Goal: Task Accomplishment & Management: Complete application form

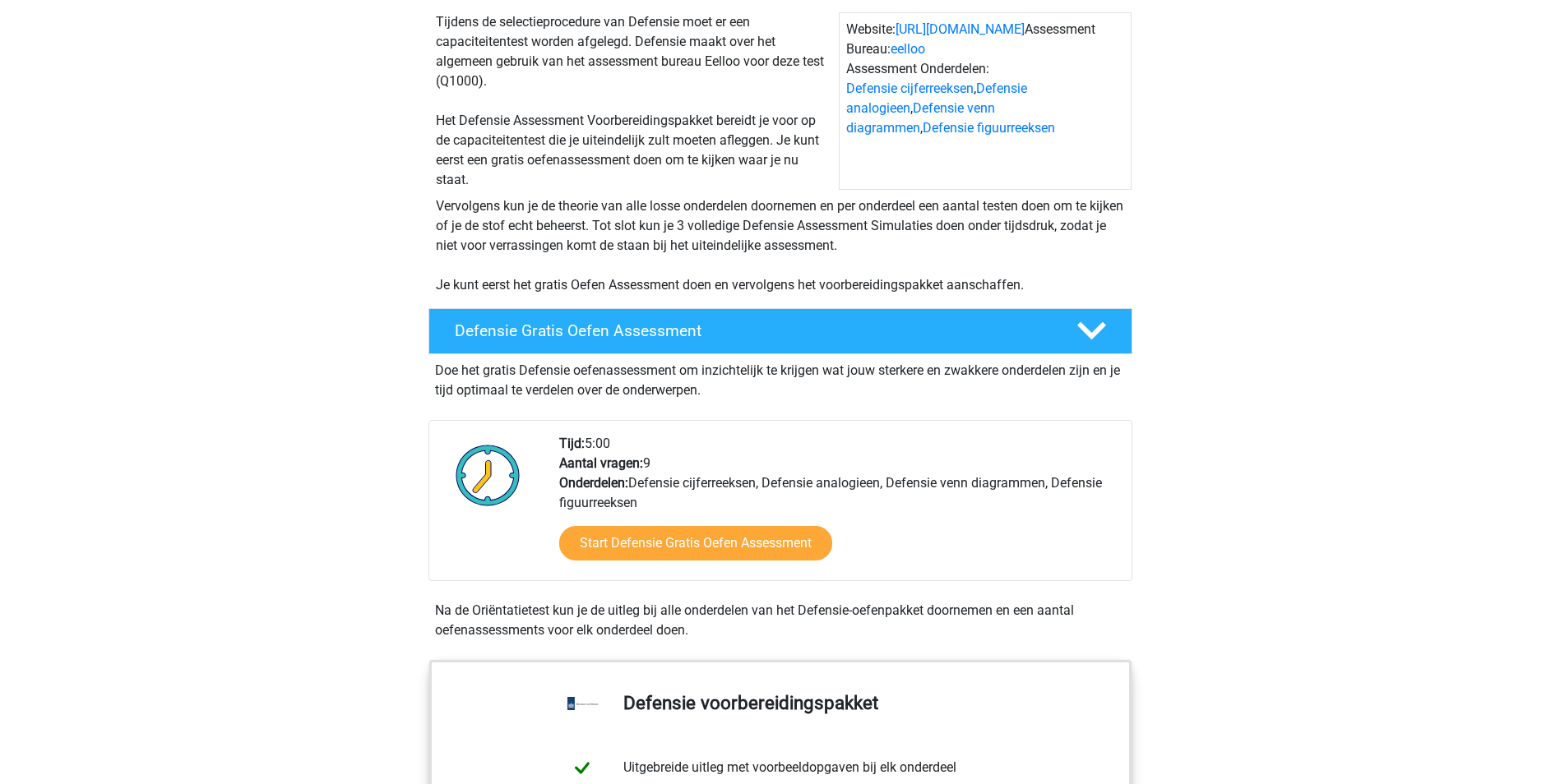
scroll to position [164, 0]
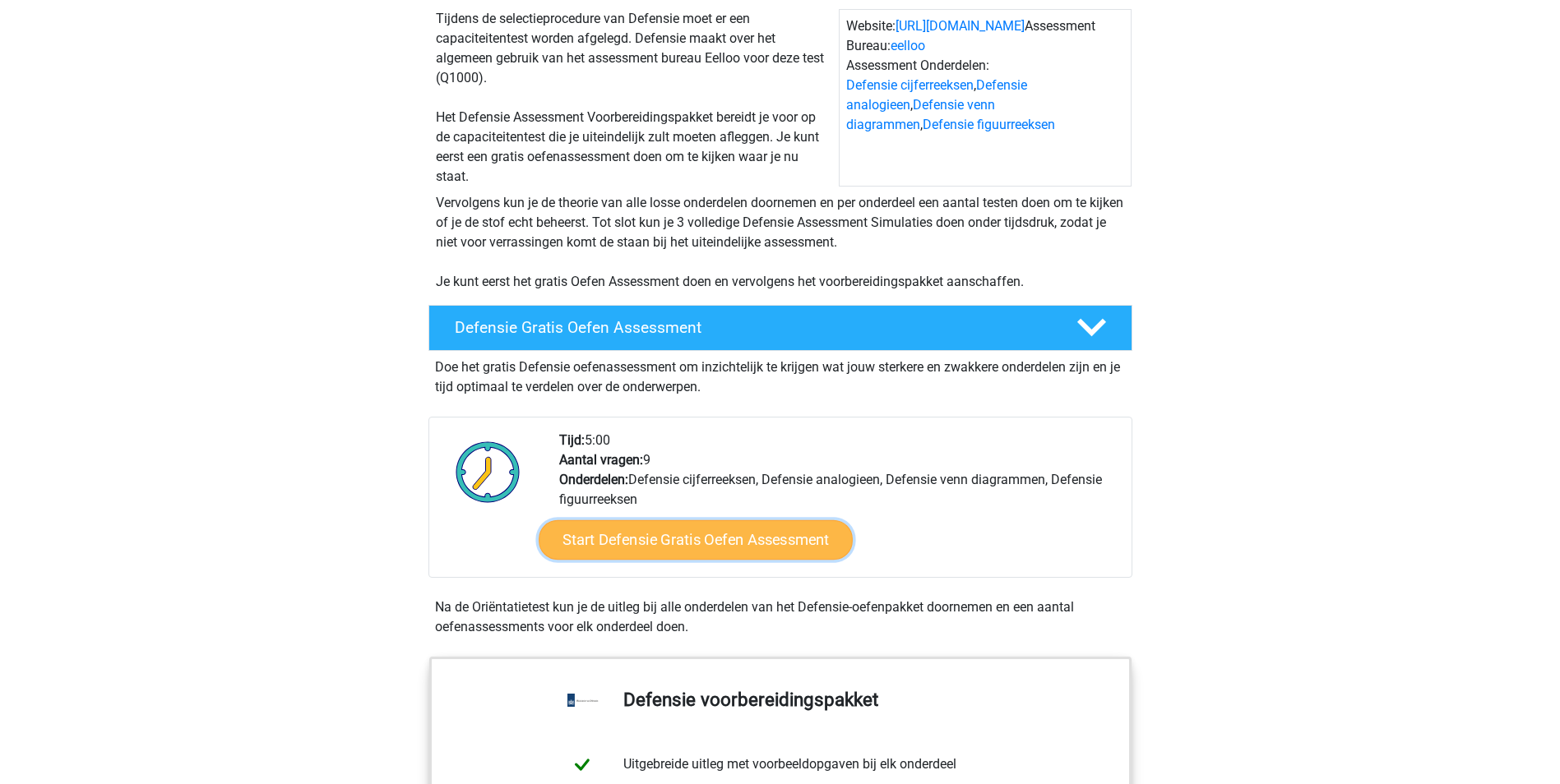
click at [701, 528] on link "Start Defensie Gratis Oefen Assessment" at bounding box center [696, 540] width 314 height 40
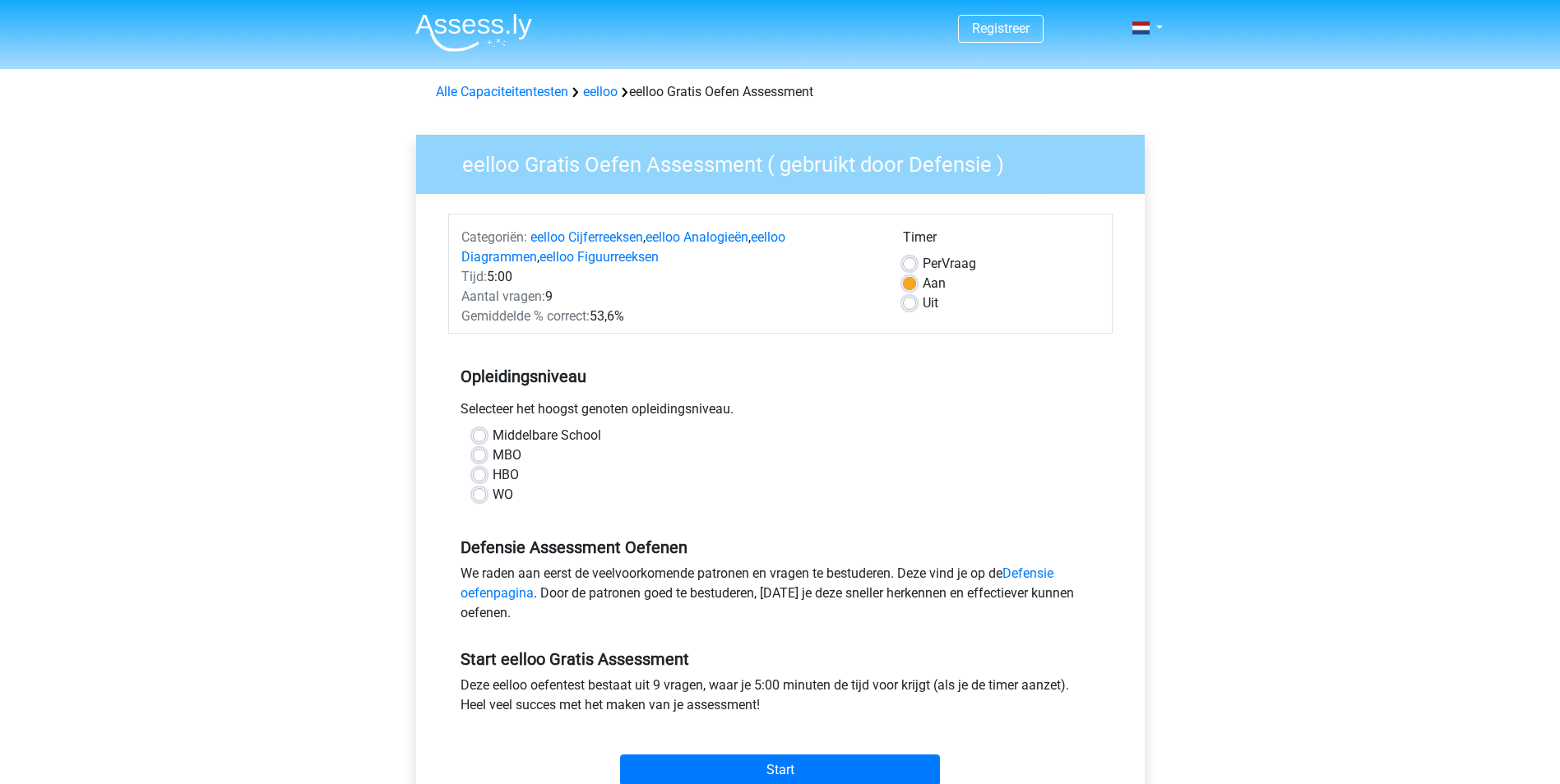
click at [493, 474] on label "HBO" at bounding box center [506, 475] width 26 height 19
click at [486, 474] on input "HBO" at bounding box center [479, 473] width 13 height 17
radio input "true"
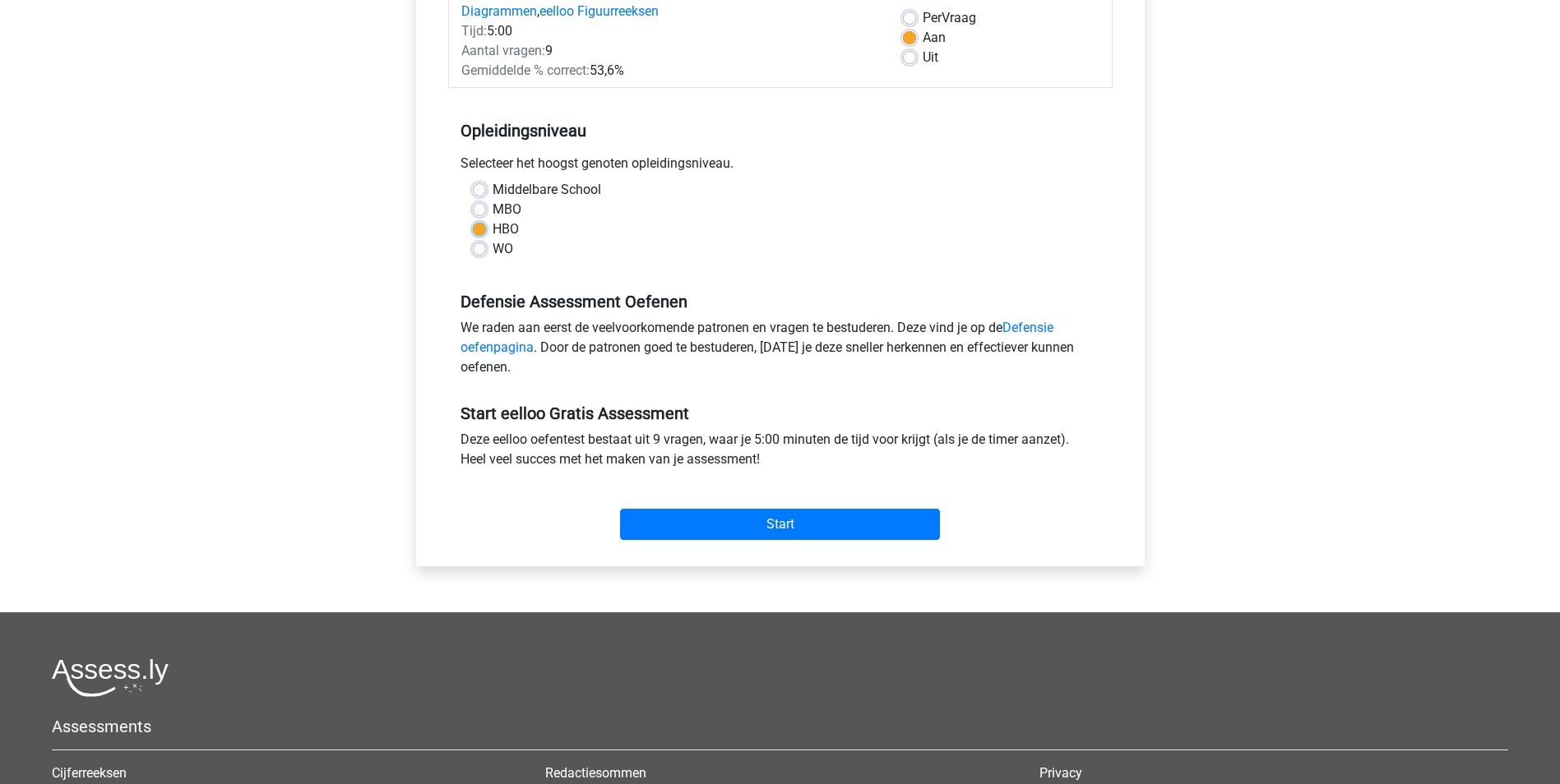
scroll to position [247, 0]
click at [725, 502] on div "Start" at bounding box center [781, 510] width 665 height 57
click at [696, 520] on input "Start" at bounding box center [780, 524] width 320 height 32
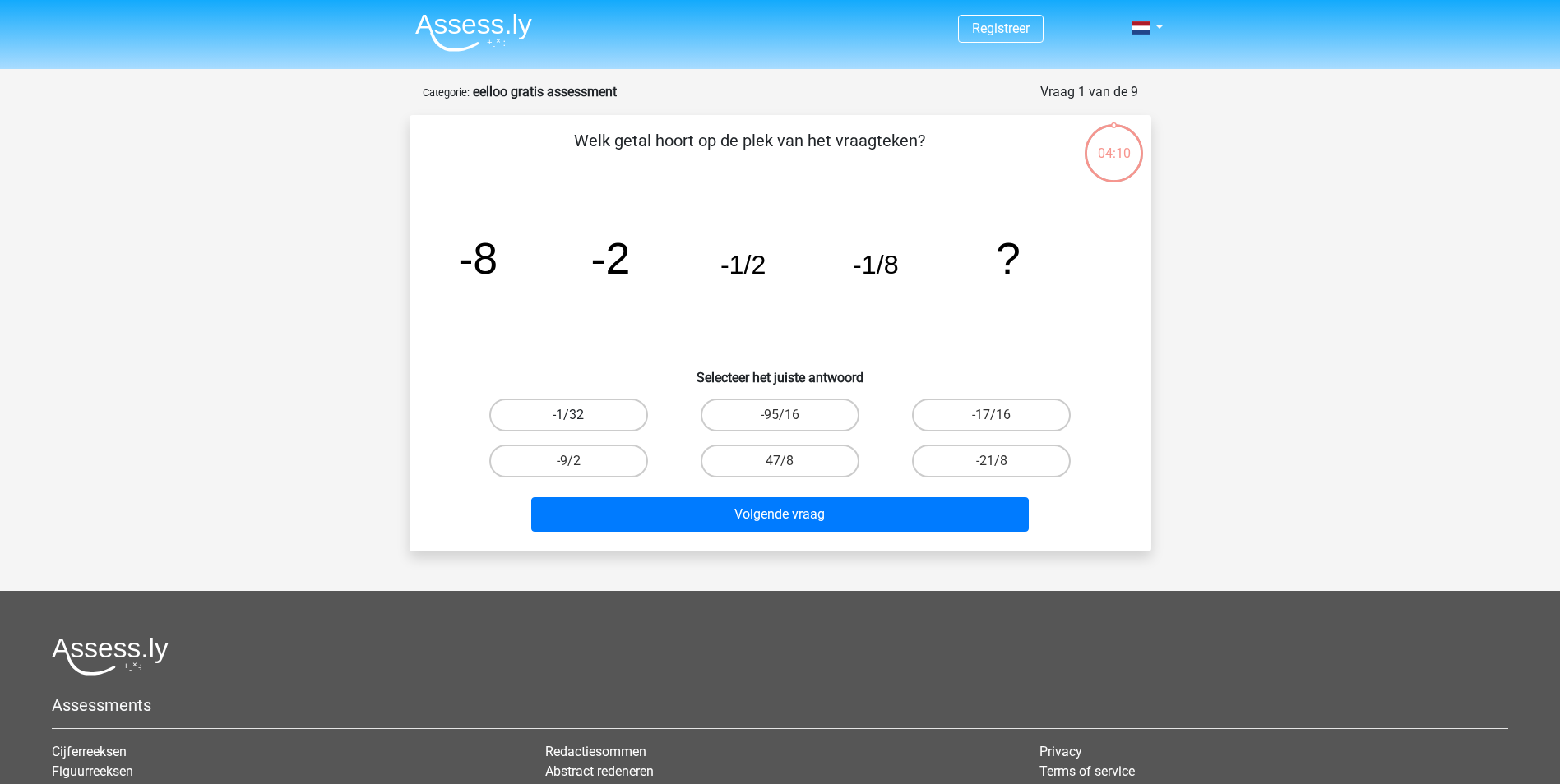
click at [572, 402] on label "-1/32" at bounding box center [568, 415] width 158 height 33
click at [572, 415] on input "-1/32" at bounding box center [573, 420] width 11 height 11
radio input "true"
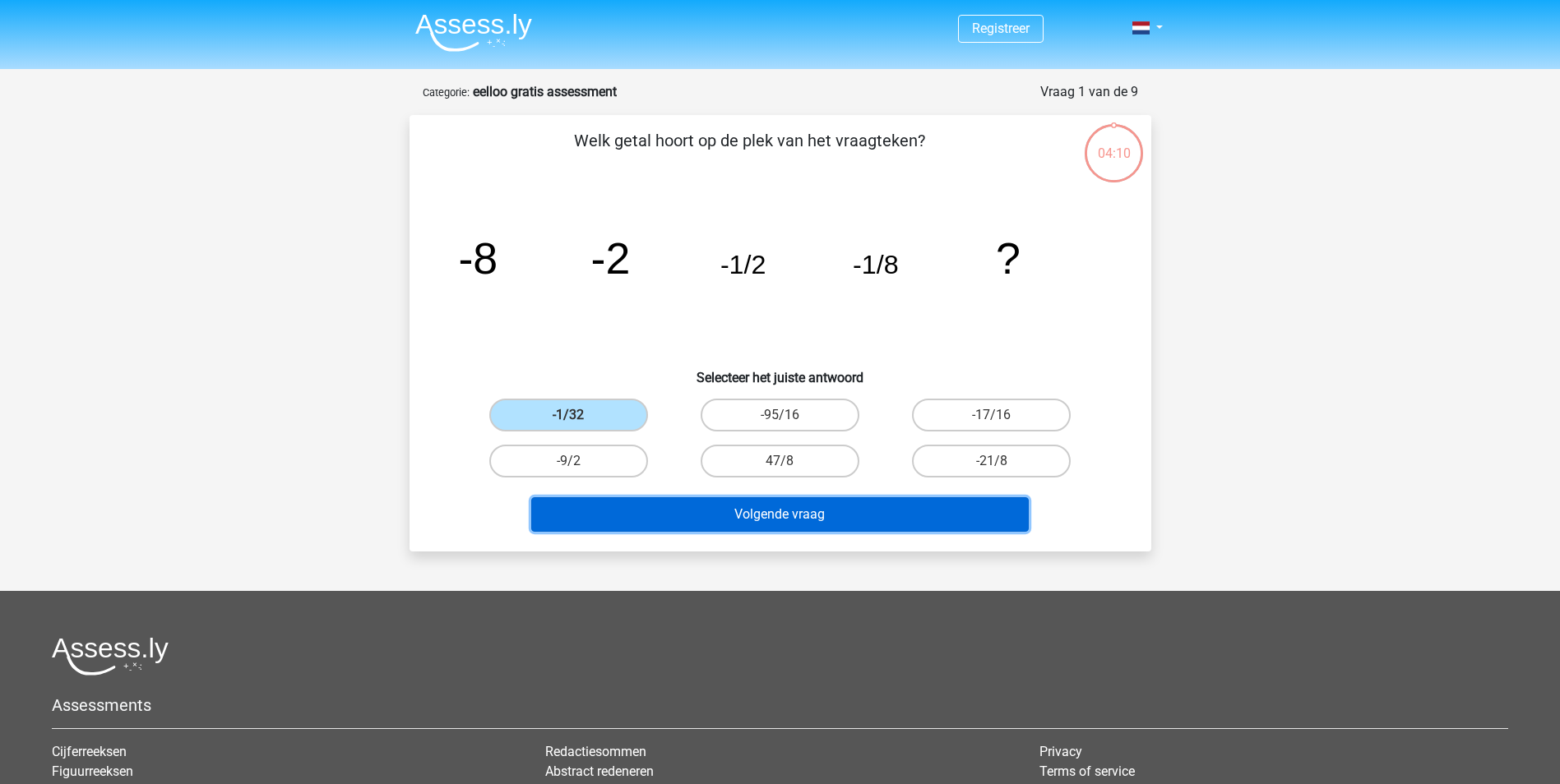
click at [816, 514] on button "Volgende vraag" at bounding box center [780, 514] width 498 height 34
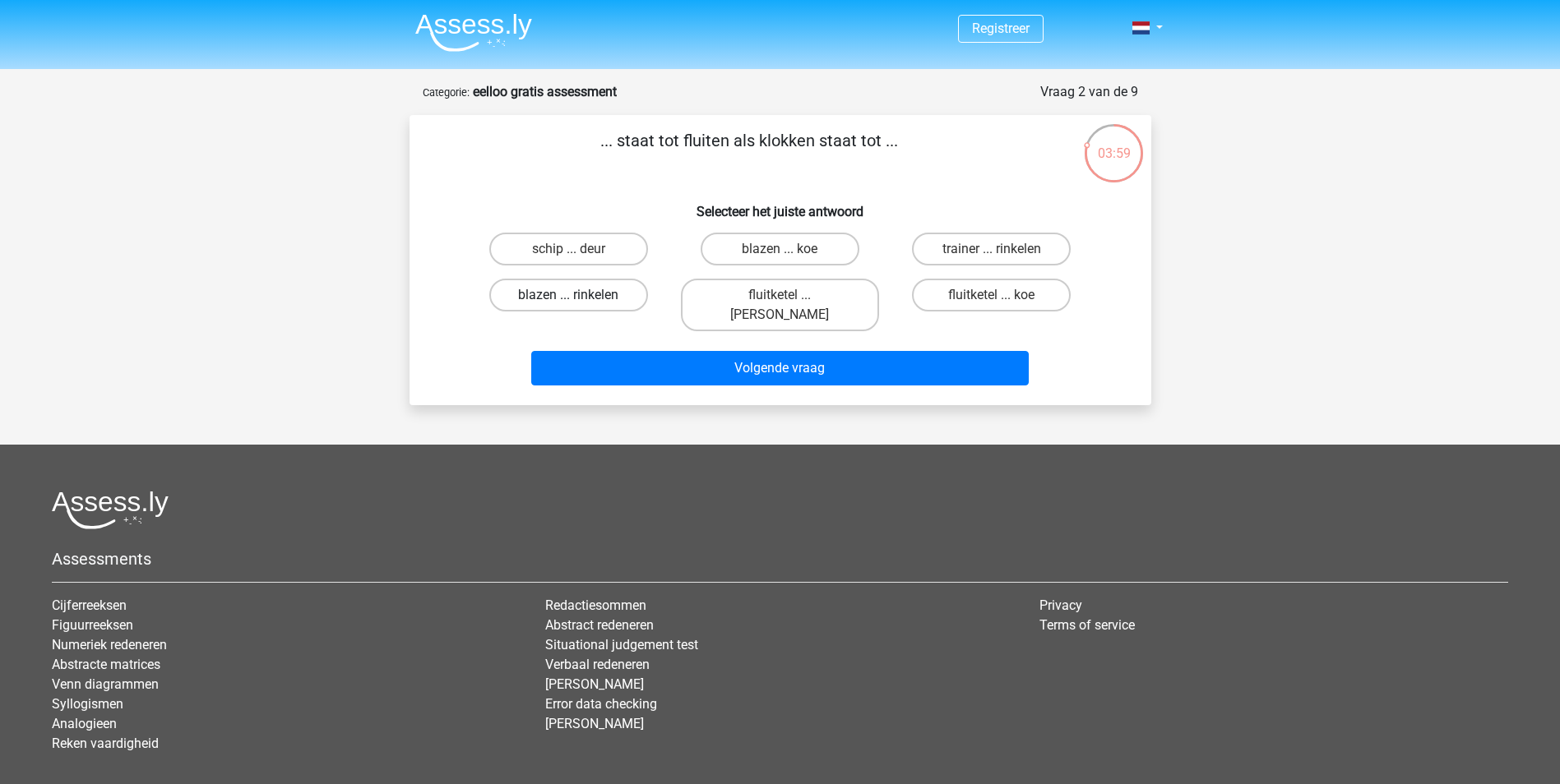
click at [624, 290] on label "blazen ... rinkelen" at bounding box center [568, 294] width 158 height 33
click at [579, 295] on input "blazen ... rinkelen" at bounding box center [573, 301] width 11 height 11
radio input "true"
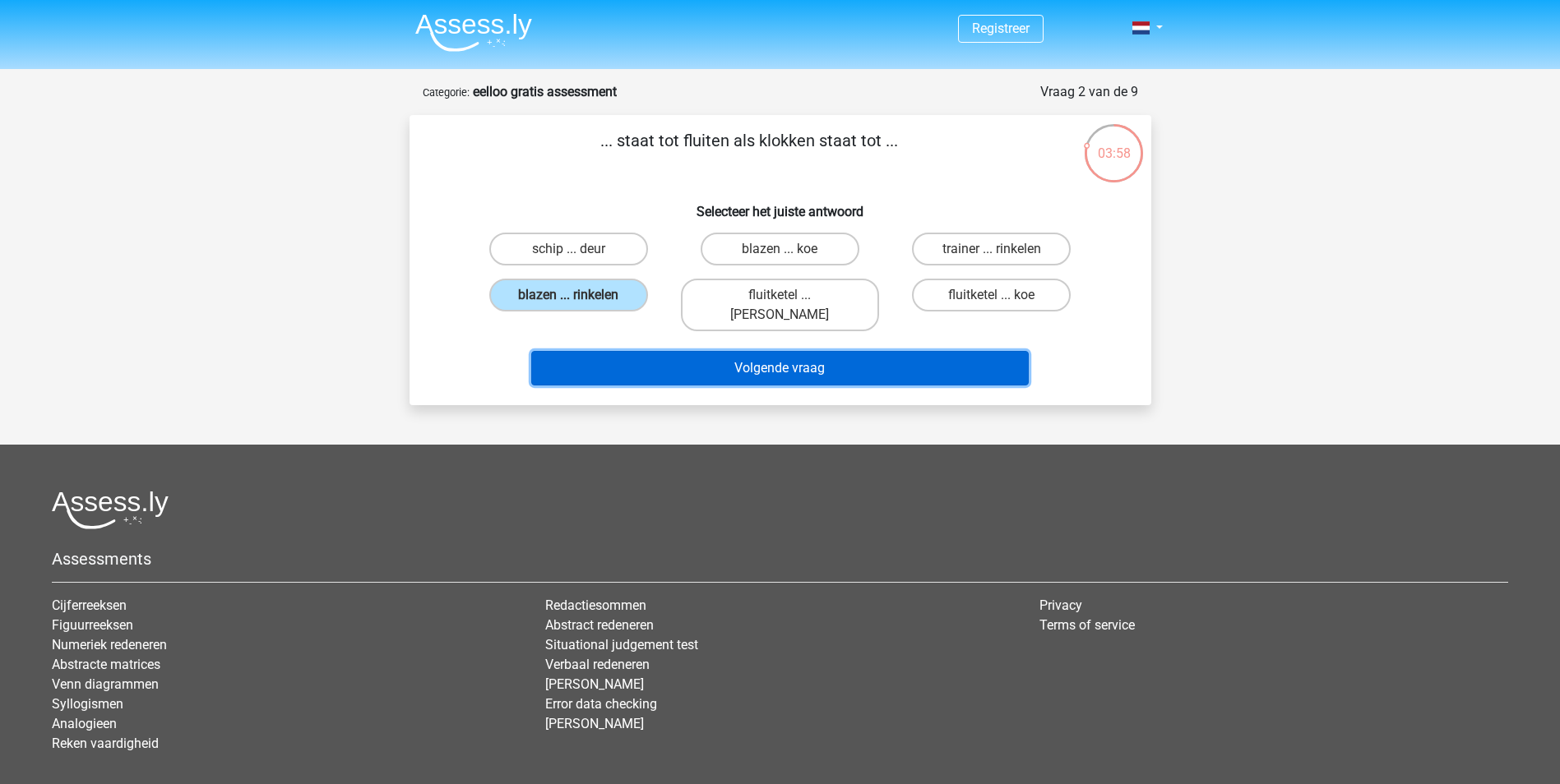
click at [720, 351] on button "Volgende vraag" at bounding box center [780, 367] width 498 height 34
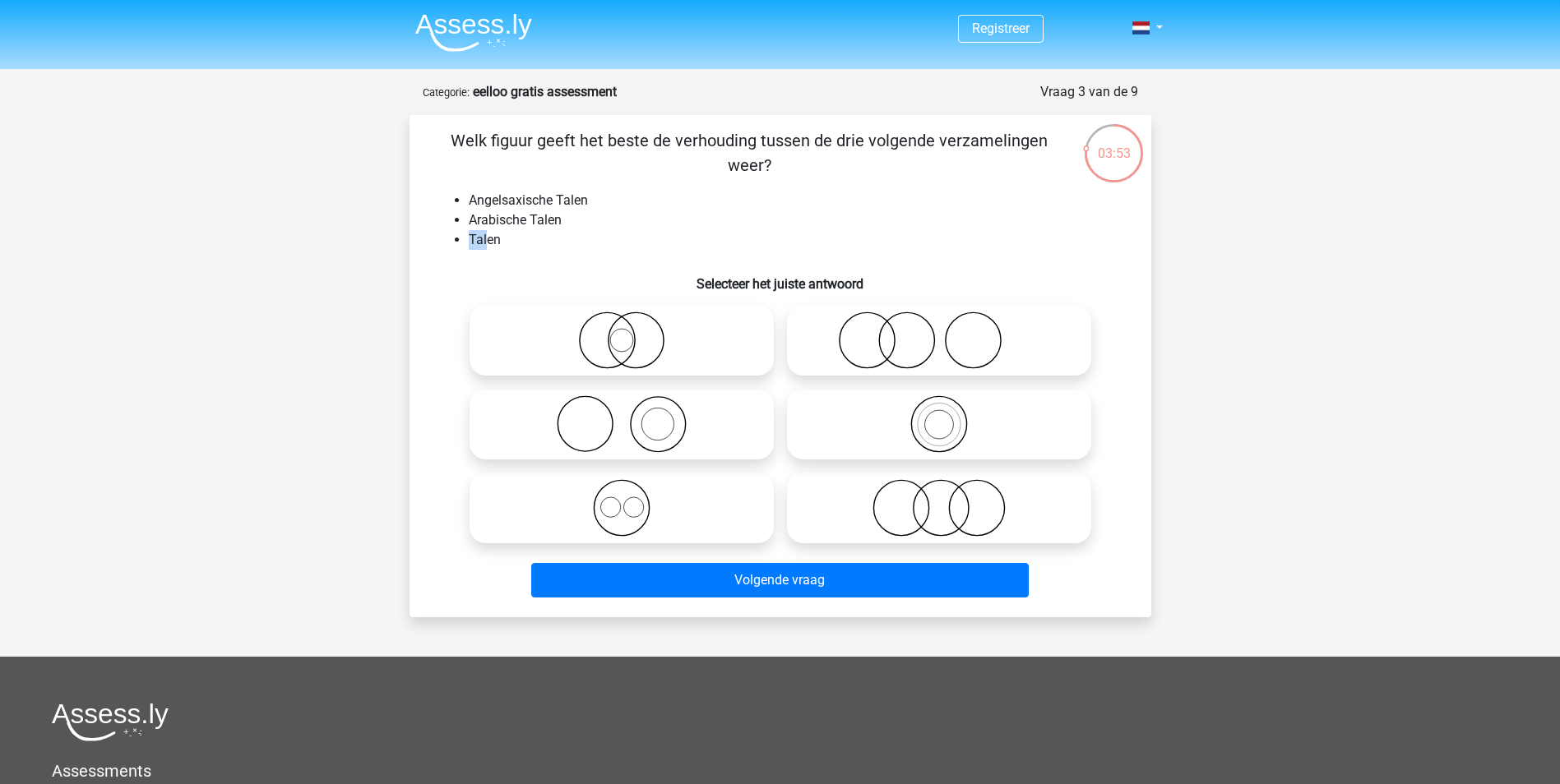
drag, startPoint x: 578, startPoint y: 212, endPoint x: 489, endPoint y: 235, distance: 91.9
click at [489, 235] on ul "Angelsaxische Talen Arabische Talen Talen" at bounding box center [781, 220] width 689 height 59
drag, startPoint x: 489, startPoint y: 235, endPoint x: 507, endPoint y: 241, distance: 19.0
click at [503, 241] on li "Talen" at bounding box center [797, 240] width 656 height 19
drag, startPoint x: 530, startPoint y: 243, endPoint x: 490, endPoint y: 248, distance: 40.3
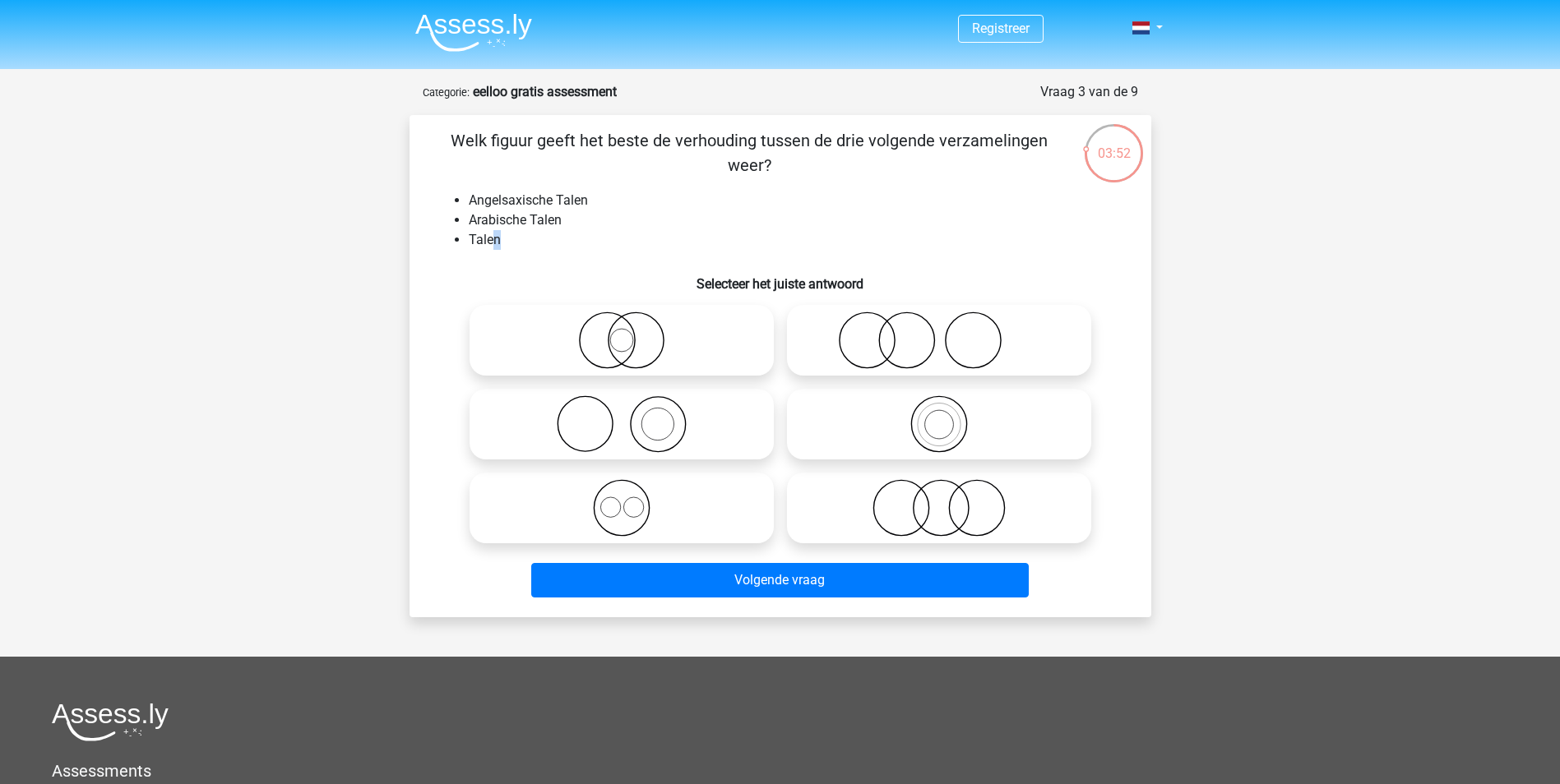
click at [490, 248] on li "Talen" at bounding box center [797, 240] width 656 height 19
drag, startPoint x: 490, startPoint y: 248, endPoint x: 469, endPoint y: 252, distance: 21.4
click at [469, 252] on div "Welk figuur geeft het beste de verhouding tussen de drie volgende verzamelingen…" at bounding box center [780, 366] width 729 height 475
drag, startPoint x: 501, startPoint y: 240, endPoint x: 429, endPoint y: 245, distance: 72.2
click at [429, 245] on div "Welk figuur geeft het beste de verhouding tussen de drie volgende verzamelingen…" at bounding box center [780, 366] width 729 height 475
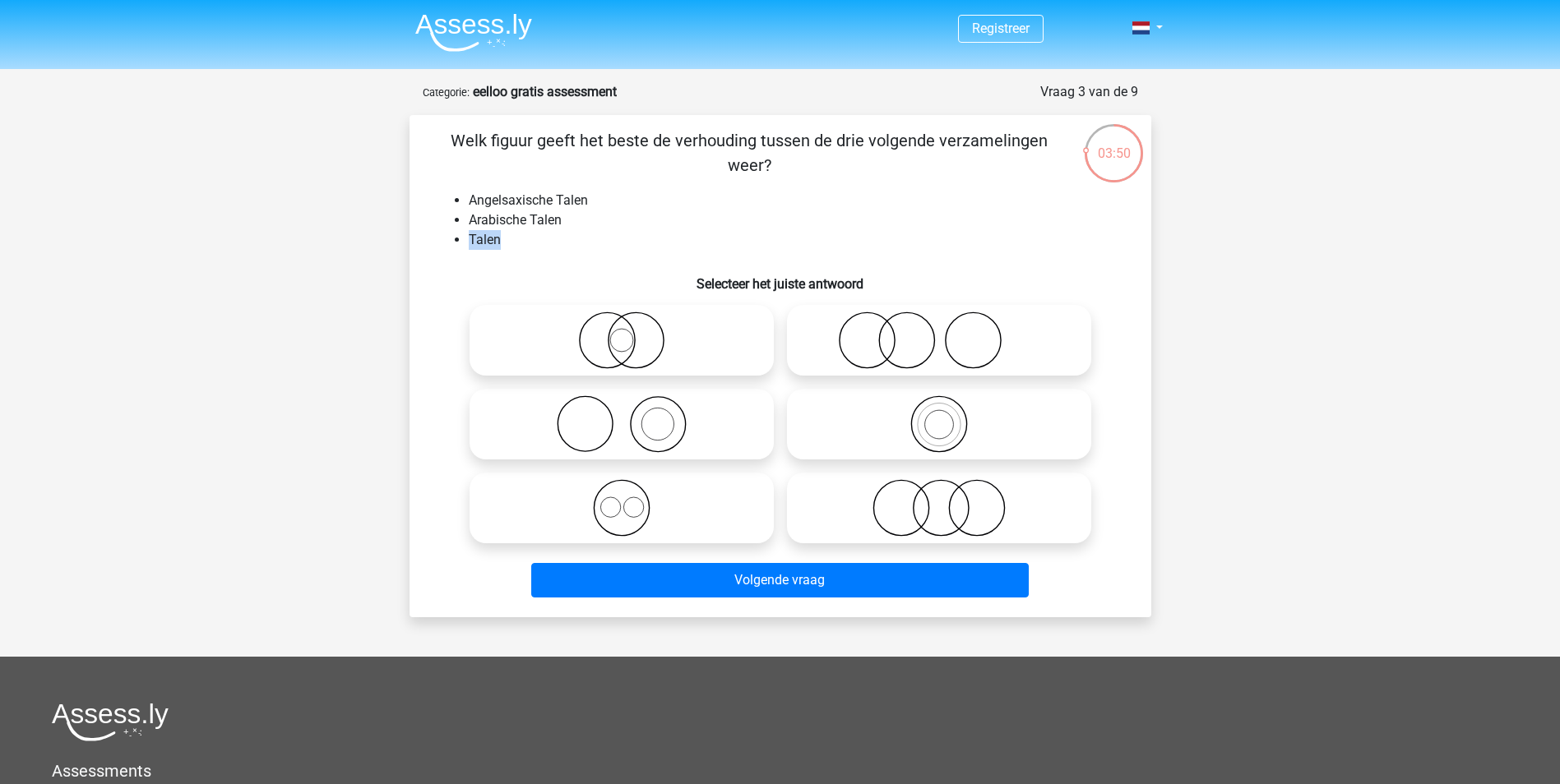
click at [431, 245] on div "Welk figuur geeft het beste de verhouding tussen de drie volgende verzamelingen…" at bounding box center [780, 366] width 729 height 475
drag, startPoint x: 511, startPoint y: 247, endPoint x: 408, endPoint y: 245, distance: 103.0
click at [408, 245] on div "03:48 Vraag 3 van de 9 Categorie: eelloo gratis assessment Welk figuur geeft he…" at bounding box center [780, 350] width 768 height 535
drag, startPoint x: 408, startPoint y: 245, endPoint x: 602, endPoint y: 229, distance: 194.7
click at [602, 229] on li "Arabische Talen" at bounding box center [797, 220] width 656 height 19
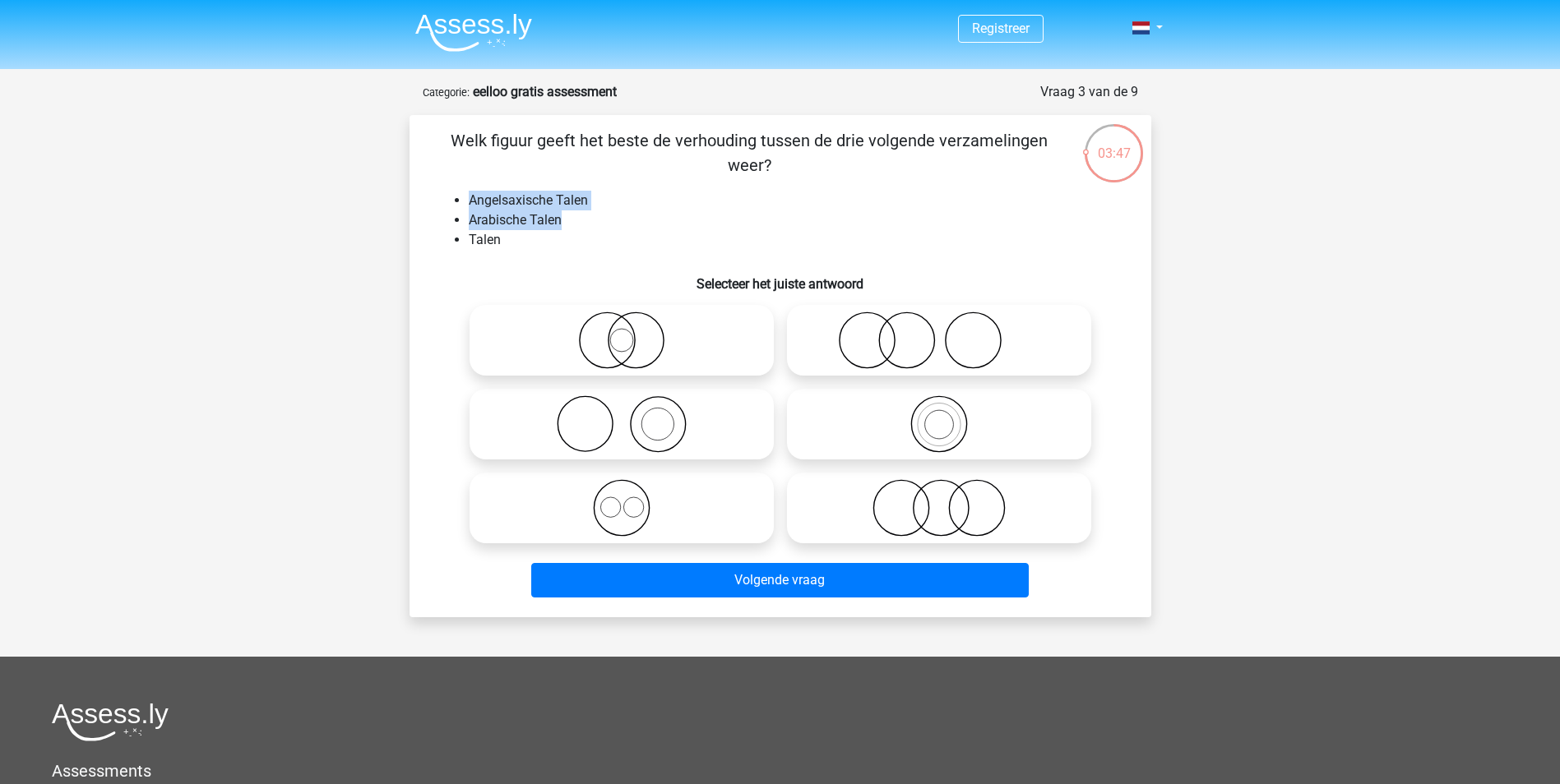
drag, startPoint x: 587, startPoint y: 217, endPoint x: 444, endPoint y: 187, distance: 146.1
click at [444, 187] on div "Welk figuur geeft het beste de verhouding tussen de drie volgende verzamelingen…" at bounding box center [780, 366] width 729 height 475
drag, startPoint x: 444, startPoint y: 187, endPoint x: 685, endPoint y: 241, distance: 247.0
click at [685, 241] on li "Talen" at bounding box center [797, 240] width 656 height 19
click at [650, 517] on icon at bounding box center [621, 507] width 291 height 57
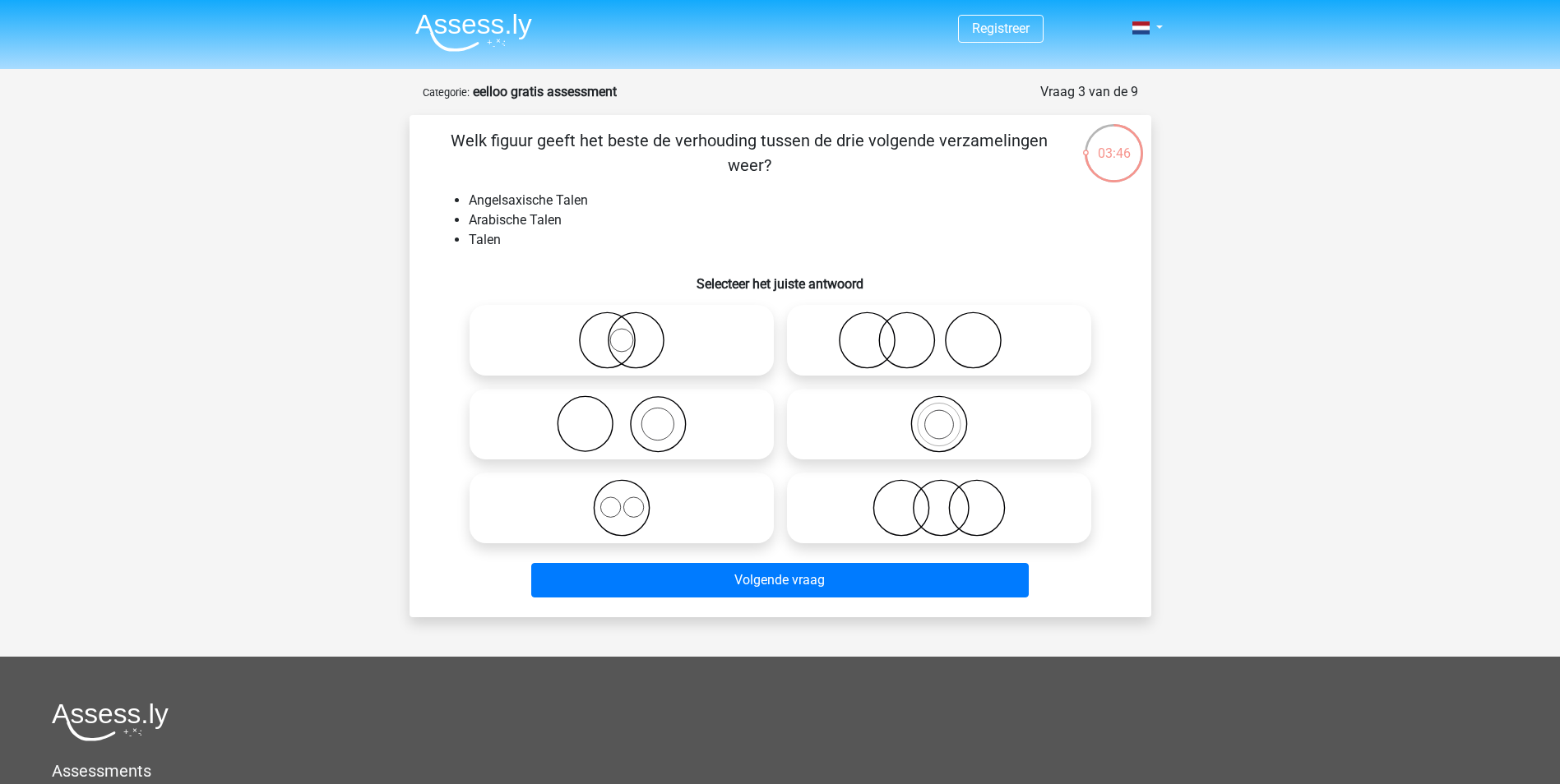
click at [632, 500] on input "radio" at bounding box center [627, 494] width 11 height 11
radio input "true"
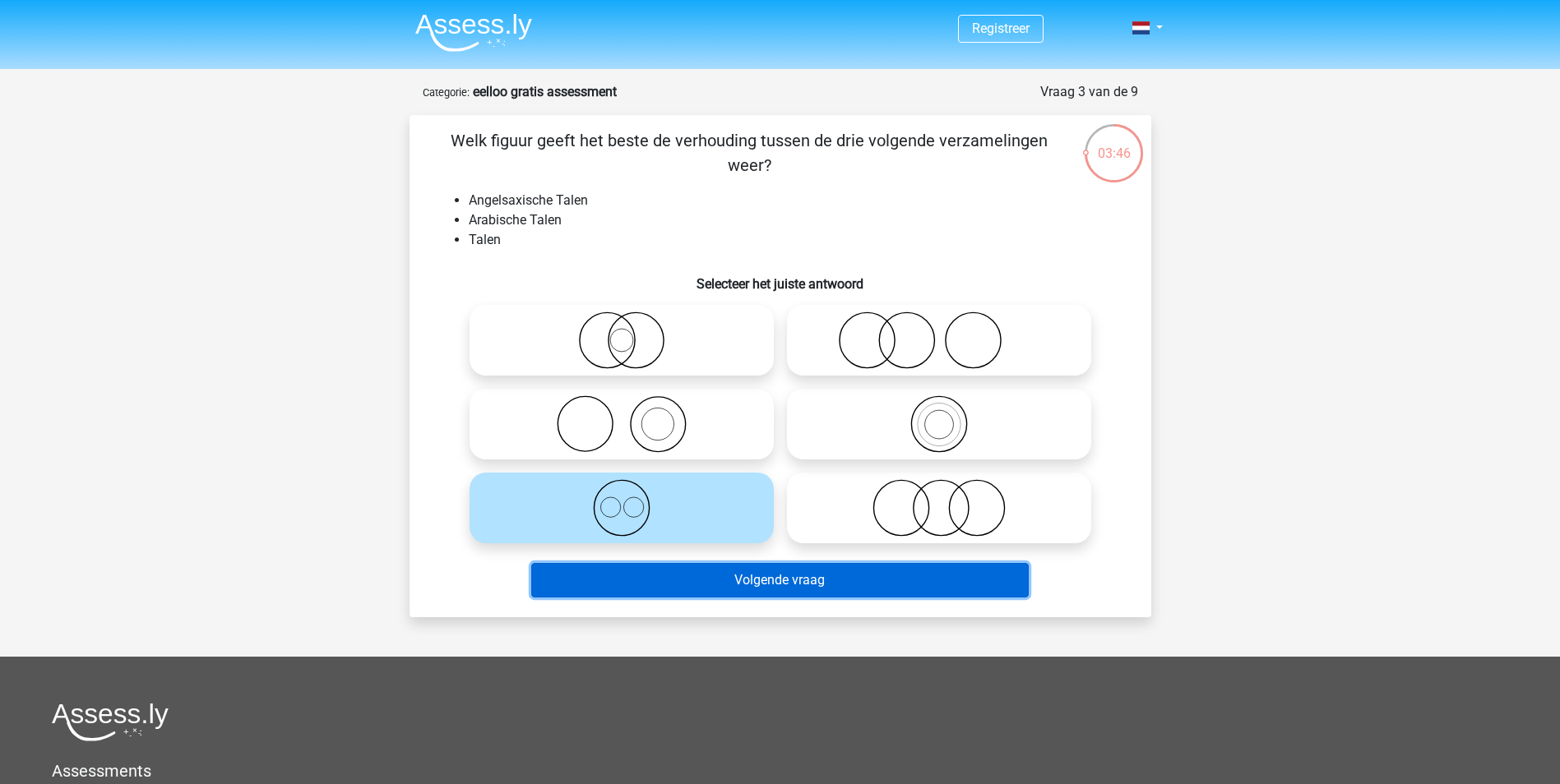
click at [757, 585] on button "Volgende vraag" at bounding box center [780, 580] width 498 height 34
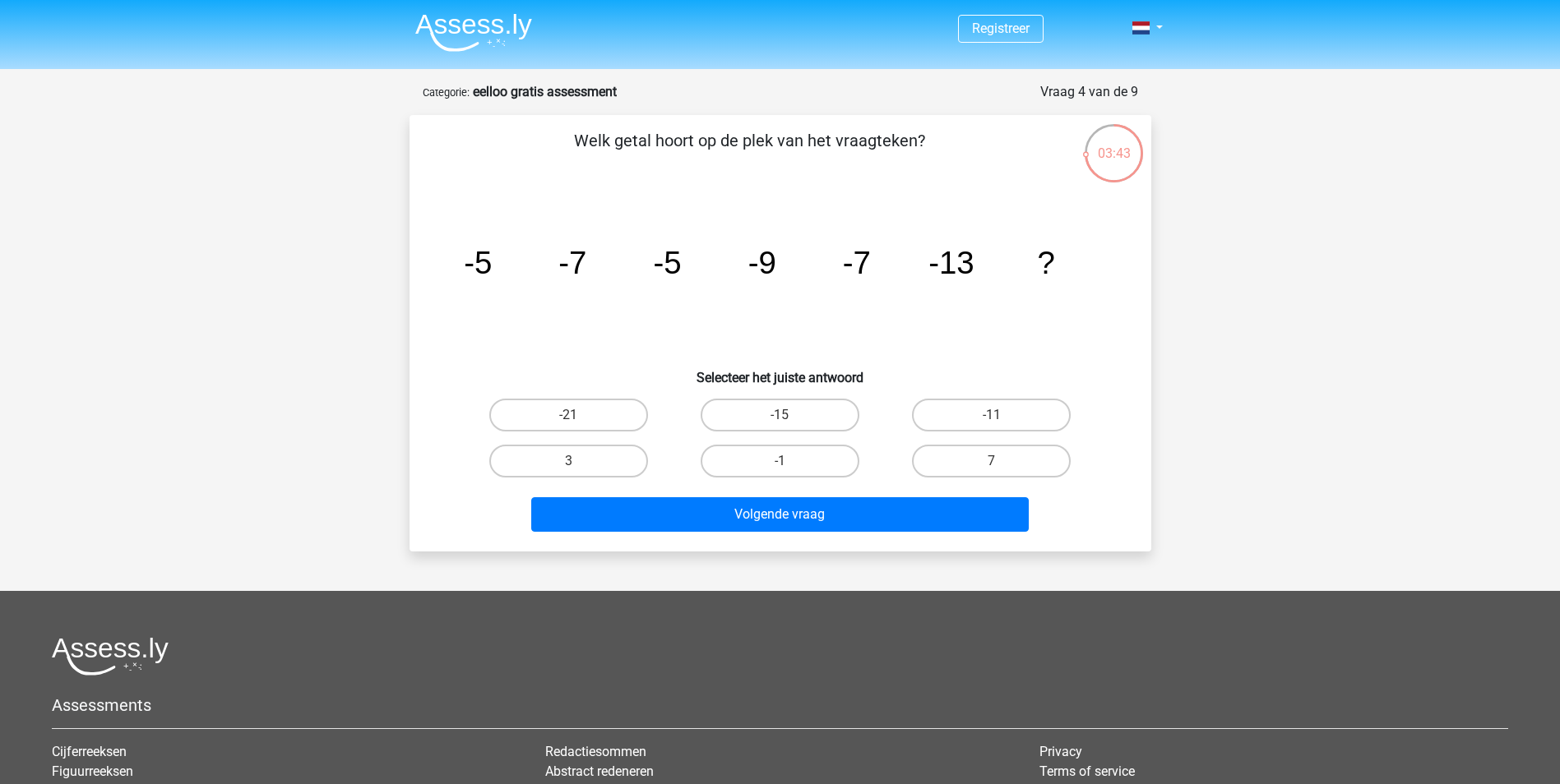
drag, startPoint x: 565, startPoint y: 132, endPoint x: 975, endPoint y: 126, distance: 410.0
click at [975, 126] on div "Welk getal hoort op de plek van het vraagteken? image/svg+xml -5 -7 -5 -9 -7 -1…" at bounding box center [781, 333] width 742 height 437
click at [973, 133] on p "Welk getal hoort op de plek van het vraagteken?" at bounding box center [750, 153] width 628 height 49
click at [489, 284] on icon "image/svg+xml -5 -7 -5 -9 -7 -13 ?" at bounding box center [781, 273] width 663 height 166
drag, startPoint x: 602, startPoint y: 259, endPoint x: 577, endPoint y: 276, distance: 30.2
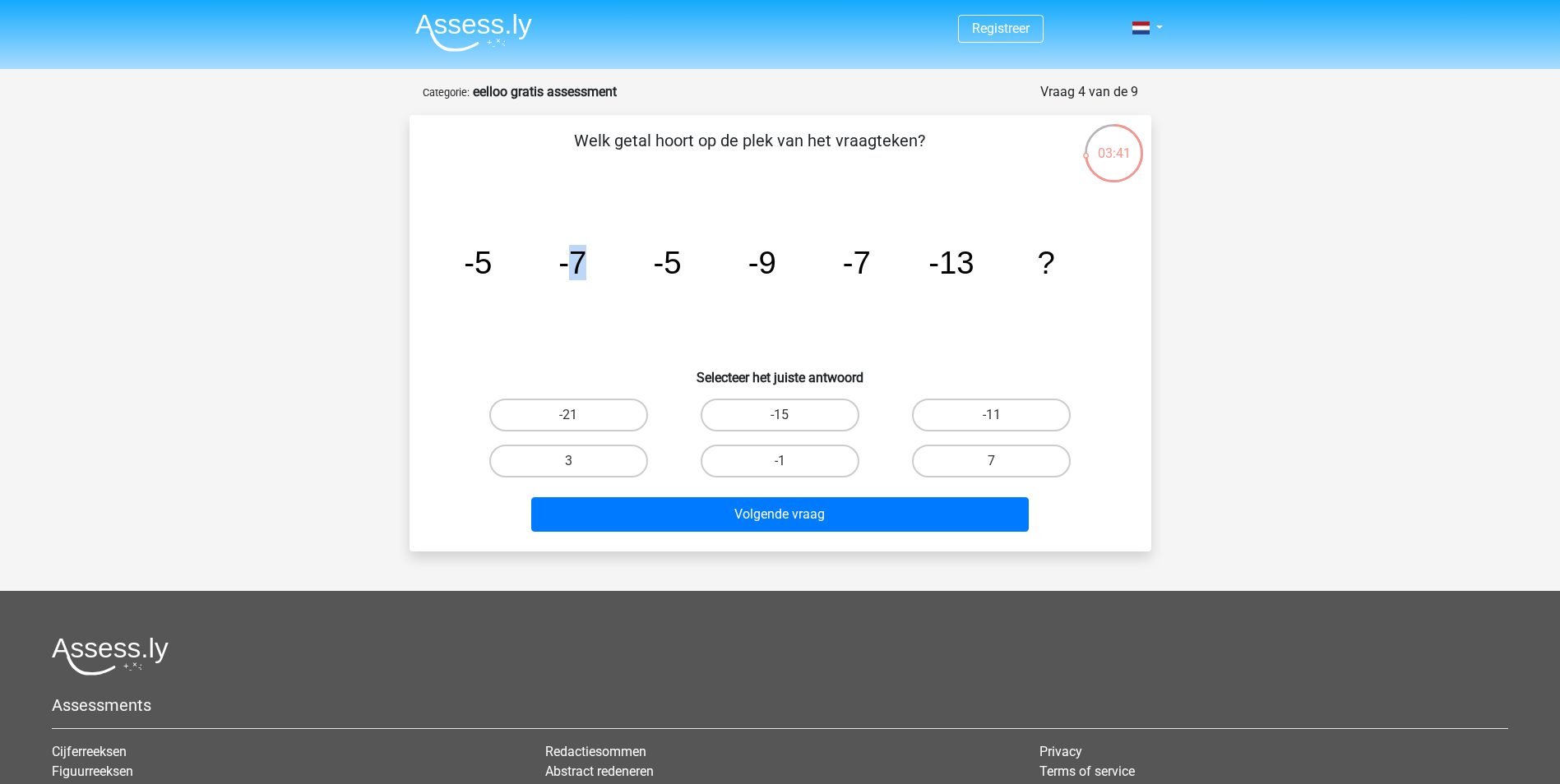
click at [577, 276] on icon "image/svg+xml -5 -7 -5 -9 -7 -13 ?" at bounding box center [781, 273] width 663 height 166
click at [705, 265] on icon "image/svg+xml -5 -7 -5 -9 -7 -13 ?" at bounding box center [781, 273] width 663 height 166
click at [675, 273] on tspan "-5" at bounding box center [667, 263] width 28 height 35
click at [666, 272] on tspan "-5" at bounding box center [667, 263] width 28 height 35
click at [725, 269] on icon "image/svg+xml -5 -7 -5 -9 -7 -13 ?" at bounding box center [781, 273] width 663 height 166
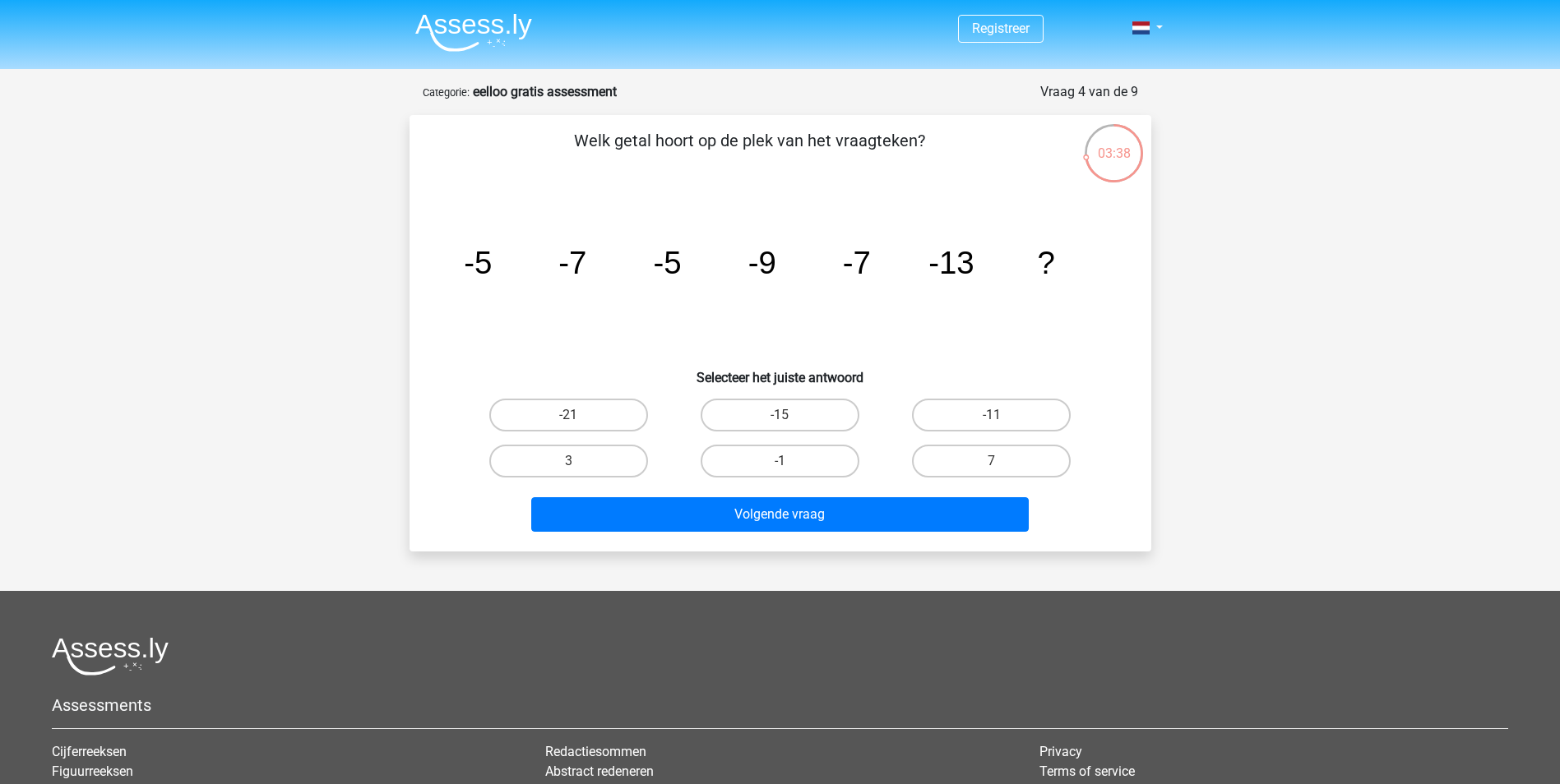
click at [558, 277] on tspan "-7" at bounding box center [572, 263] width 28 height 35
click at [499, 275] on icon "image/svg+xml -5 -7 -5 -9 -7 -13 ?" at bounding box center [781, 273] width 663 height 166
click at [590, 265] on icon "image/svg+xml -5 -7 -5 -9 -7 -13 ?" at bounding box center [781, 273] width 663 height 166
click at [673, 251] on tspan "-5" at bounding box center [667, 263] width 28 height 35
click at [739, 263] on icon "image/svg+xml -5 -7 -5 -9 -7 -13 ?" at bounding box center [781, 273] width 663 height 166
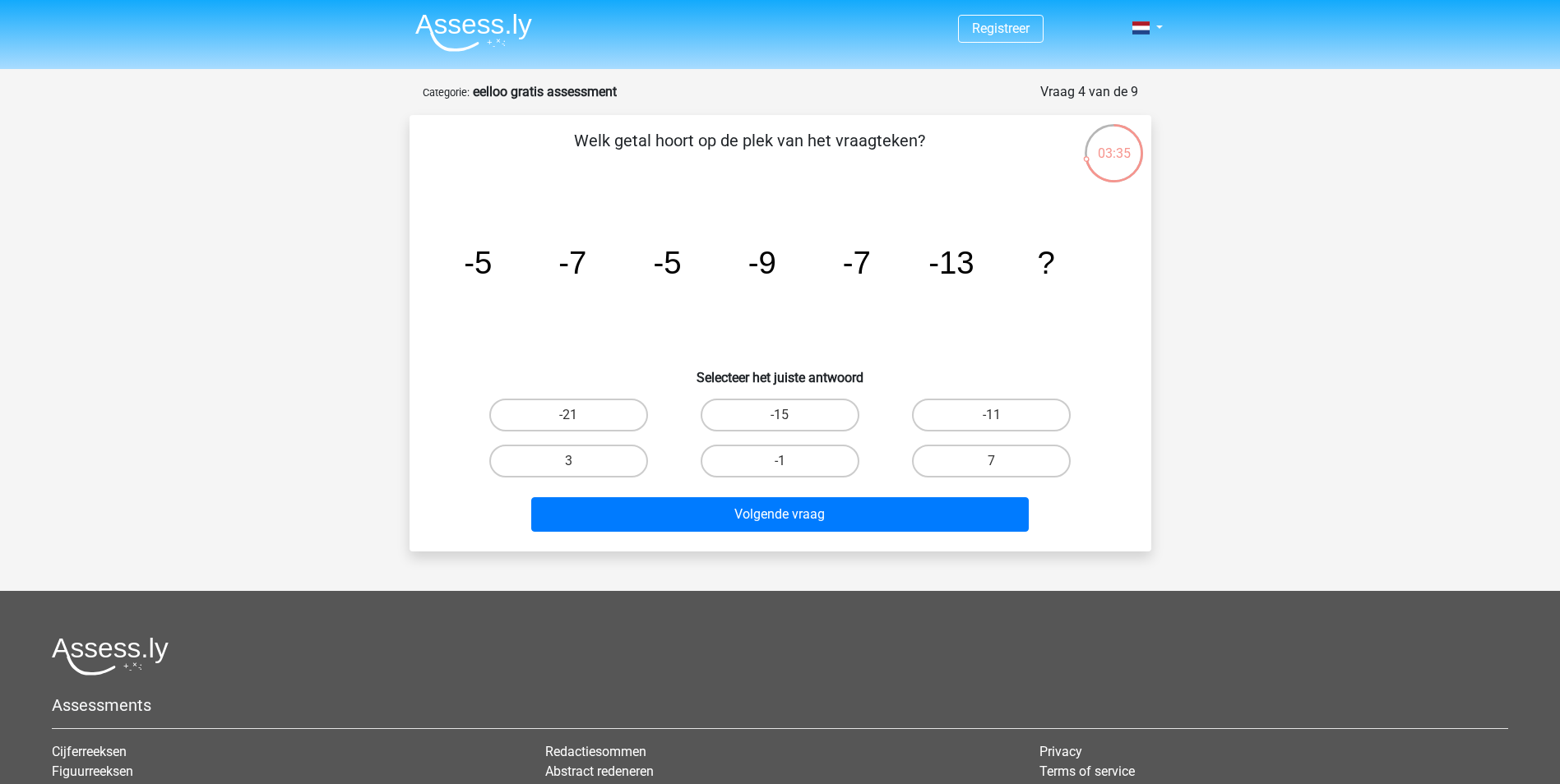
drag, startPoint x: 625, startPoint y: 272, endPoint x: 614, endPoint y: 272, distance: 11.0
click at [614, 272] on icon "image/svg+xml -5 -7 -5 -9 -7 -13 ?" at bounding box center [781, 273] width 663 height 166
drag, startPoint x: 762, startPoint y: 261, endPoint x: 807, endPoint y: 260, distance: 45.0
click at [763, 260] on tspan "-9" at bounding box center [762, 263] width 28 height 35
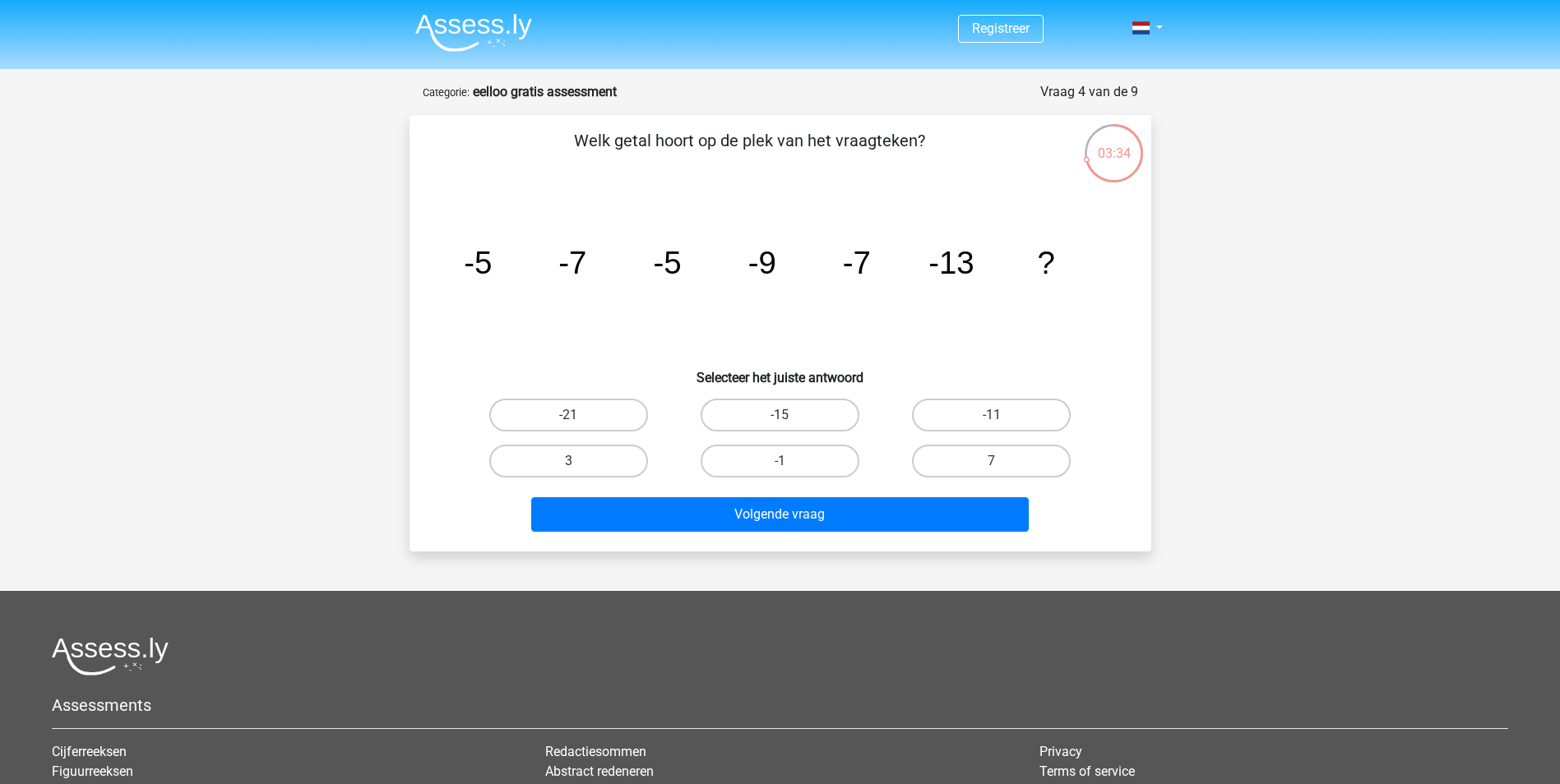
click at [857, 254] on tspan "-7" at bounding box center [857, 263] width 28 height 35
click at [709, 285] on icon "image/svg+xml -5 -7 -5 -9 -7 -13 ?" at bounding box center [781, 273] width 663 height 166
click at [494, 255] on icon "image/svg+xml -5 -7 -5 -9 -7 -13 ?" at bounding box center [781, 273] width 663 height 166
drag, startPoint x: 579, startPoint y: 242, endPoint x: 614, endPoint y: 280, distance: 51.7
click at [614, 280] on icon "image/svg+xml -5 -7 -5 -9 -7 -13 ?" at bounding box center [781, 273] width 663 height 166
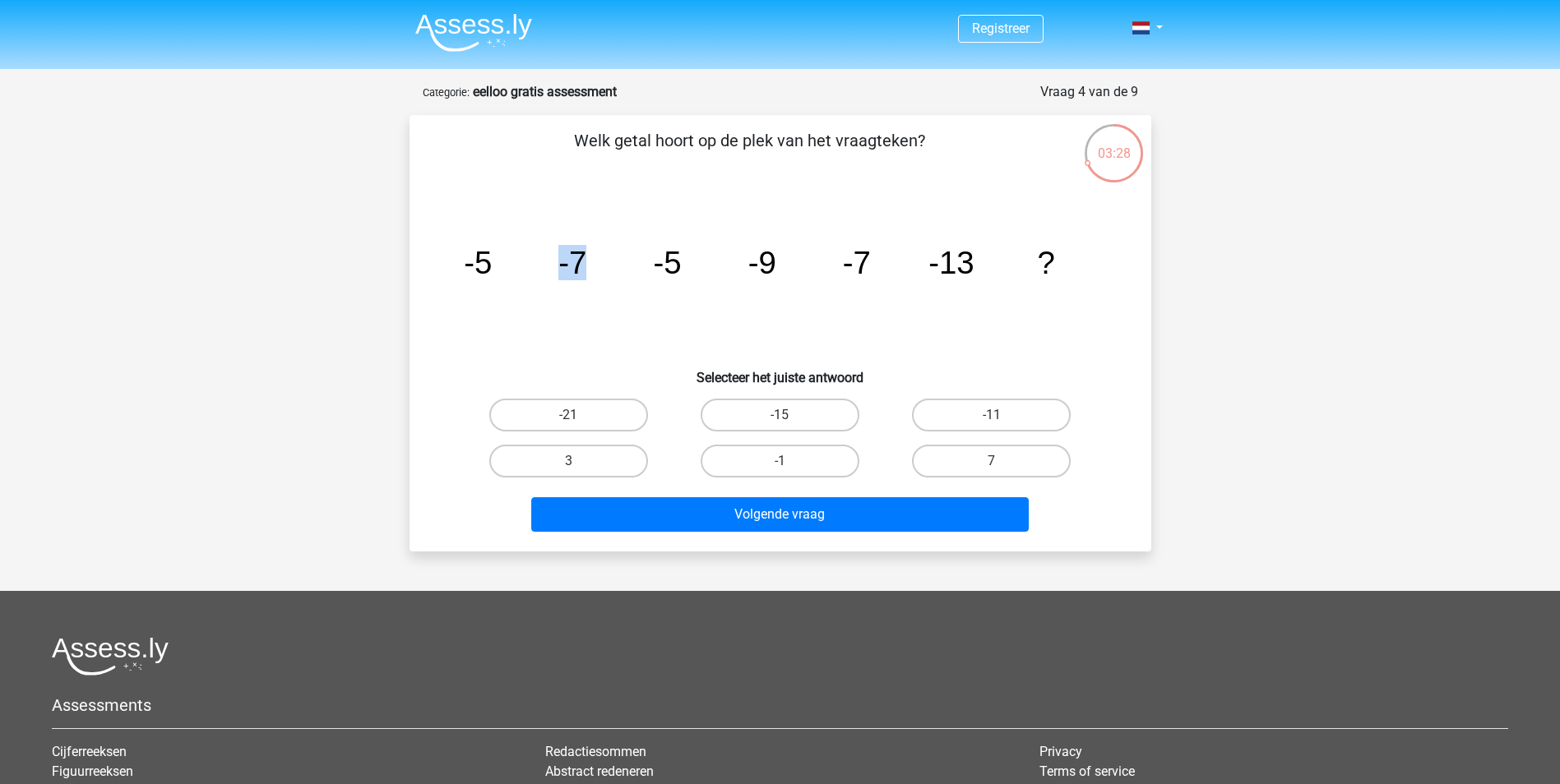
drag, startPoint x: 591, startPoint y: 276, endPoint x: 535, endPoint y: 278, distance: 56.0
click at [535, 278] on icon "image/svg+xml -5 -7 -5 -9 -7 -13 ?" at bounding box center [781, 273] width 663 height 166
drag, startPoint x: 535, startPoint y: 278, endPoint x: 596, endPoint y: 278, distance: 61.0
click at [571, 278] on tspan "-7" at bounding box center [572, 263] width 28 height 35
click at [646, 269] on icon "image/svg+xml -5 -7 -5 -9 -7 -13 ?" at bounding box center [781, 273] width 663 height 166
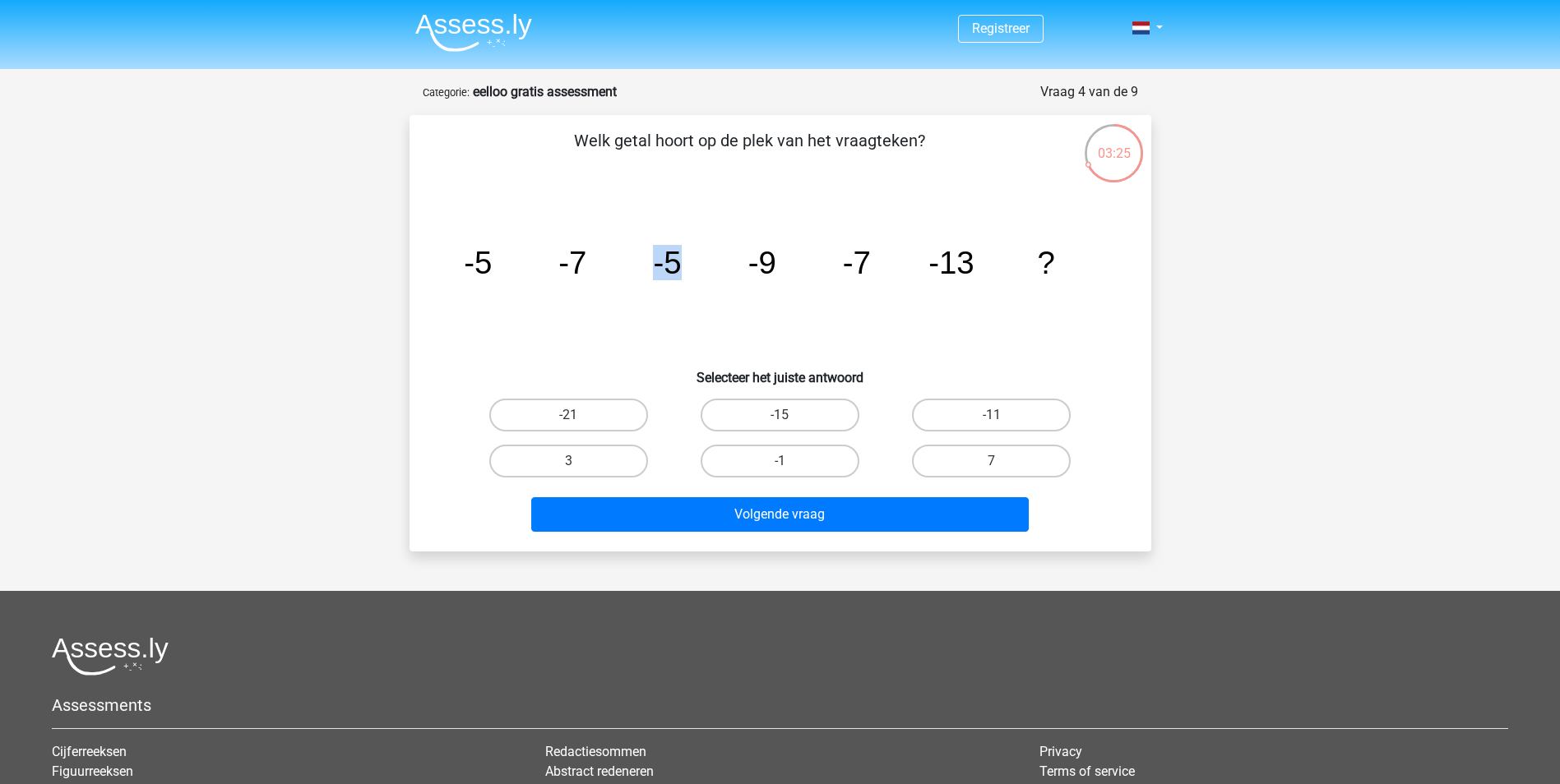
drag, startPoint x: 676, startPoint y: 244, endPoint x: 652, endPoint y: 250, distance: 24.7
click at [652, 250] on icon "image/svg+xml -5 -7 -5 -9 -7 -13 ?" at bounding box center [781, 273] width 663 height 166
drag, startPoint x: 652, startPoint y: 250, endPoint x: 640, endPoint y: 265, distance: 19.2
click at [640, 265] on icon "image/svg+xml -5 -7 -5 -9 -7 -13 ?" at bounding box center [781, 273] width 663 height 166
drag, startPoint x: 790, startPoint y: 248, endPoint x: 741, endPoint y: 263, distance: 51.2
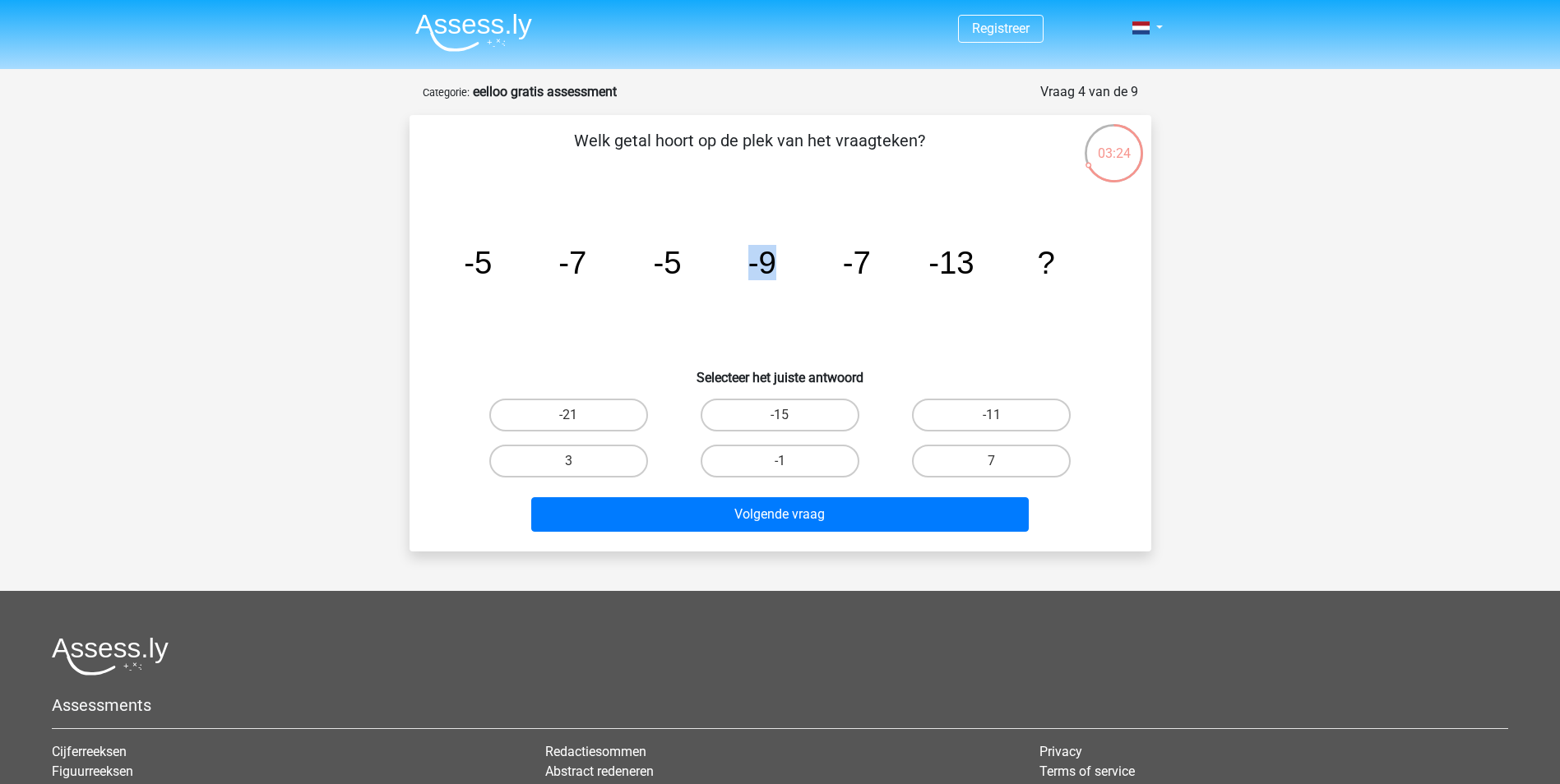
click at [741, 263] on icon "image/svg+xml -5 -7 -5 -9 -7 -13 ?" at bounding box center [781, 273] width 663 height 166
drag, startPoint x: 741, startPoint y: 263, endPoint x: 769, endPoint y: 263, distance: 28.0
click at [769, 263] on tspan "-9" at bounding box center [762, 263] width 28 height 35
drag, startPoint x: 846, startPoint y: 258, endPoint x: 879, endPoint y: 264, distance: 33.5
click at [879, 264] on icon "image/svg+xml -5 -7 -5 -9 -7 -13 ?" at bounding box center [781, 273] width 663 height 166
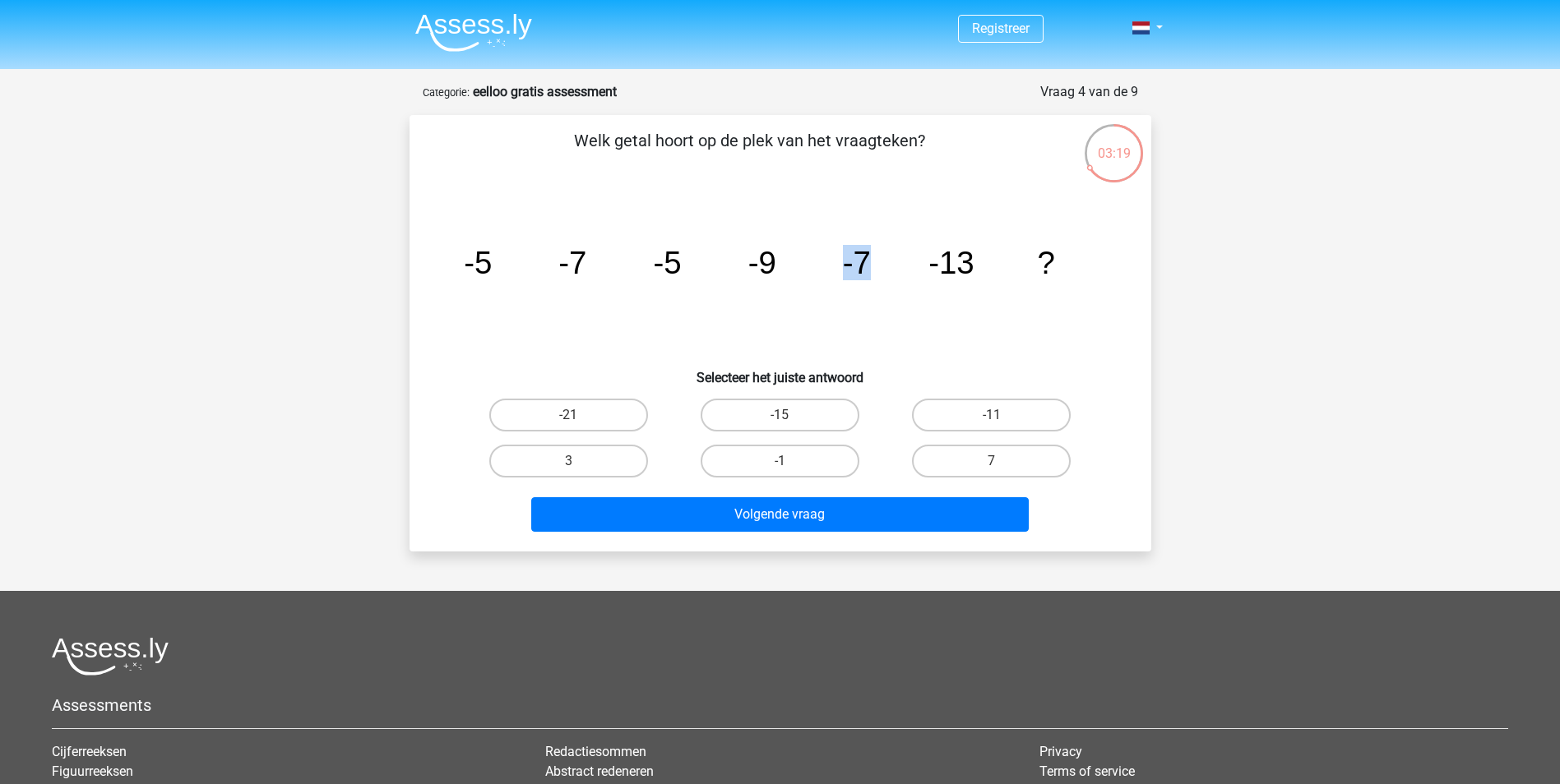
click at [877, 270] on icon "image/svg+xml -5 -7 -5 -9 -7 -13 ?" at bounding box center [781, 273] width 663 height 166
drag, startPoint x: 572, startPoint y: 252, endPoint x: 605, endPoint y: 276, distance: 40.8
click at [605, 276] on icon "image/svg+xml -5 -7 -5 -9 -7 -13 ?" at bounding box center [781, 273] width 663 height 166
click at [607, 276] on icon "image/svg+xml -5 -7 -5 -9 -7 -13 ?" at bounding box center [781, 273] width 663 height 166
drag, startPoint x: 658, startPoint y: 264, endPoint x: 698, endPoint y: 268, distance: 40.2
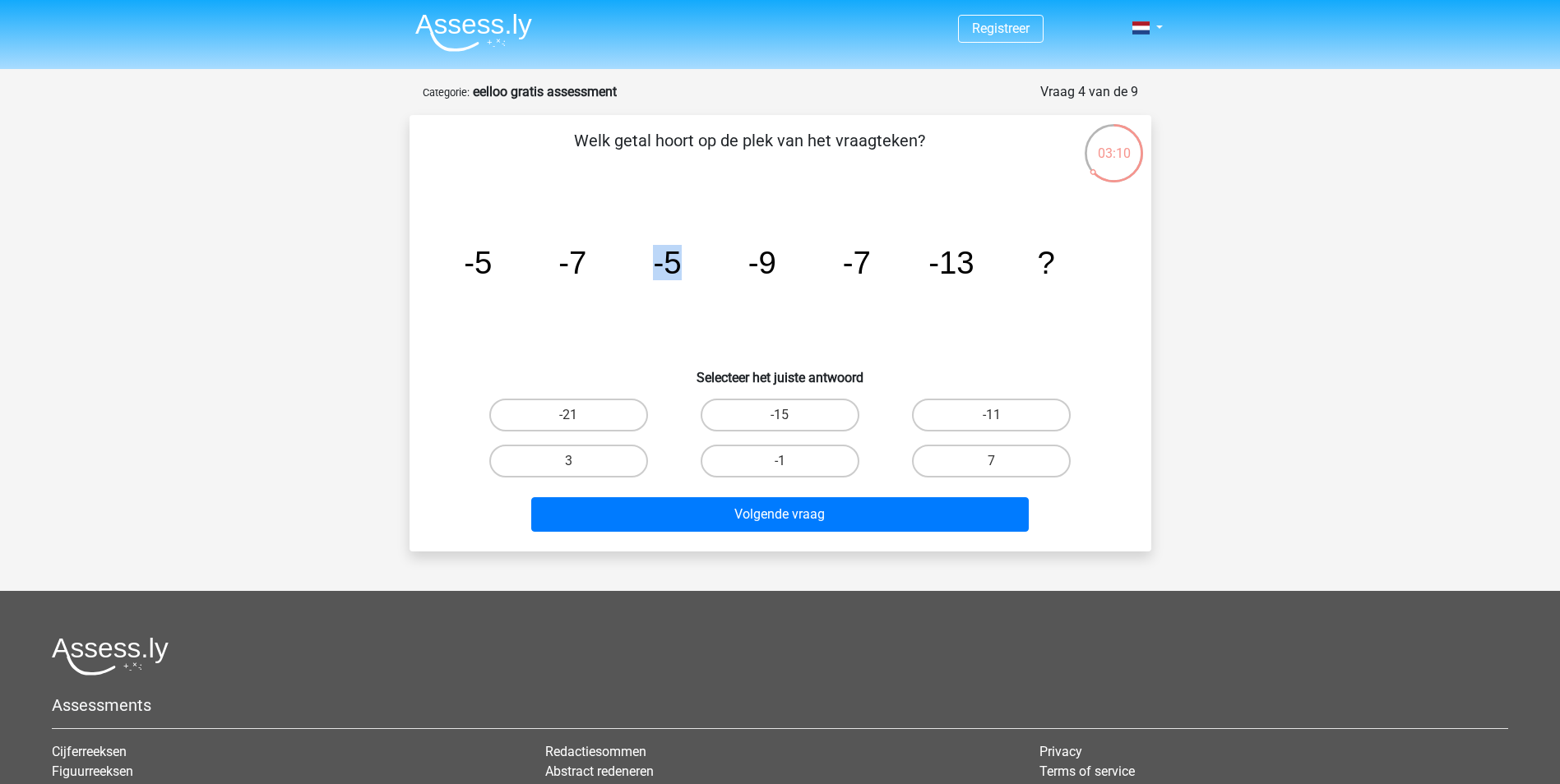
click at [698, 268] on icon "image/svg+xml -5 -7 -5 -9 -7 -13 ?" at bounding box center [781, 273] width 663 height 166
click at [682, 273] on icon "image/svg+xml -5 -7 -5 -9 -7 -13 ?" at bounding box center [781, 273] width 663 height 166
drag, startPoint x: 750, startPoint y: 268, endPoint x: 773, endPoint y: 268, distance: 23.0
click at [773, 268] on tspan "-9" at bounding box center [762, 263] width 28 height 35
drag, startPoint x: 773, startPoint y: 268, endPoint x: 782, endPoint y: 271, distance: 9.5
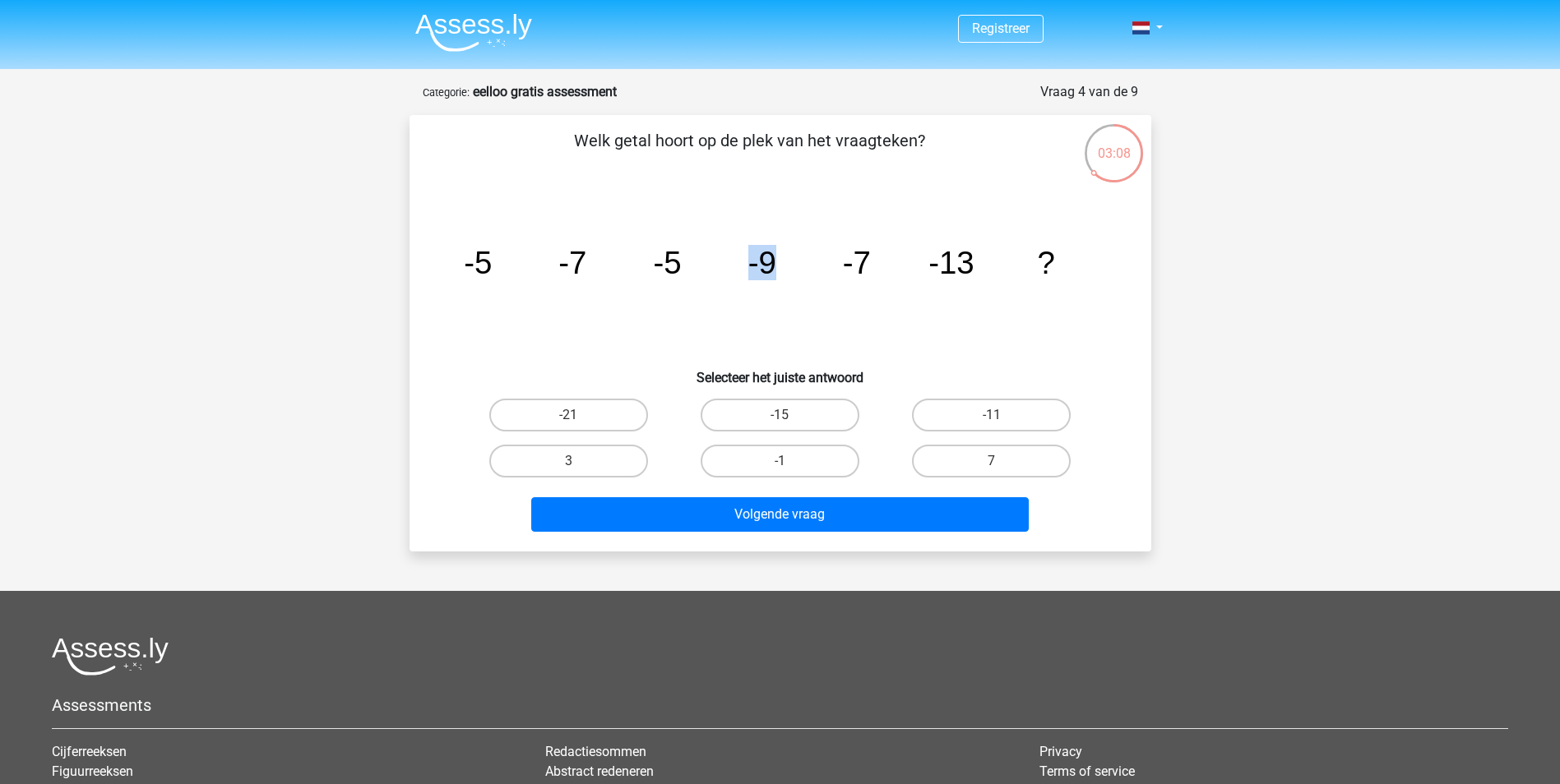
click at [782, 271] on icon "image/svg+xml -5 -7 -5 -9 -7 -13 ?" at bounding box center [781, 273] width 663 height 166
drag, startPoint x: 835, startPoint y: 270, endPoint x: 880, endPoint y: 271, distance: 45.0
click at [880, 271] on icon "image/svg+xml -5 -7 -5 -9 -7 -13 ?" at bounding box center [781, 273] width 663 height 166
drag, startPoint x: 871, startPoint y: 272, endPoint x: 948, endPoint y: 272, distance: 77.0
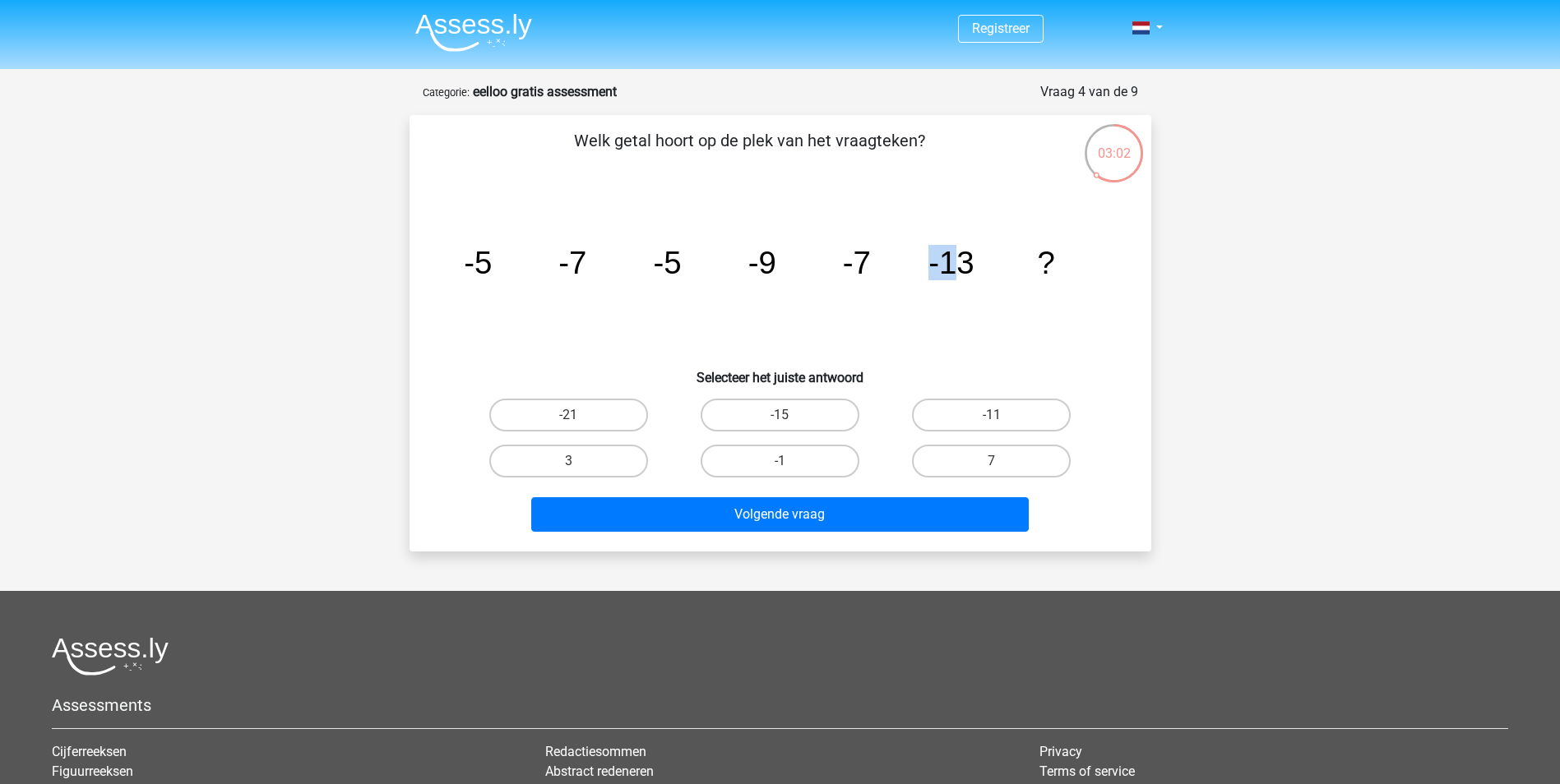
click at [948, 272] on icon "image/svg+xml -5 -7 -5 -9 -7 -13 ?" at bounding box center [781, 273] width 663 height 166
click at [951, 272] on tspan "-13" at bounding box center [951, 263] width 45 height 35
drag, startPoint x: 558, startPoint y: 259, endPoint x: 582, endPoint y: 260, distance: 24.0
click at [582, 260] on tspan "-7" at bounding box center [572, 263] width 28 height 35
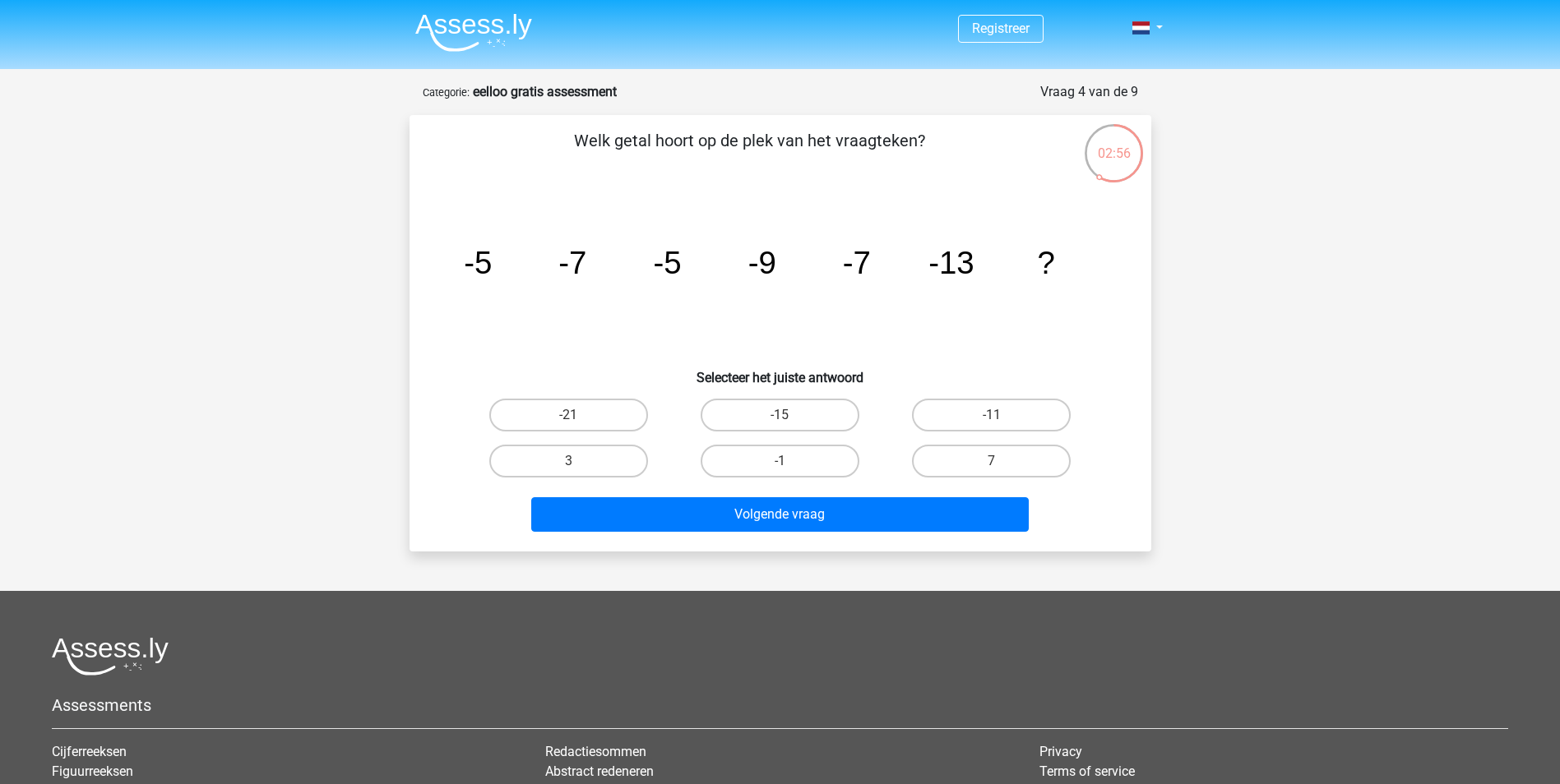
drag, startPoint x: 679, startPoint y: 265, endPoint x: 703, endPoint y: 264, distance: 24.0
click at [703, 264] on icon "image/svg+xml -5 -7 -5 -9 -7 -13 ?" at bounding box center [781, 273] width 663 height 166
drag, startPoint x: 730, startPoint y: 267, endPoint x: 752, endPoint y: 265, distance: 22.1
click at [732, 267] on icon "image/svg+xml -5 -7 -5 -9 -7 -13 ?" at bounding box center [781, 273] width 663 height 166
click at [752, 265] on tspan "-9" at bounding box center [762, 263] width 28 height 35
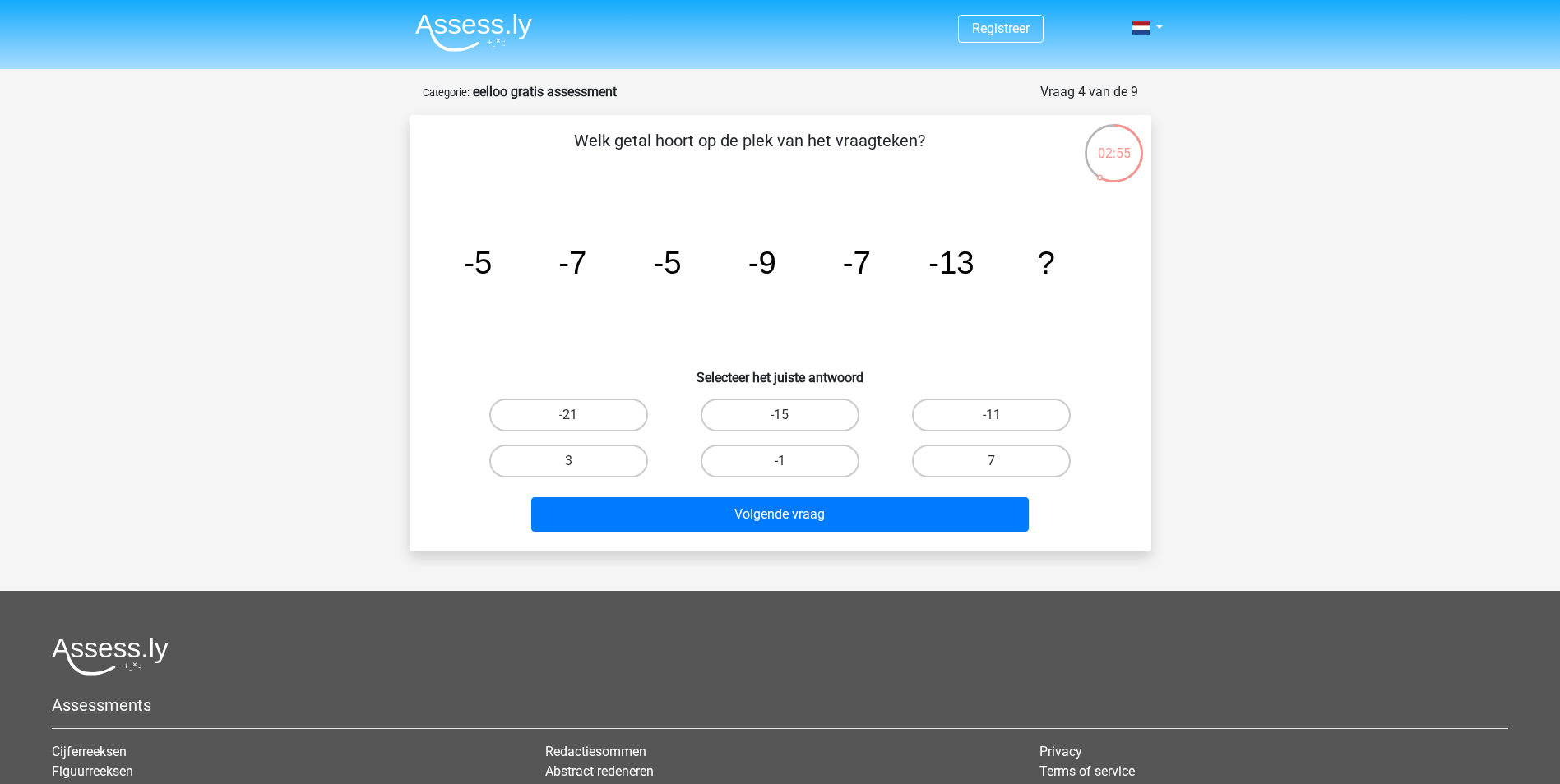
drag
click at [898, 263] on icon "image/svg+xml -5 -7 -5 -9 -7 -13 ?" at bounding box center [781, 273] width 663 height 166
click at [948, 266] on tspan "-13" at bounding box center [951, 263] width 45 height 35
click at [1051, 263] on icon "image/svg+xml -5 -7 -5 -9 -7 -13 ?" at bounding box center [781, 273] width 663 height 166
click at [1052, 263] on tspan "?" at bounding box center [1046, 263] width 18 height 35
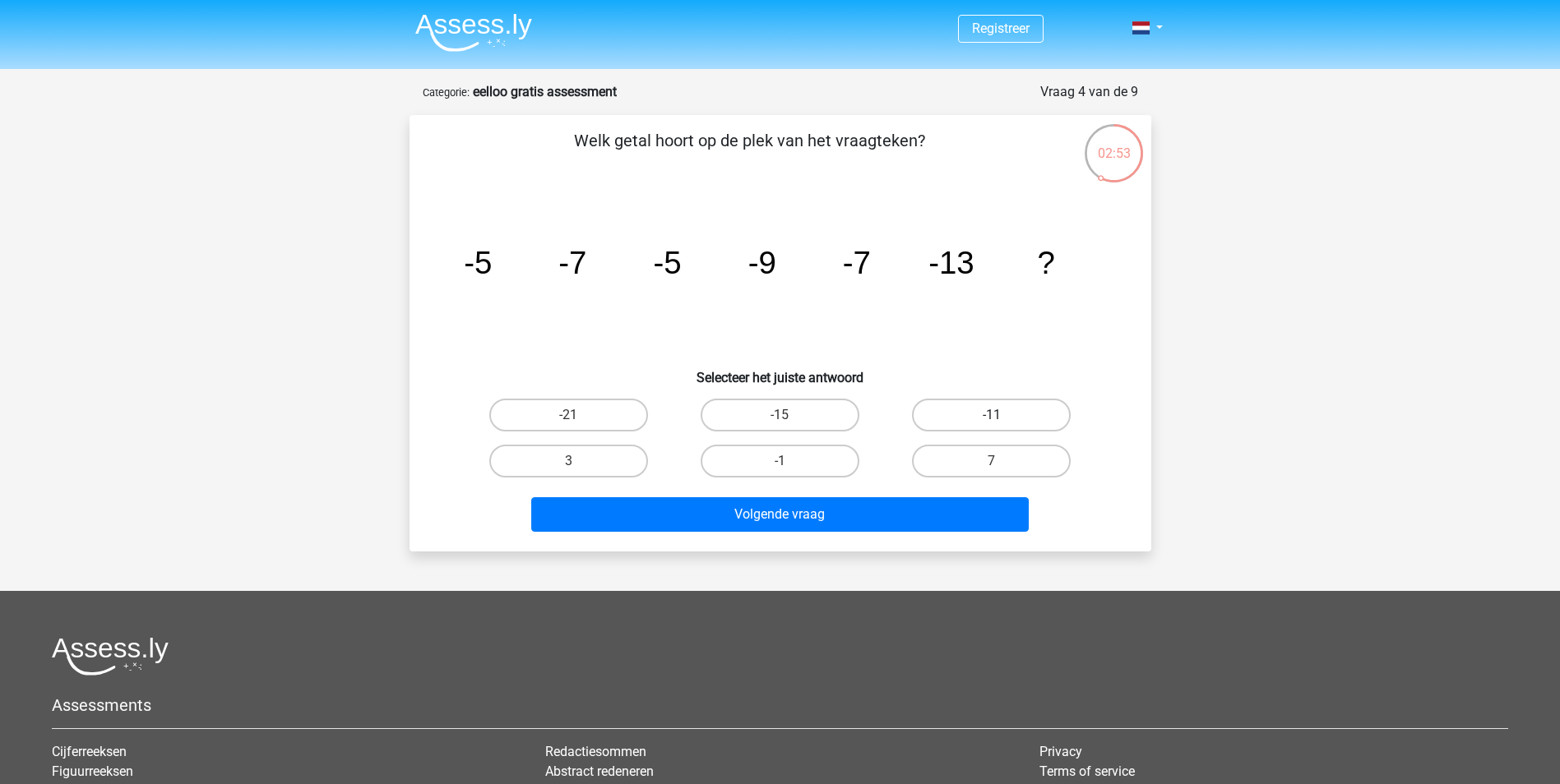
click at [1005, 414] on label "-11" at bounding box center [991, 415] width 158 height 33
click at [1002, 415] on input "-11" at bounding box center [997, 420] width 11 height 11
radio input "true"
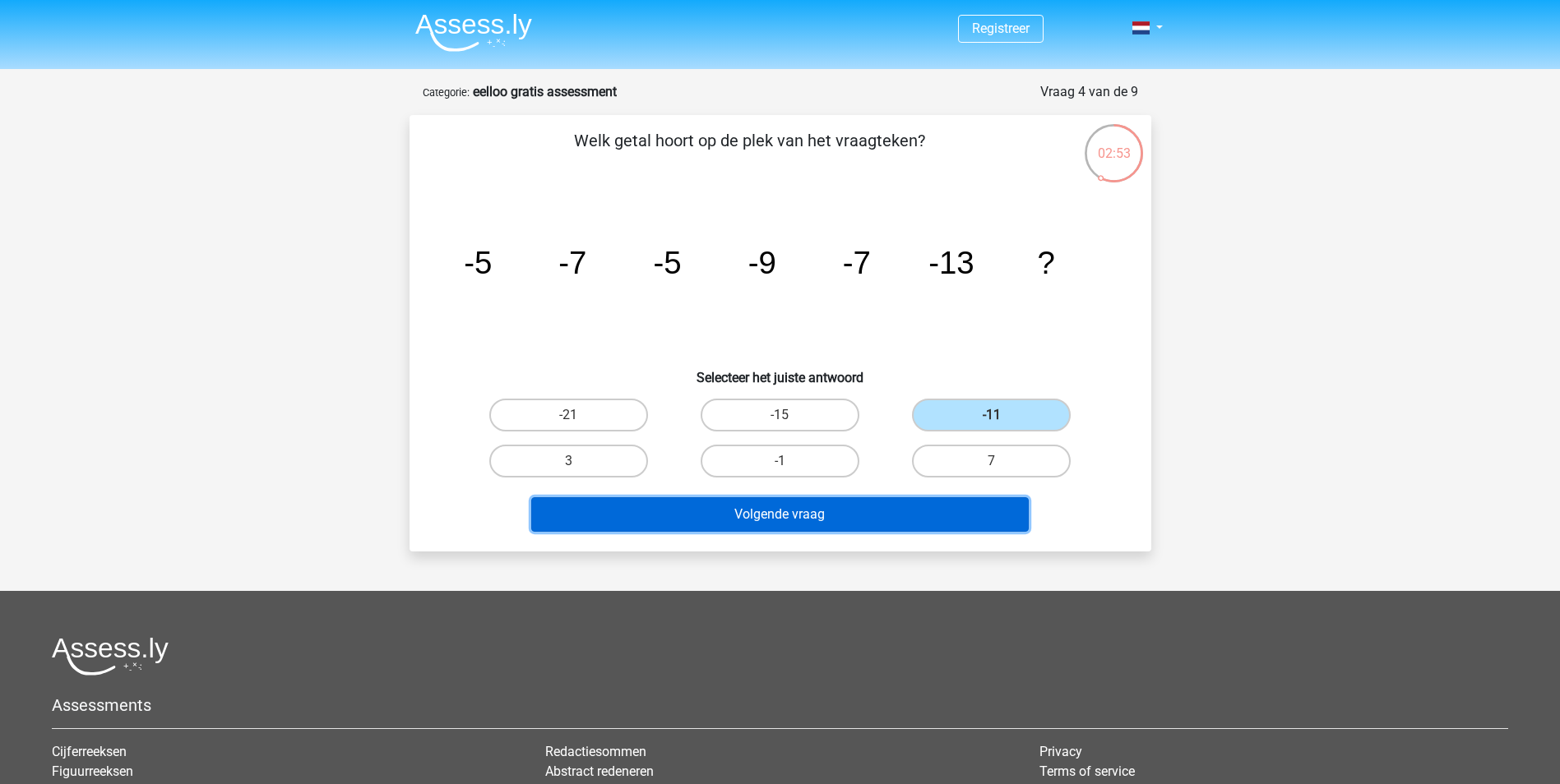
click at [818, 524] on button "Volgende vraag" at bounding box center [780, 514] width 498 height 34
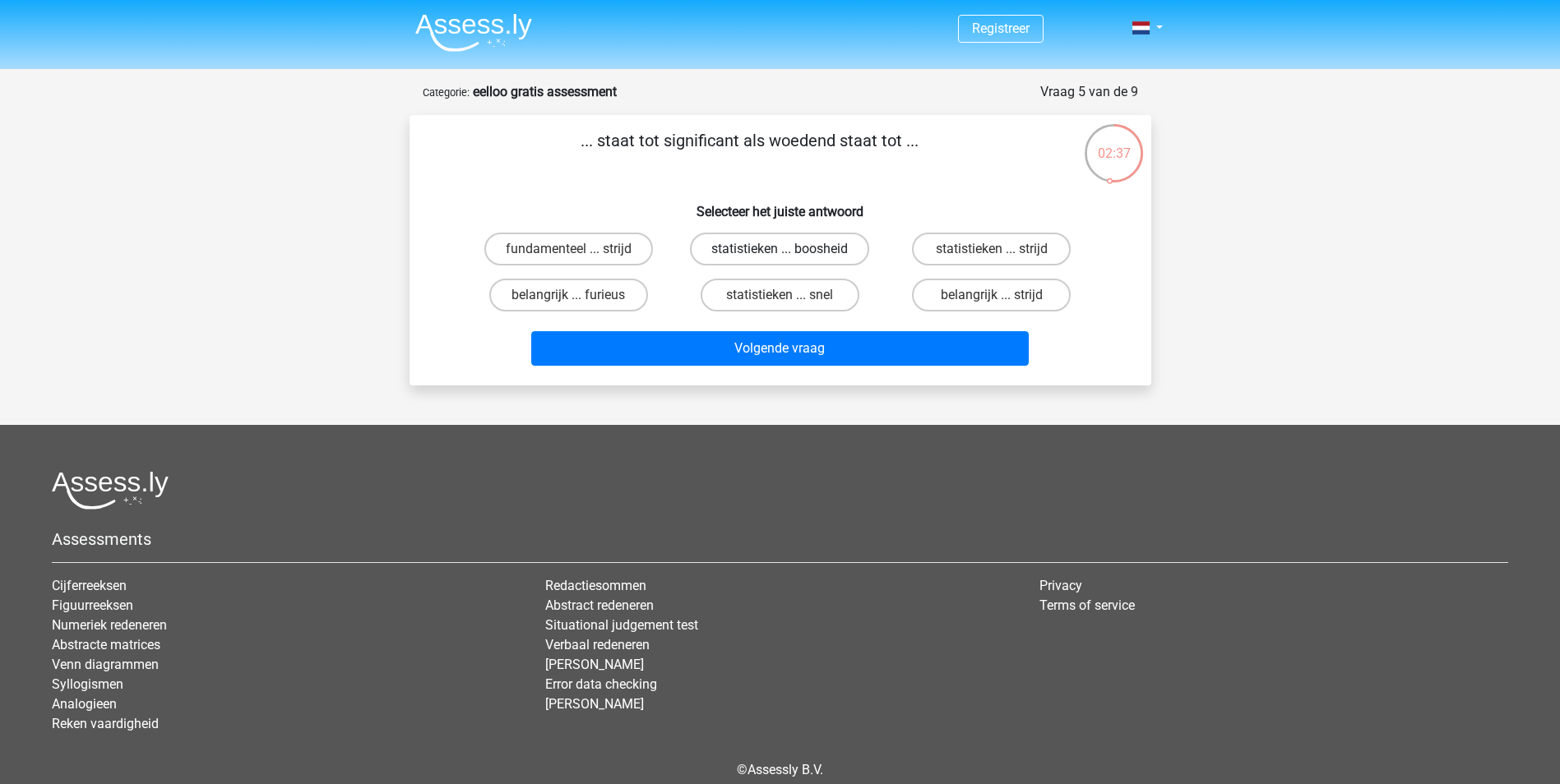
click at [722, 240] on label "statistieken ... boosheid" at bounding box center [780, 249] width 179 height 33
click at [780, 249] on input "statistieken ... boosheid" at bounding box center [785, 254] width 11 height 11
radio input "true"
click at [586, 285] on label "belangrijk ... furieus" at bounding box center [568, 294] width 158 height 33
click at [579, 295] on input "belangrijk ... furieus" at bounding box center [573, 301] width 11 height 11
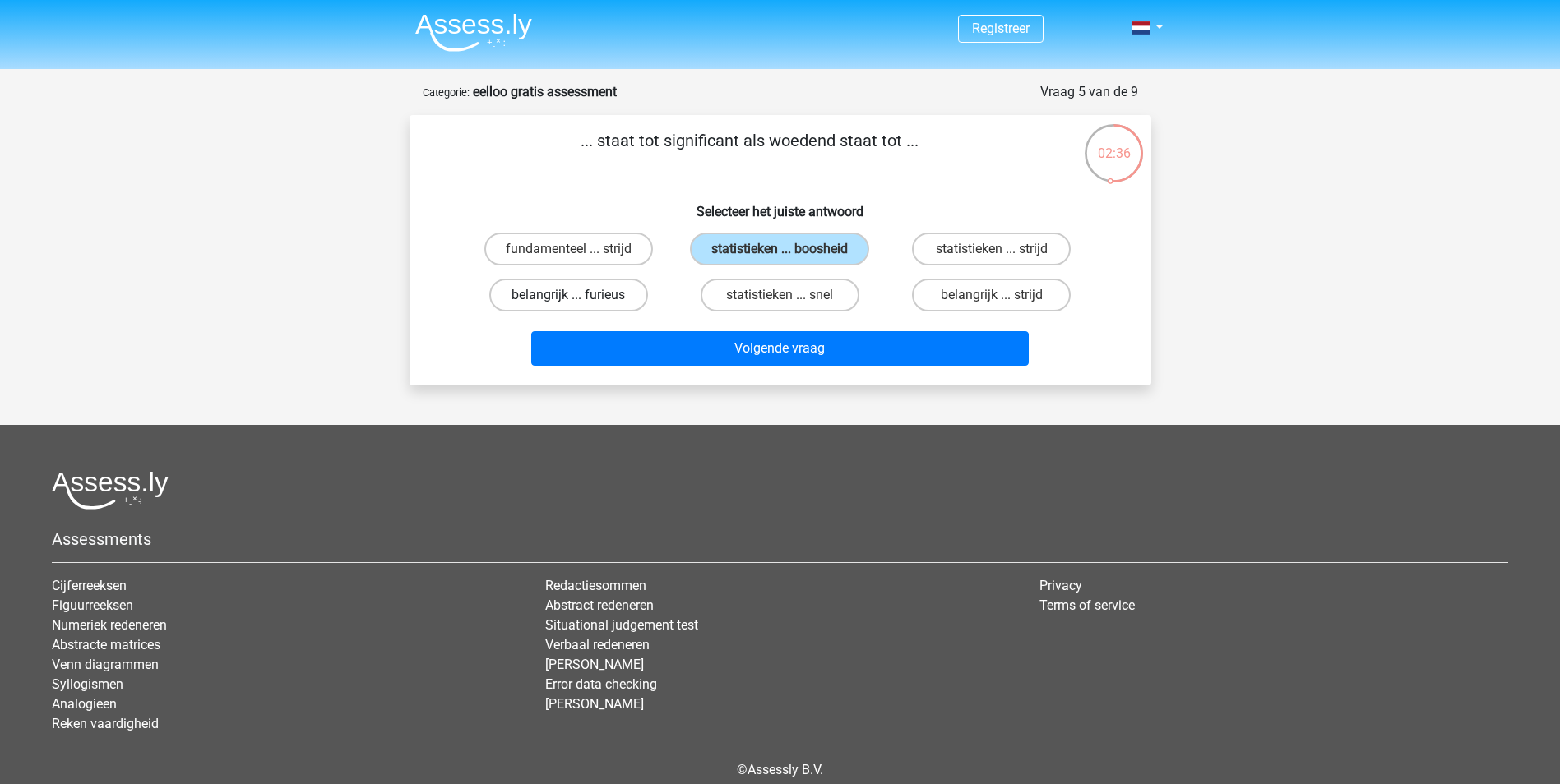
radio input "true"
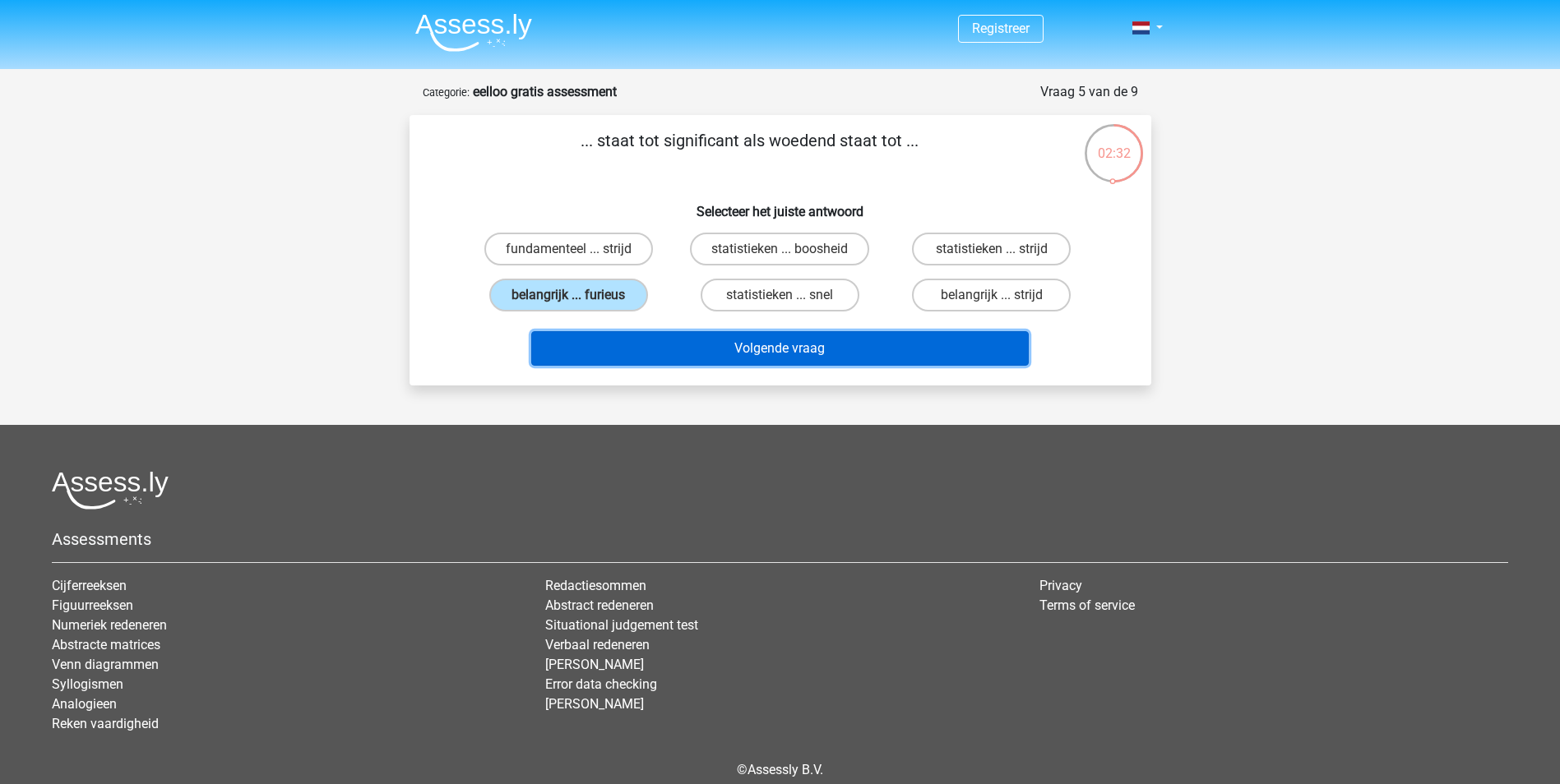
click at [650, 338] on button "Volgende vraag" at bounding box center [780, 348] width 498 height 34
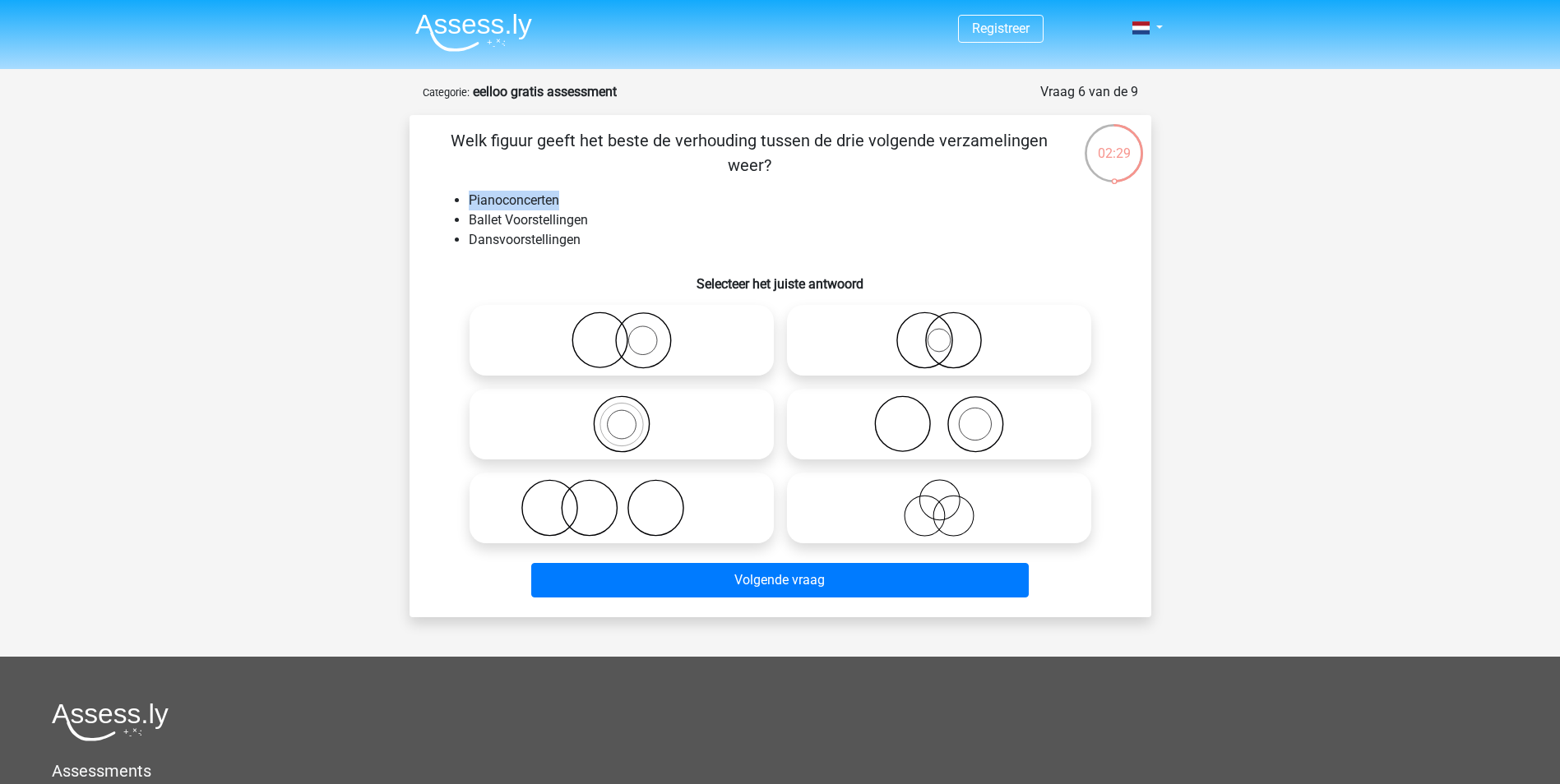
drag, startPoint x: 559, startPoint y: 194, endPoint x: 462, endPoint y: 196, distance: 97.0
click at [462, 196] on ul "Pianoconcerten Ballet Voorstellingen Dansvoorstellingen" at bounding box center [781, 220] width 689 height 59
drag, startPoint x: 462, startPoint y: 196, endPoint x: 554, endPoint y: 201, distance: 92.1
click at [549, 201] on li "Pianoconcerten" at bounding box center [797, 200] width 656 height 19
click at [580, 237] on li "Dansvoorstellingen" at bounding box center [797, 240] width 656 height 19
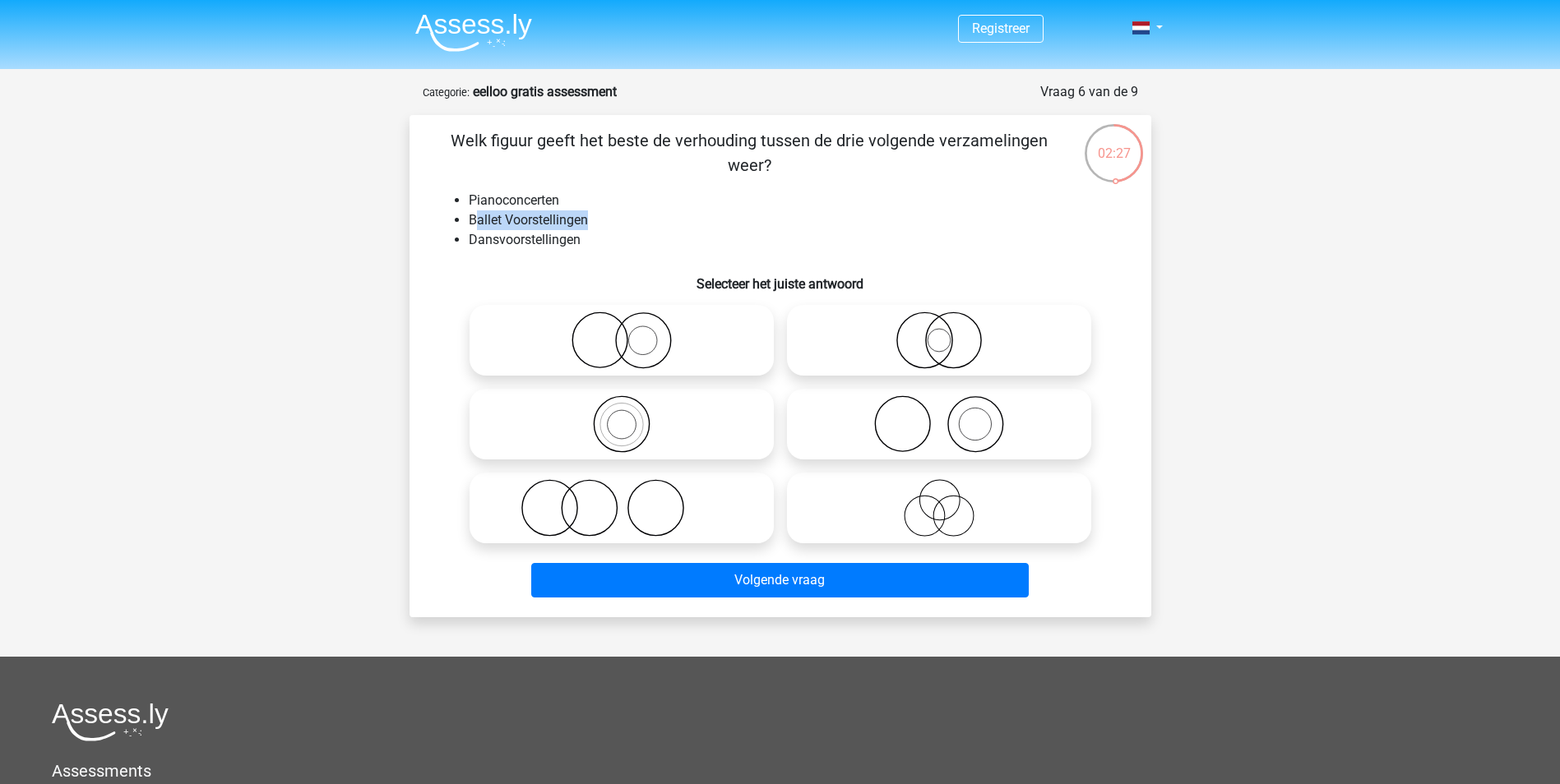
drag, startPoint x: 567, startPoint y: 221, endPoint x: 476, endPoint y: 220, distance: 91.0
click at [476, 220] on li "Ballet Voorstellingen" at bounding box center [797, 220] width 656 height 19
drag, startPoint x: 476, startPoint y: 220, endPoint x: 485, endPoint y: 229, distance: 12.7
click at [482, 228] on li "Ballet Voorstellingen" at bounding box center [797, 220] width 656 height 19
click at [597, 244] on li "Dansvoorstellingen" at bounding box center [797, 240] width 656 height 19
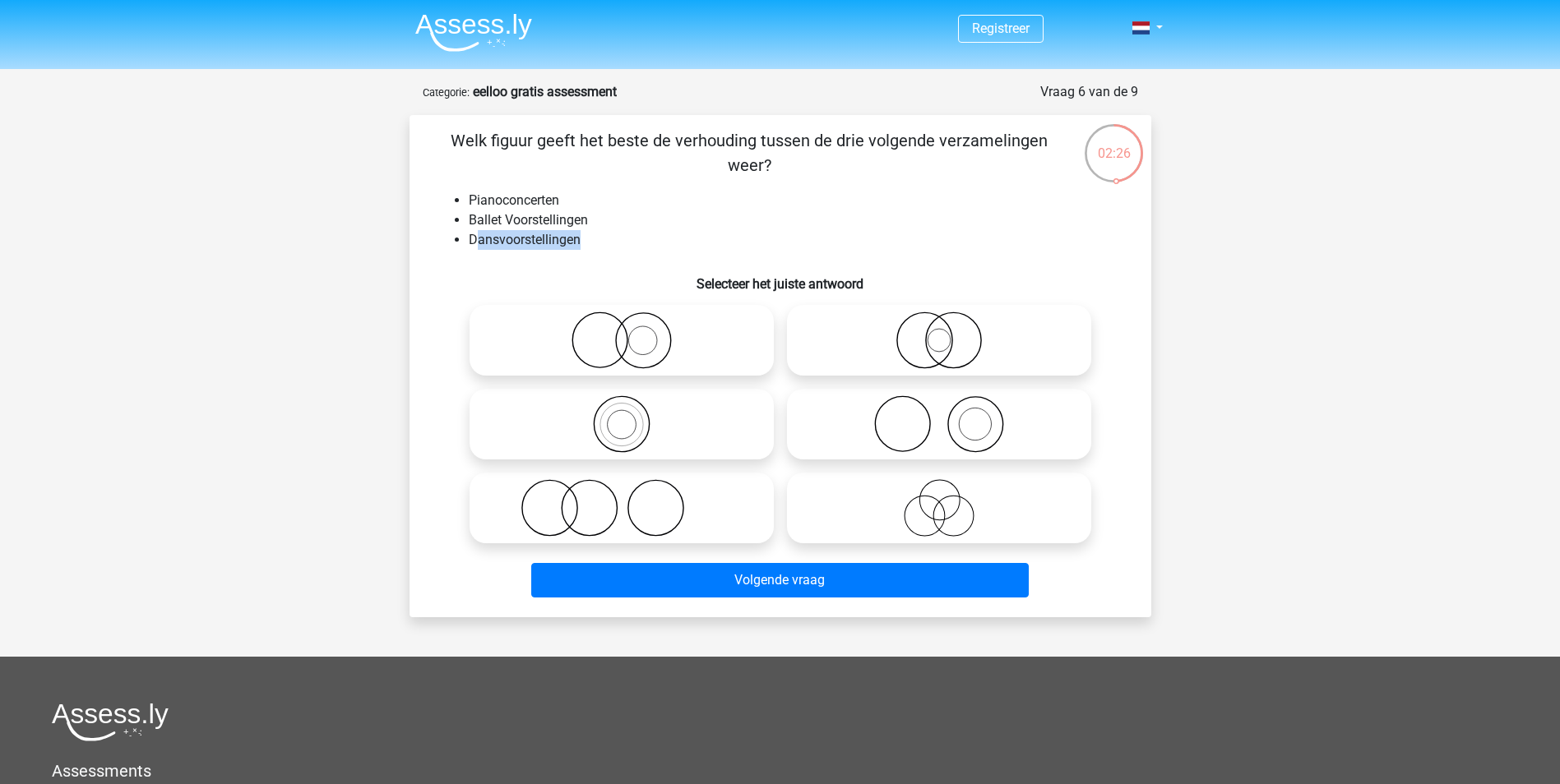
drag, startPoint x: 572, startPoint y: 239, endPoint x: 474, endPoint y: 238, distance: 98.0
click at [474, 238] on li "Dansvoorstellingen" at bounding box center [797, 240] width 656 height 19
drag, startPoint x: 474, startPoint y: 238, endPoint x: 447, endPoint y: 242, distance: 27.3
click at [447, 242] on ul "Pianoconcerten Ballet Voorstellingen Dansvoorstellingen" at bounding box center [781, 220] width 689 height 59
click at [873, 399] on icon at bounding box center [938, 424] width 291 height 57
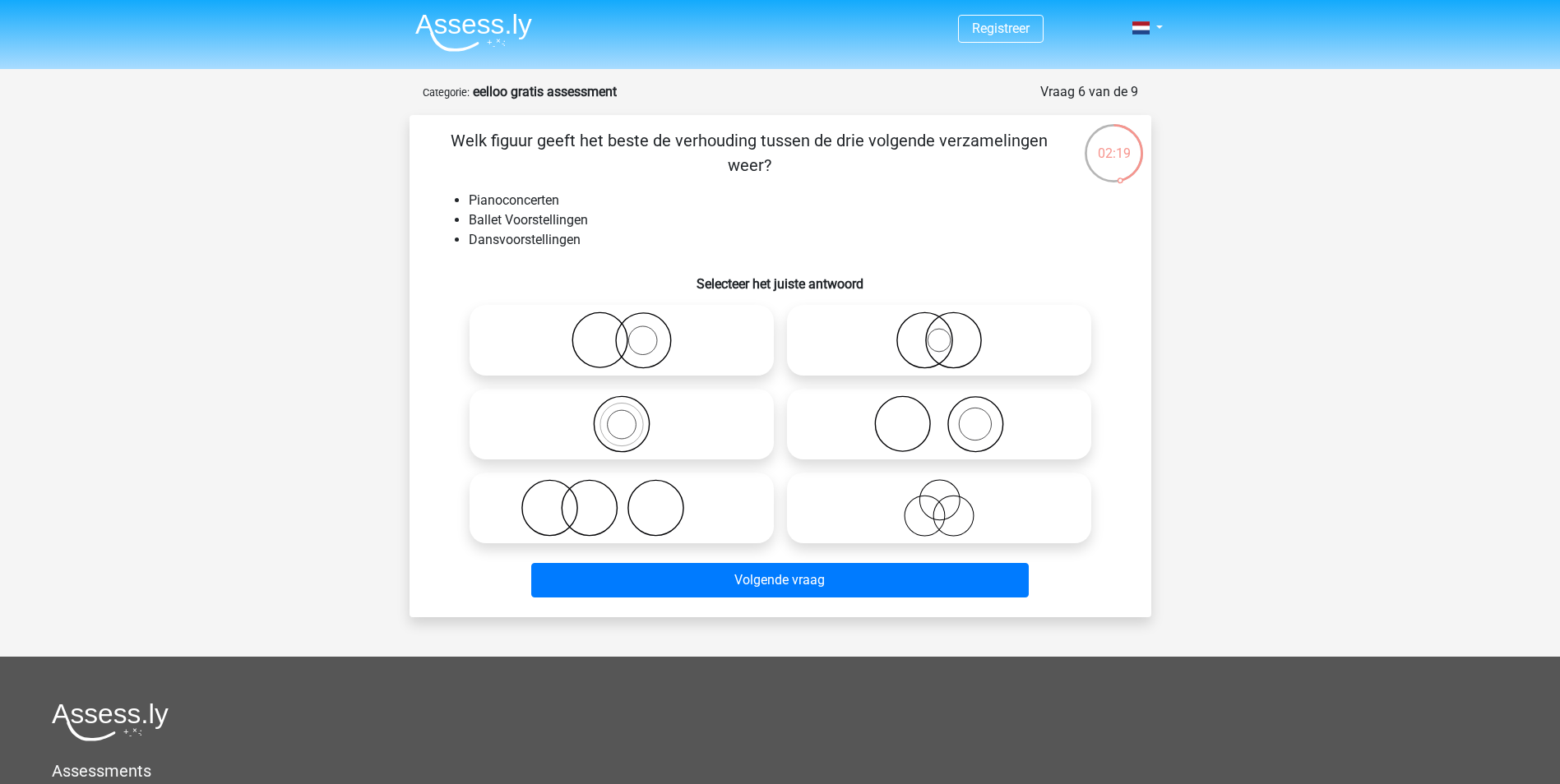
click at [939, 405] on input "radio" at bounding box center [944, 410] width 11 height 11
radio input "true"
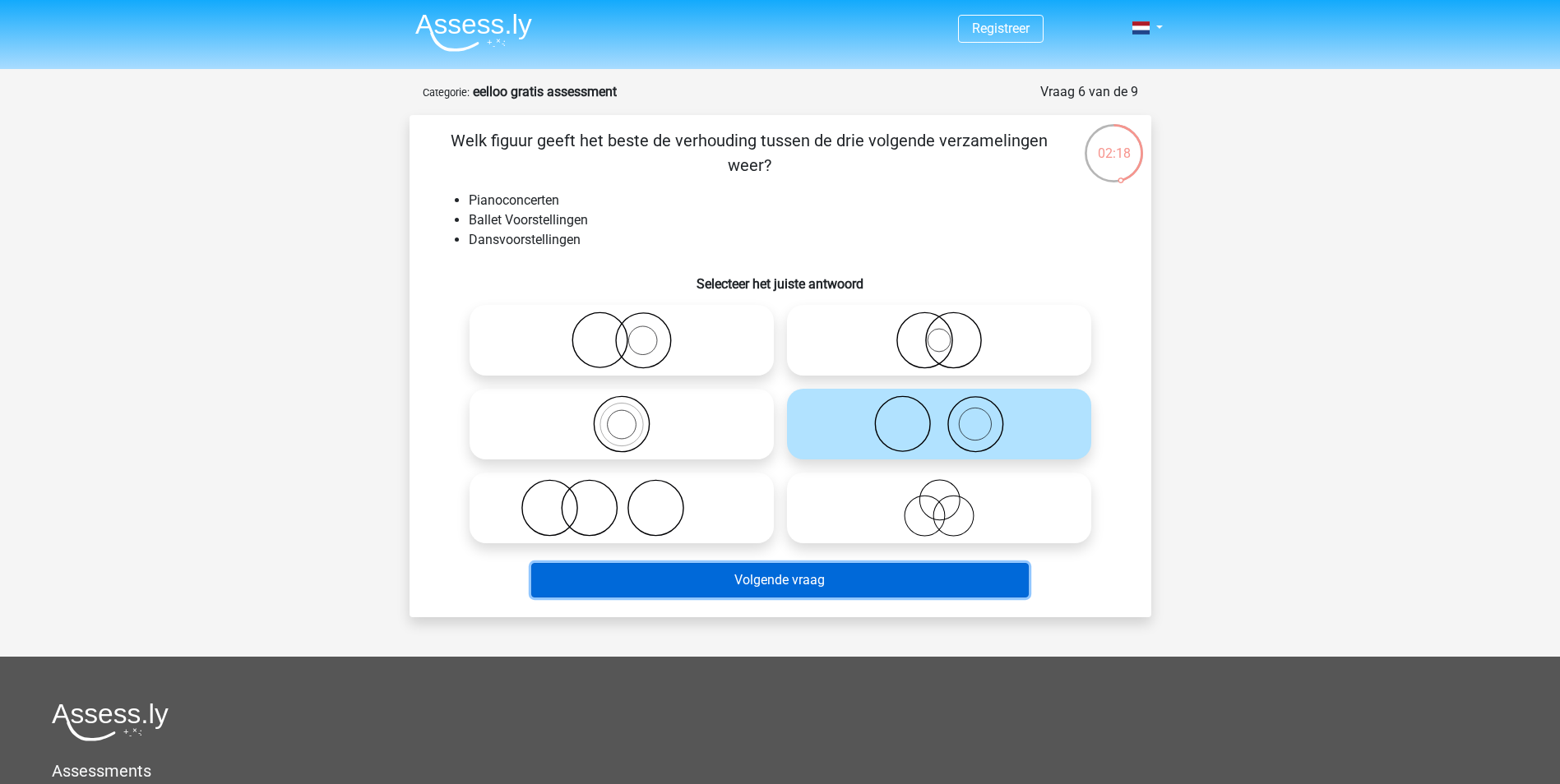
click at [798, 567] on button "Volgende vraag" at bounding box center [780, 580] width 498 height 34
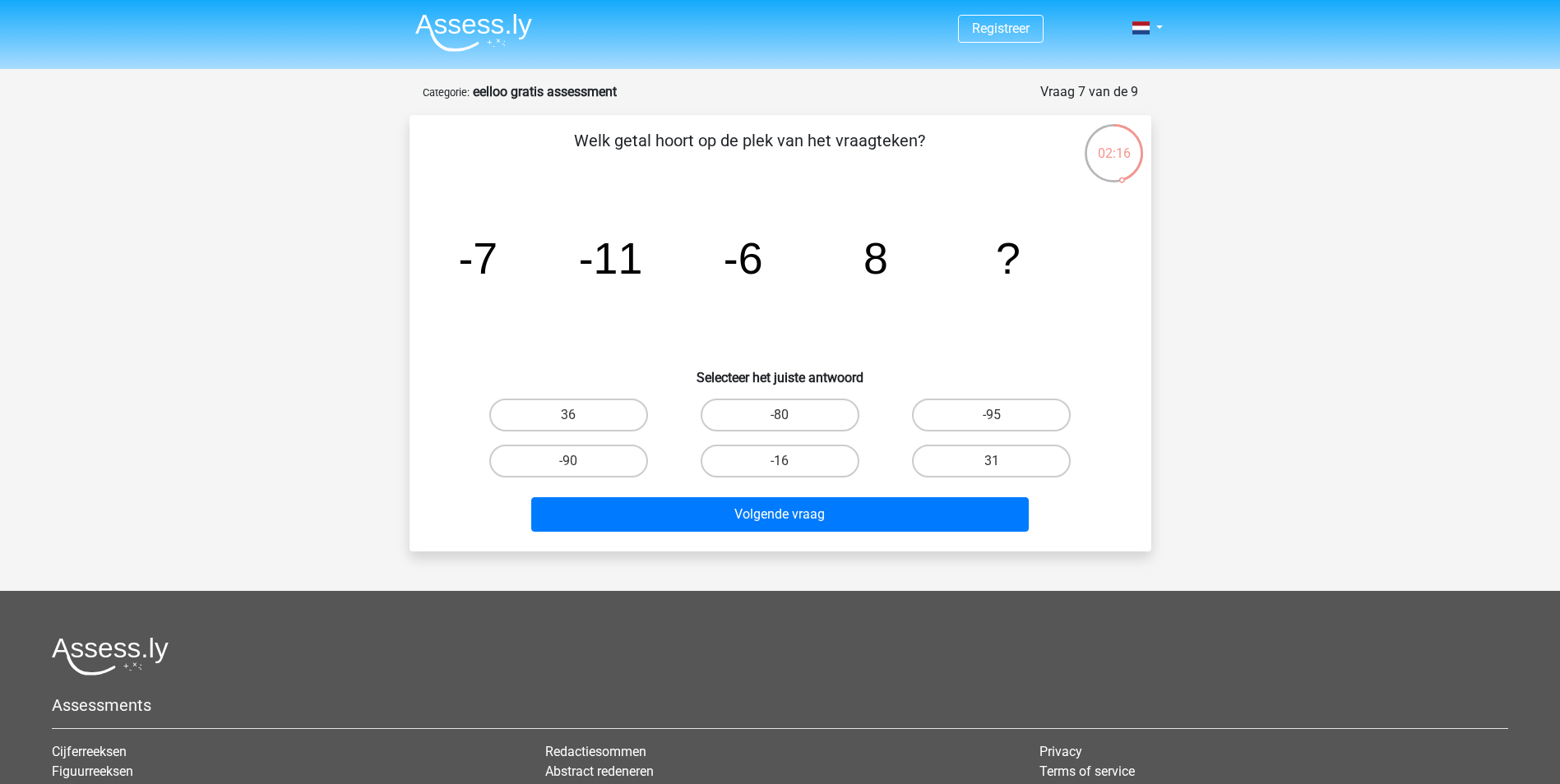
drag, startPoint x: 571, startPoint y: 142, endPoint x: 992, endPoint y: 144, distance: 421.0
click at [992, 144] on p "Welk getal hoort op de plek van het vraagteken?" at bounding box center [750, 153] width 628 height 49
drag, startPoint x: 992, startPoint y: 144, endPoint x: 967, endPoint y: 173, distance: 38.3
click at [967, 173] on p "Welk getal hoort op de plek van het vraagteken?" at bounding box center [750, 153] width 628 height 49
drag, startPoint x: 565, startPoint y: 277, endPoint x: 704, endPoint y: 272, distance: 139.1
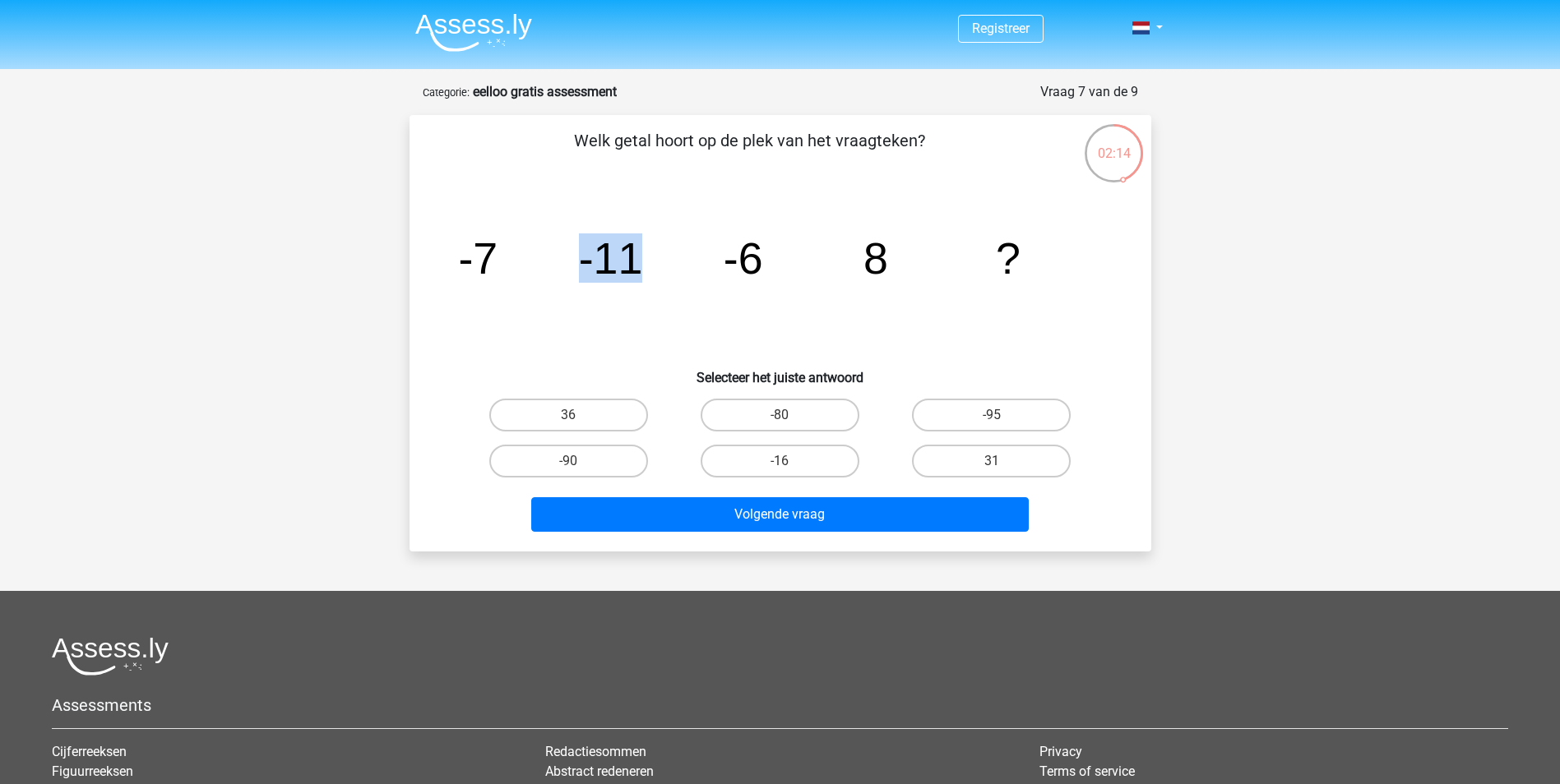
click at [704, 272] on icon "image/svg+xml -7 -11 -6 8 ?" at bounding box center [781, 273] width 663 height 166
drag, startPoint x: 720, startPoint y: 265, endPoint x: 736, endPoint y: 263, distance: 16.1
click at [736, 263] on icon "image/svg+xml -7 -11 -6 8 ?" at bounding box center [781, 273] width 663 height 166
drag, startPoint x: 736, startPoint y: 263, endPoint x: 669, endPoint y: 266, distance: 67.1
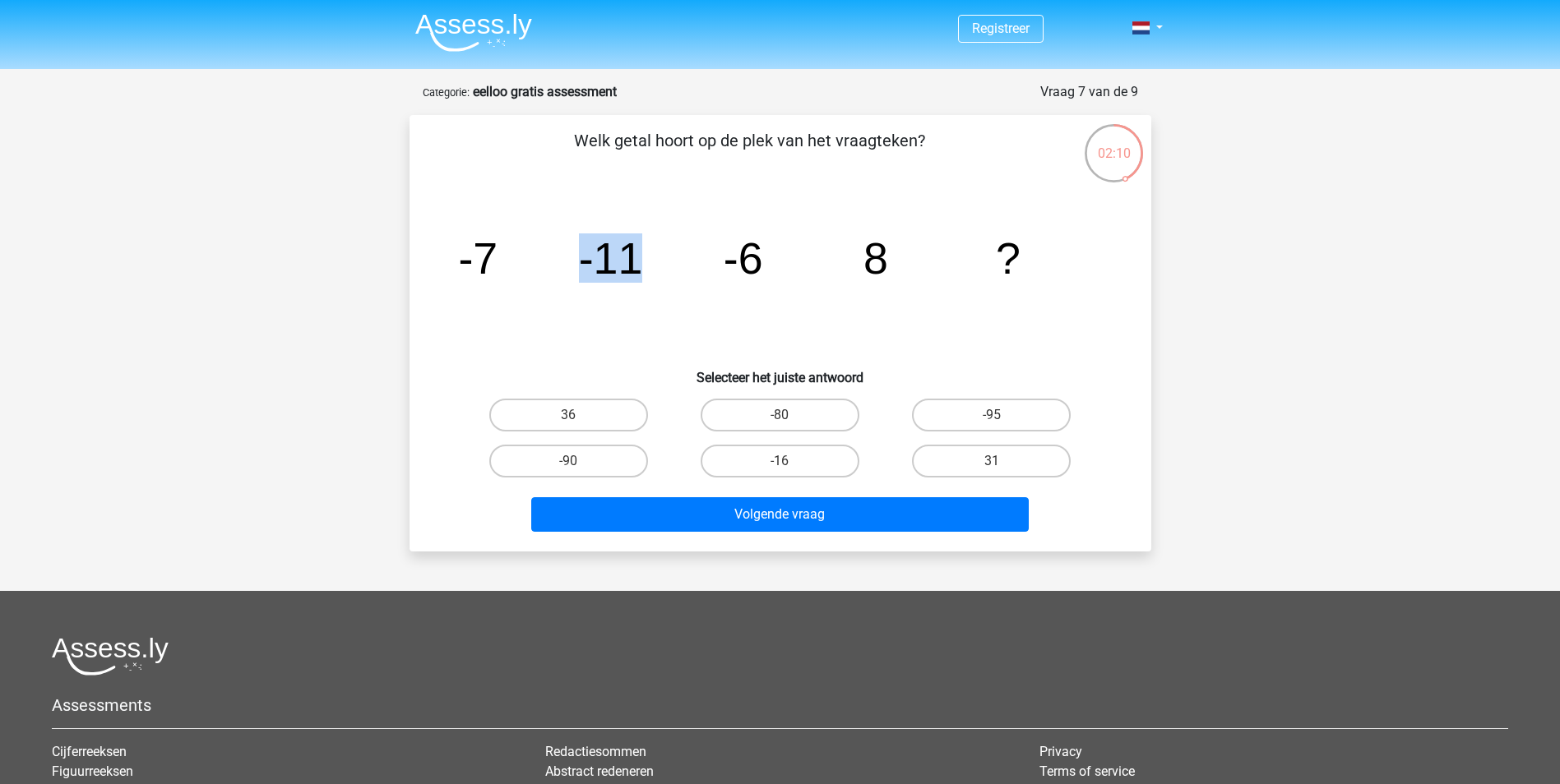
click at [669, 266] on icon "image/svg+xml -7 -11 -6 8 ?" at bounding box center [781, 273] width 663 height 166
drag, startPoint x: 669, startPoint y: 266, endPoint x: 684, endPoint y: 273, distance: 16.6
click at [673, 270] on icon "image/svg+xml -7 -11 -6 8 ?" at bounding box center [781, 273] width 663 height 166
click at [712, 273] on icon "image/svg+xml -7 -11 -6 8 ?" at bounding box center [781, 273] width 663 height 166
drag, startPoint x: 714, startPoint y: 269, endPoint x: 762, endPoint y: 266, distance: 48.1
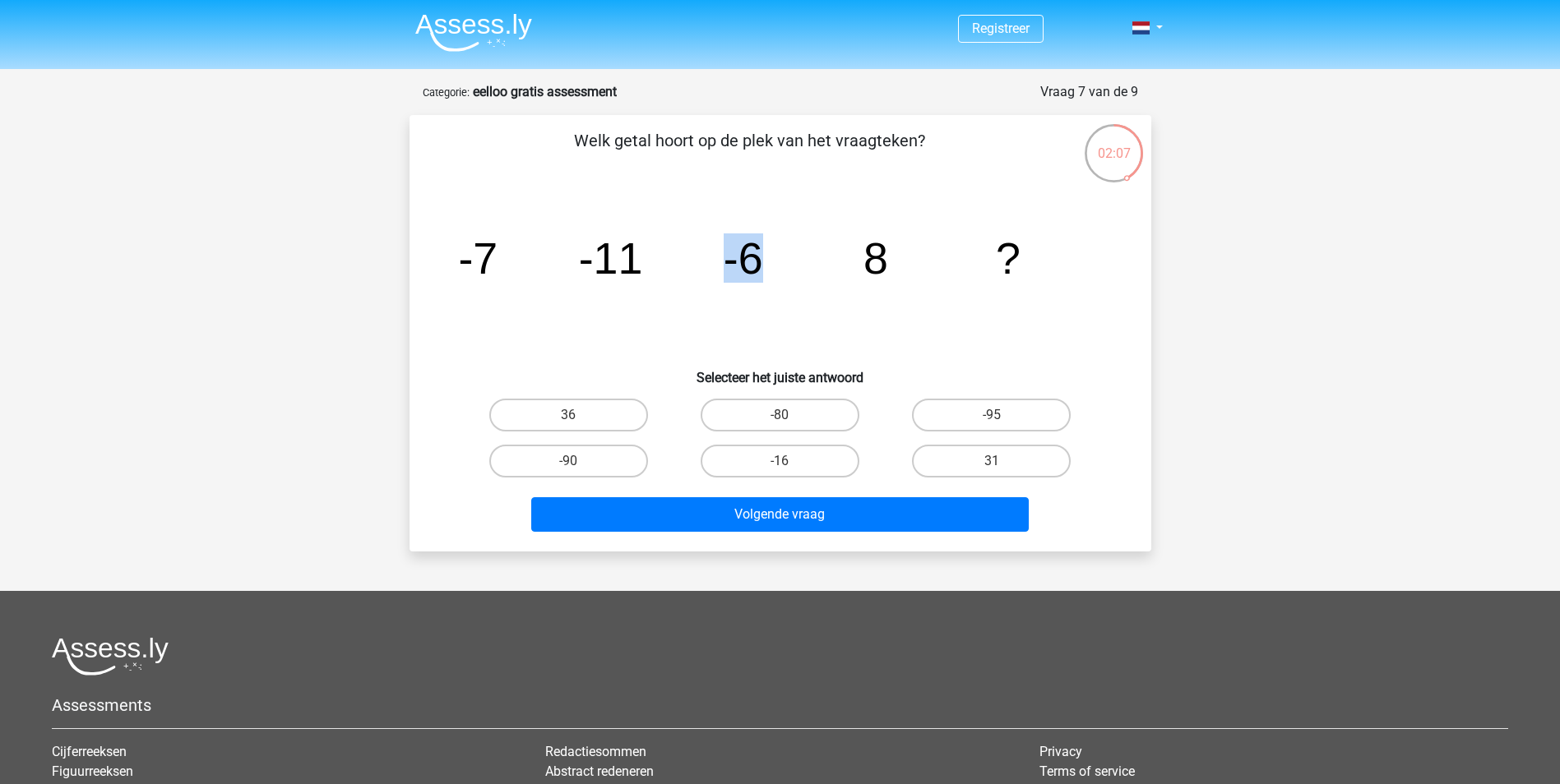
click at [762, 266] on icon "image/svg+xml -7 -11 -6 8 ?" at bounding box center [781, 273] width 663 height 166
click at [762, 266] on tspan "-6" at bounding box center [742, 258] width 40 height 49
drag, startPoint x: 588, startPoint y: 260, endPoint x: 677, endPoint y: 260, distance: 89.0
click at [677, 260] on icon "image/svg+xml -7 -11 -6 8 ?" at bounding box center [781, 273] width 663 height 166
click at [678, 262] on icon "image/svg+xml -7 -11 -6 8 ?" at bounding box center [781, 273] width 663 height 166
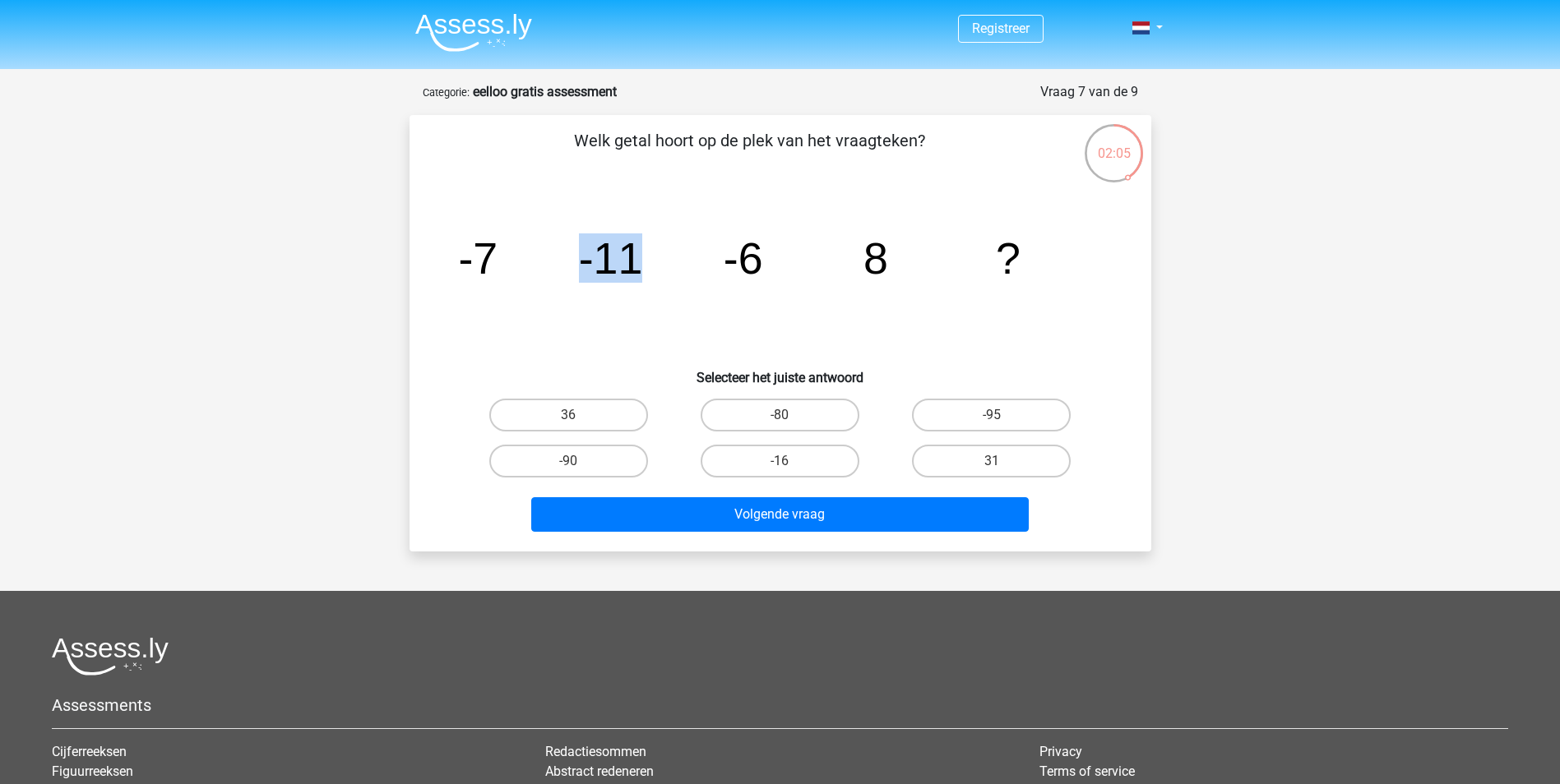
click at [667, 266] on icon "image/svg+xml -7 -11 -6 8 ?" at bounding box center [781, 273] width 663 height 166
click at [643, 272] on icon "image/svg+xml -7 -11 -6 8 ?" at bounding box center [781, 273] width 663 height 166
drag, startPoint x: 726, startPoint y: 258, endPoint x: 772, endPoint y: 258, distance: 46.0
click at [772, 258] on icon "image/svg+xml -7 -11 -6 8 ?" at bounding box center [781, 273] width 663 height 166
drag, startPoint x: 772, startPoint y: 258, endPoint x: 766, endPoint y: 263, distance: 7.8
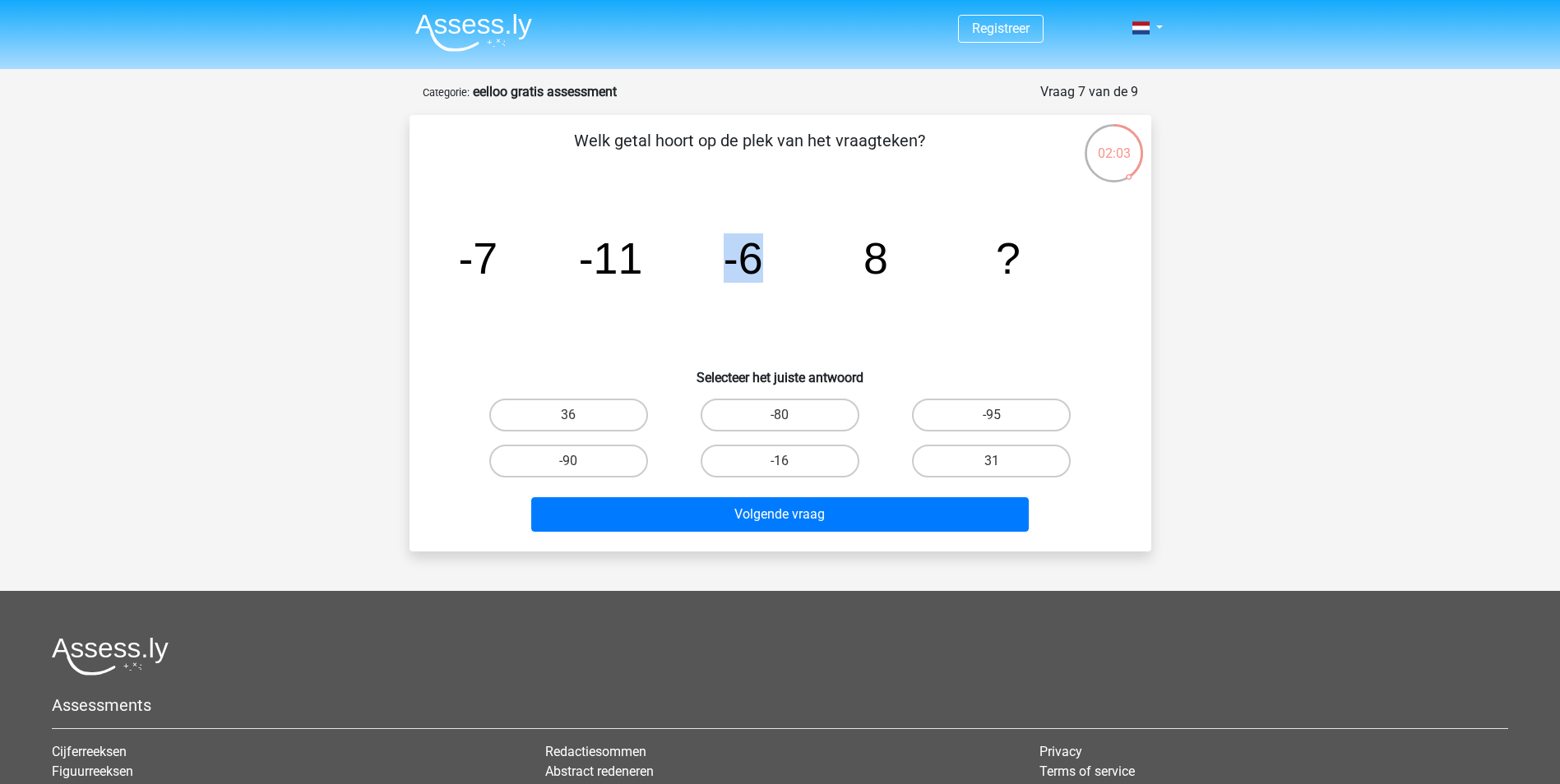
click at [766, 262] on icon "image/svg+xml -7 -11 -6 8 ?" at bounding box center [781, 273] width 663 height 166
click at [775, 459] on label "-16" at bounding box center [780, 461] width 158 height 33
click at [780, 461] on input "-16" at bounding box center [785, 467] width 11 height 11
radio input "true"
click at [775, 536] on div "Volgende vraag" at bounding box center [781, 518] width 635 height 41
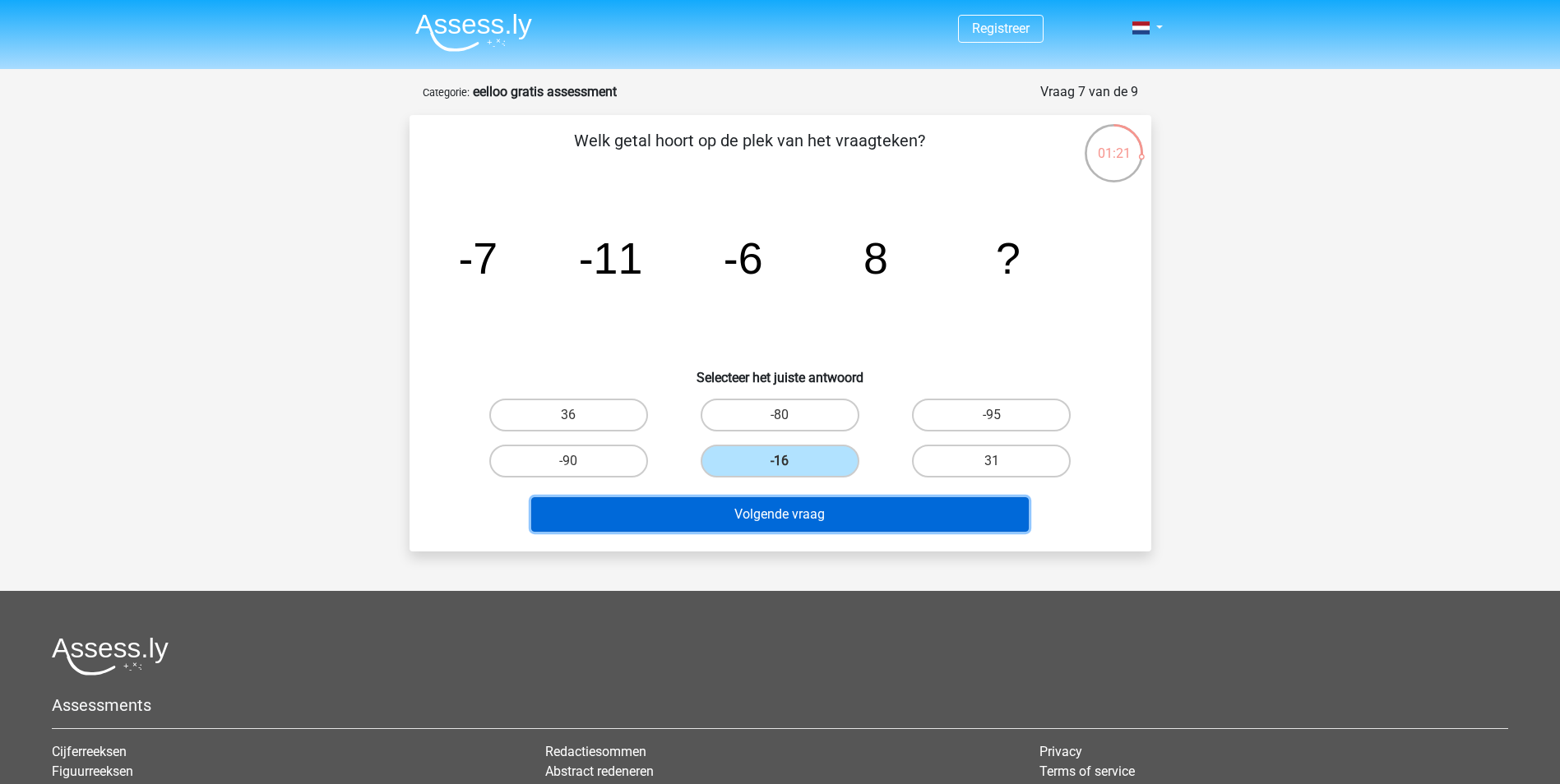
click at [783, 516] on button "Volgende vraag" at bounding box center [780, 514] width 498 height 34
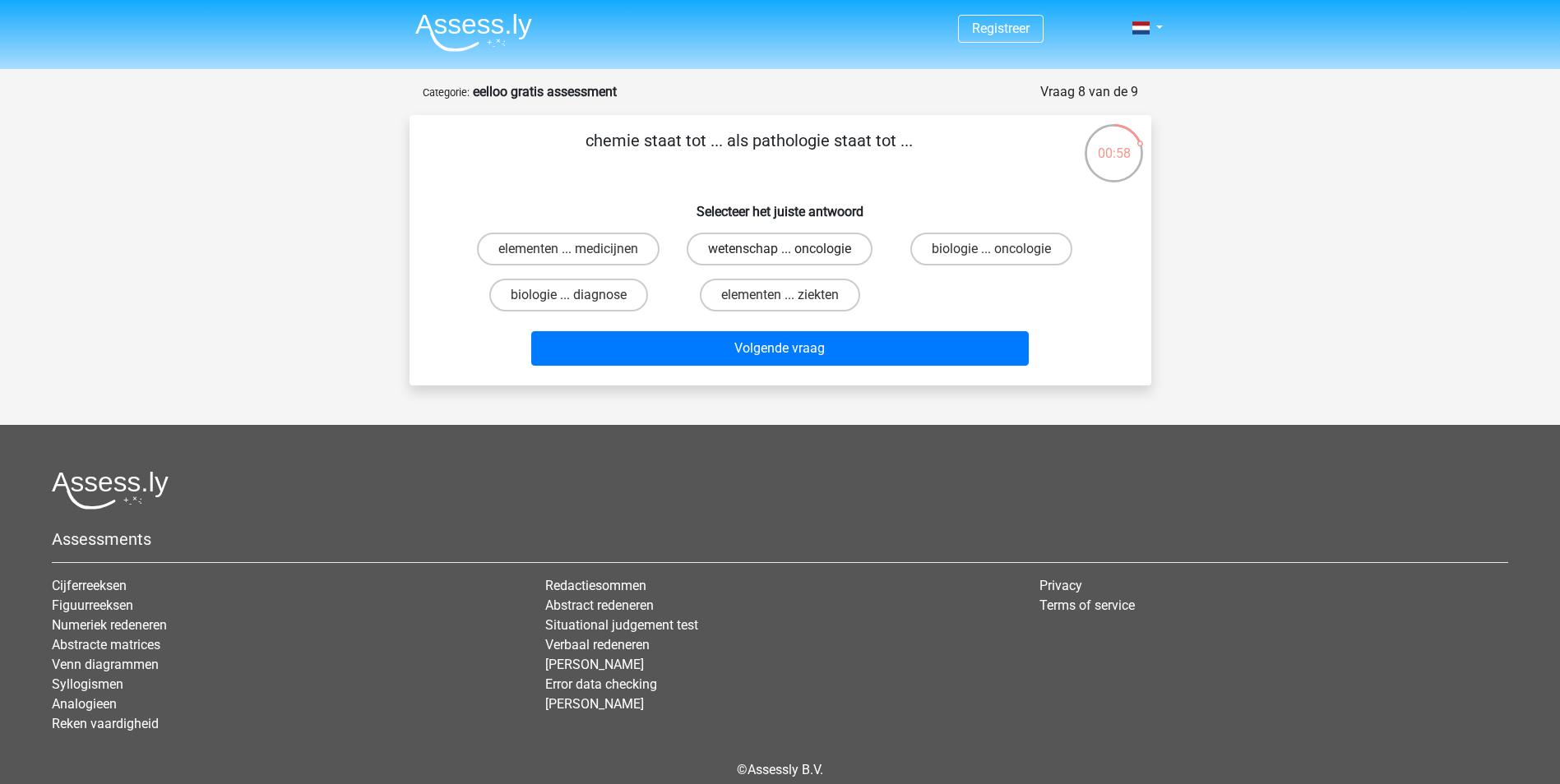
click at [727, 244] on label "wetenschap ... oncologie" at bounding box center [779, 249] width 186 height 33
click at [780, 249] on input "wetenschap ... oncologie" at bounding box center [785, 254] width 11 height 11
radio input "true"
click at [767, 302] on label "elementen ... ziekten" at bounding box center [780, 294] width 160 height 33
click at [780, 302] on input "elementen ... ziekten" at bounding box center [785, 301] width 11 height 11
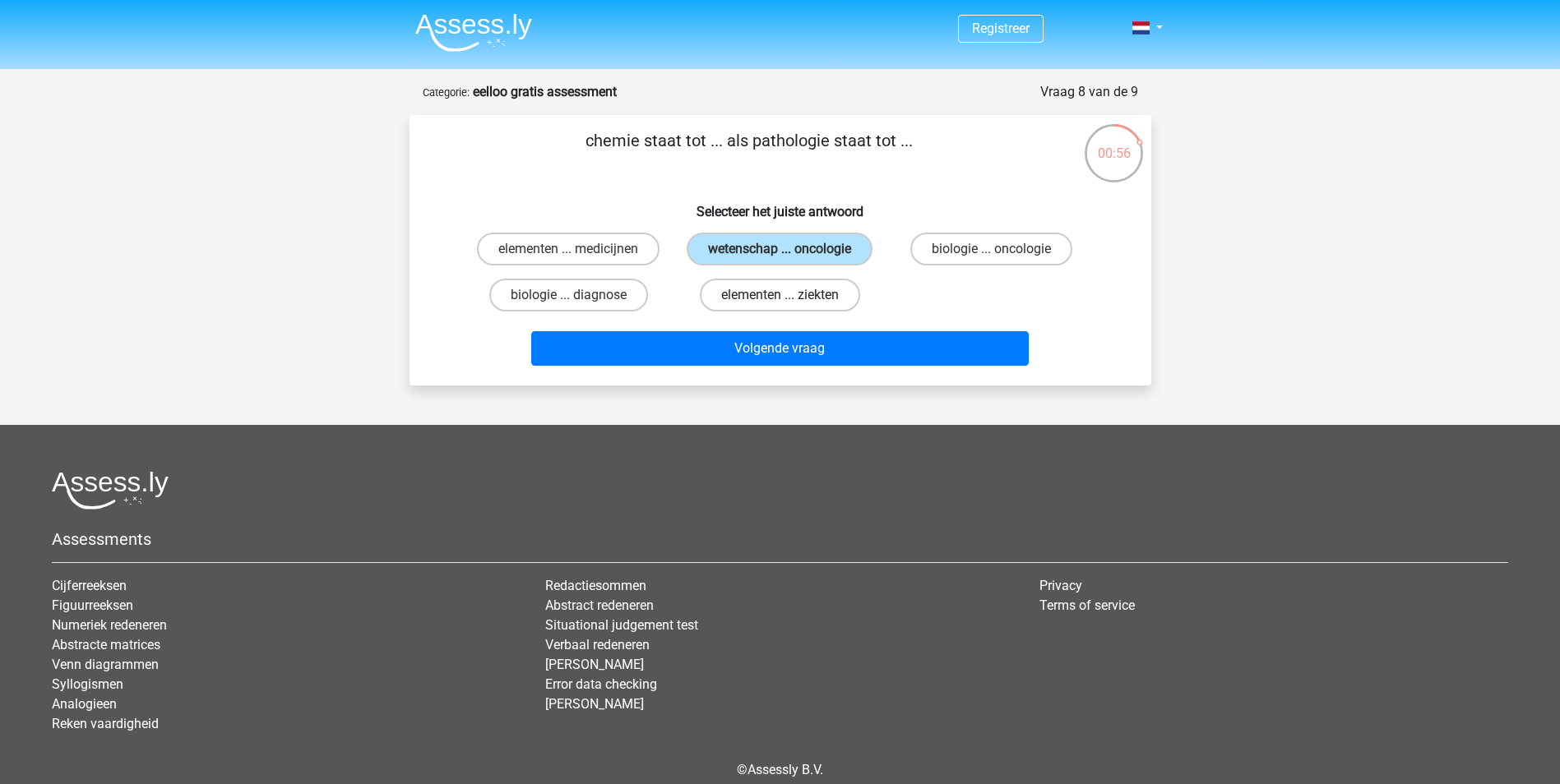
radio input "true"
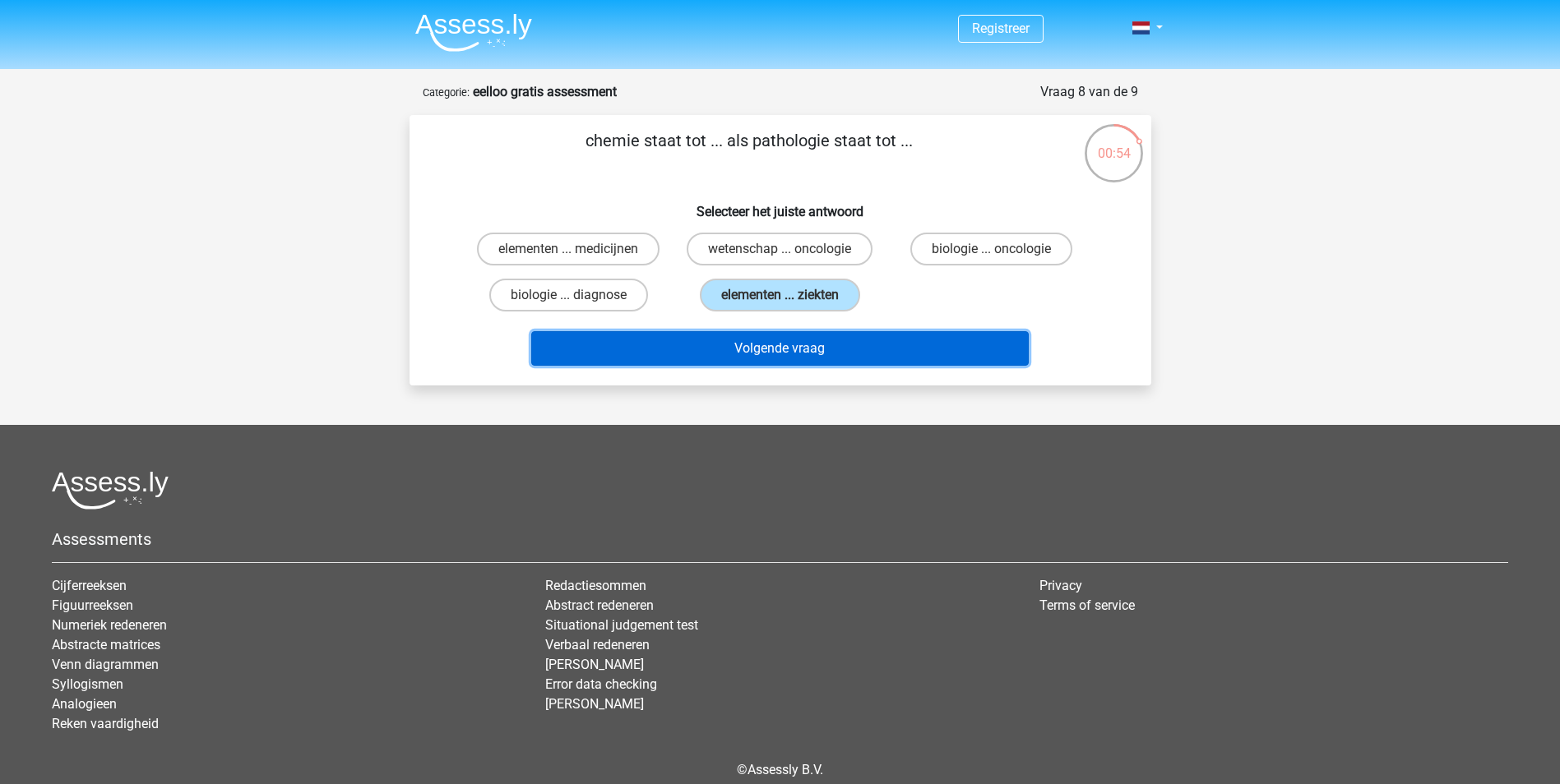
click at [776, 346] on button "Volgende vraag" at bounding box center [780, 348] width 498 height 34
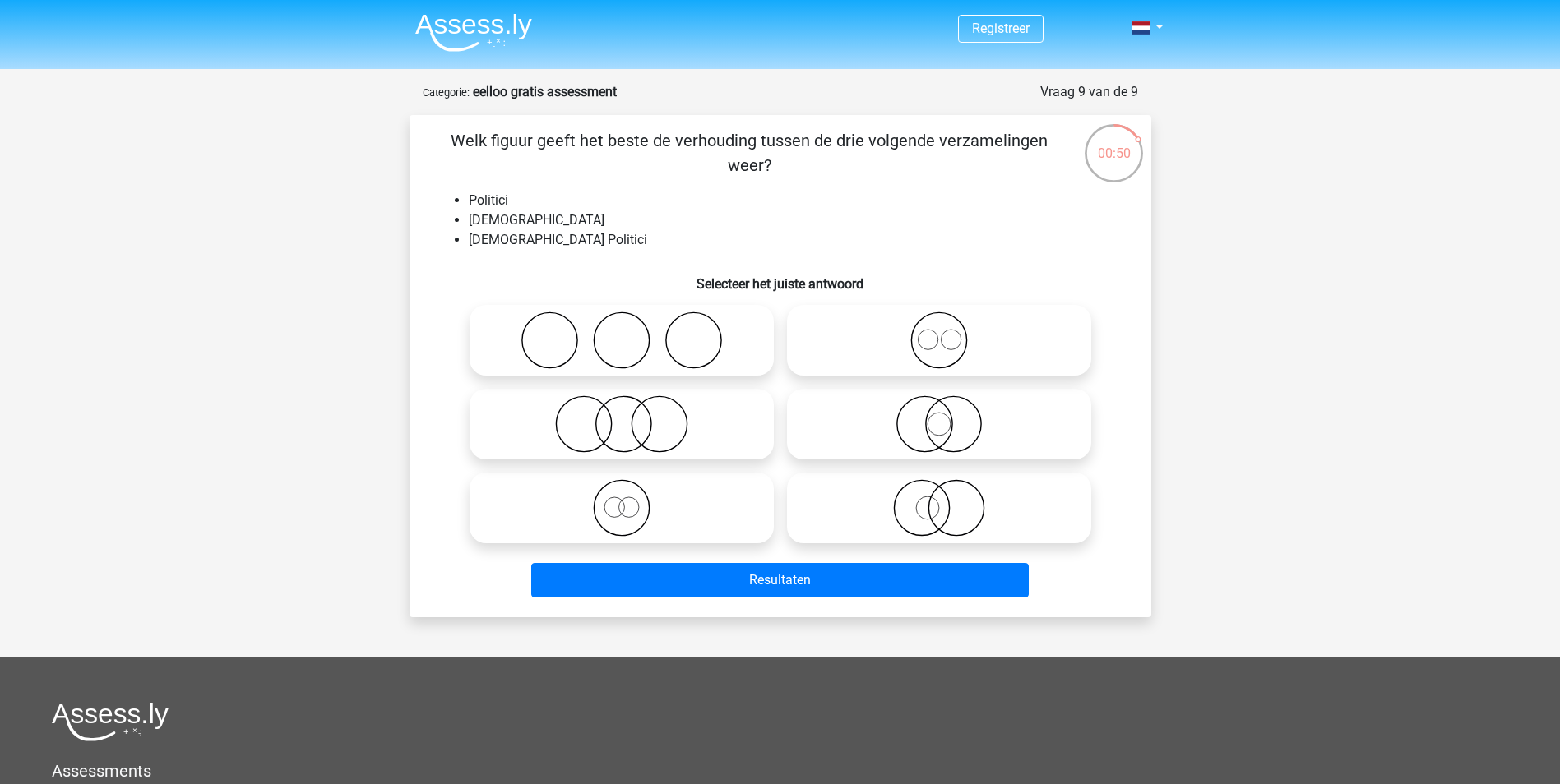
drag, startPoint x: 459, startPoint y: 146, endPoint x: 697, endPoint y: 157, distance: 238.3
click at [697, 157] on p "Welk figuur geeft het beste de verhouding tussen de drie volgende verzamelingen…" at bounding box center [750, 153] width 628 height 49
click at [698, 158] on p "Welk figuur geeft het beste de verhouding tussen de drie volgende verzamelingen…" at bounding box center [750, 153] width 628 height 49
click at [717, 158] on p "Welk figuur geeft het beste de verhouding tussen de drie volgende verzamelingen…" at bounding box center [750, 153] width 628 height 49
click at [624, 174] on p "Welk figuur geeft het beste de verhouding tussen de drie volgende verzamelingen…" at bounding box center [750, 153] width 628 height 49
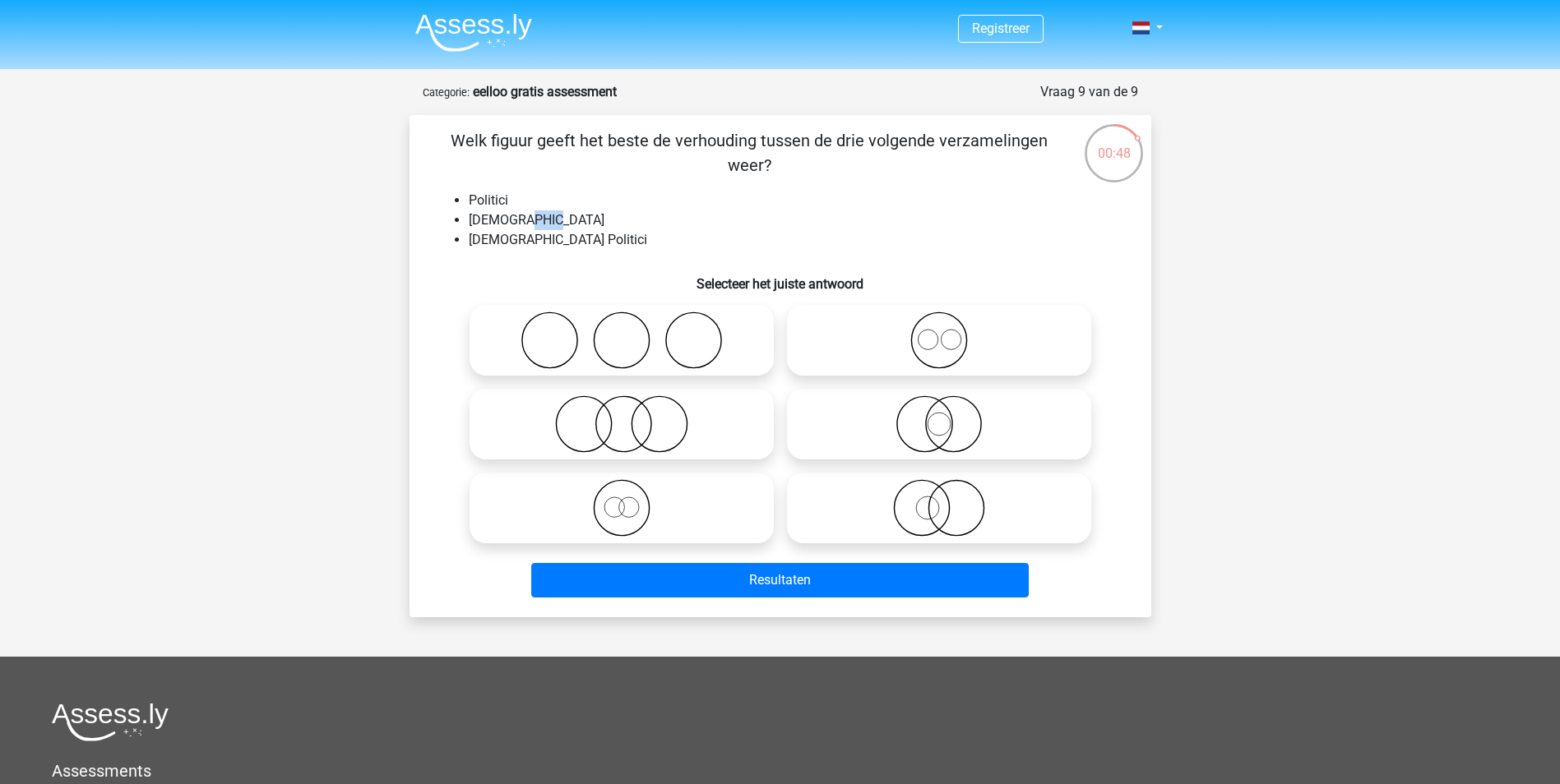
drag, startPoint x: 550, startPoint y: 217, endPoint x: 516, endPoint y: 227, distance: 35.4
click at [516, 227] on li "Nederlanders" at bounding box center [797, 220] width 656 height 19
drag, startPoint x: 516, startPoint y: 227, endPoint x: 578, endPoint y: 235, distance: 62.5
click at [578, 234] on li "Nederlandse Politici" at bounding box center [797, 240] width 656 height 19
drag, startPoint x: 598, startPoint y: 240, endPoint x: 457, endPoint y: 240, distance: 141.0
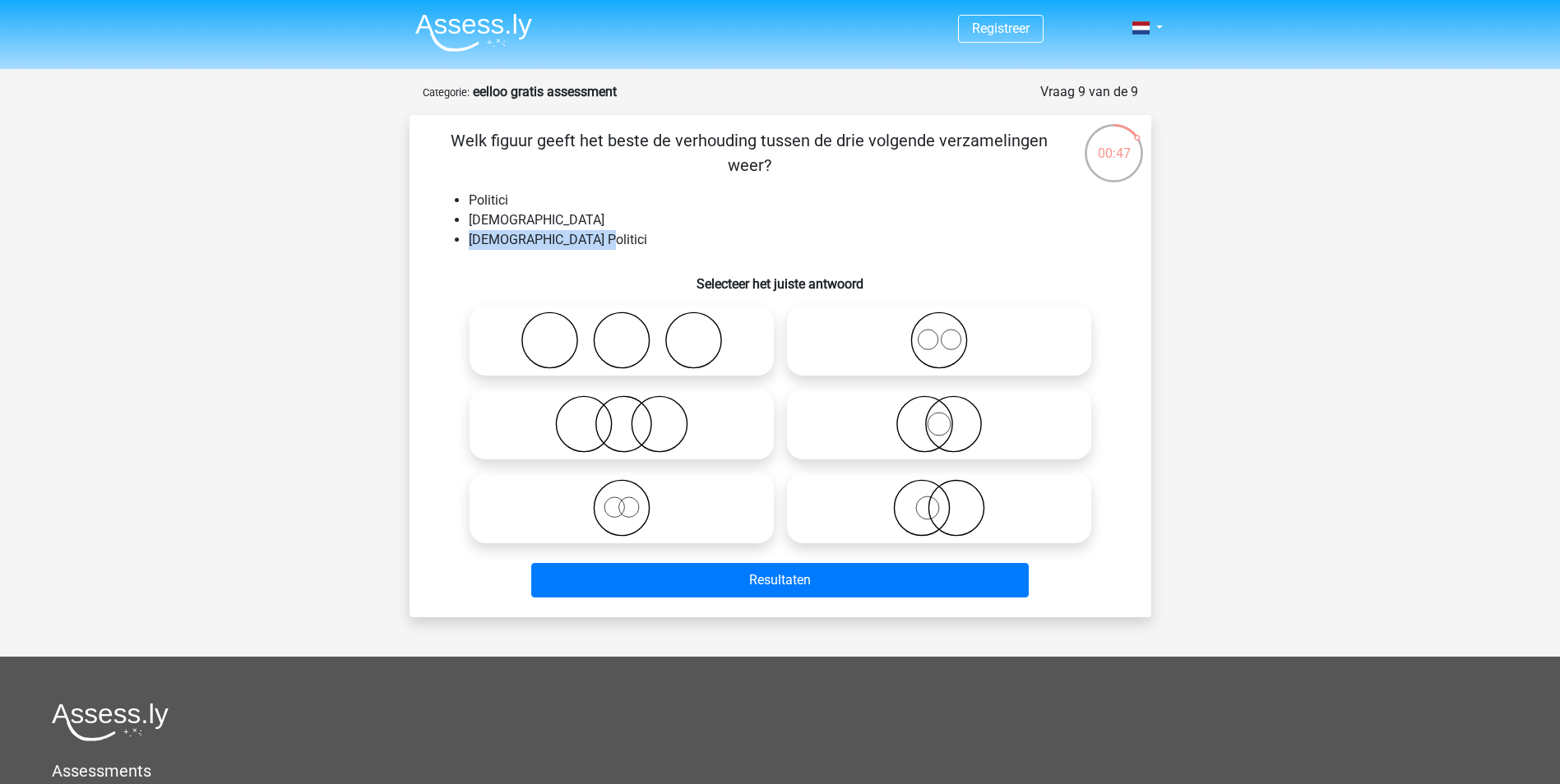
click at [469, 240] on li "Nederlandse Politici" at bounding box center [797, 240] width 656 height 19
drag, startPoint x: 550, startPoint y: 220, endPoint x: 458, endPoint y: 220, distance: 92.0
click at [469, 220] on li "Nederlanders" at bounding box center [797, 220] width 656 height 19
click at [476, 232] on li "Nederlandse Politici" at bounding box center [797, 240] width 656 height 19
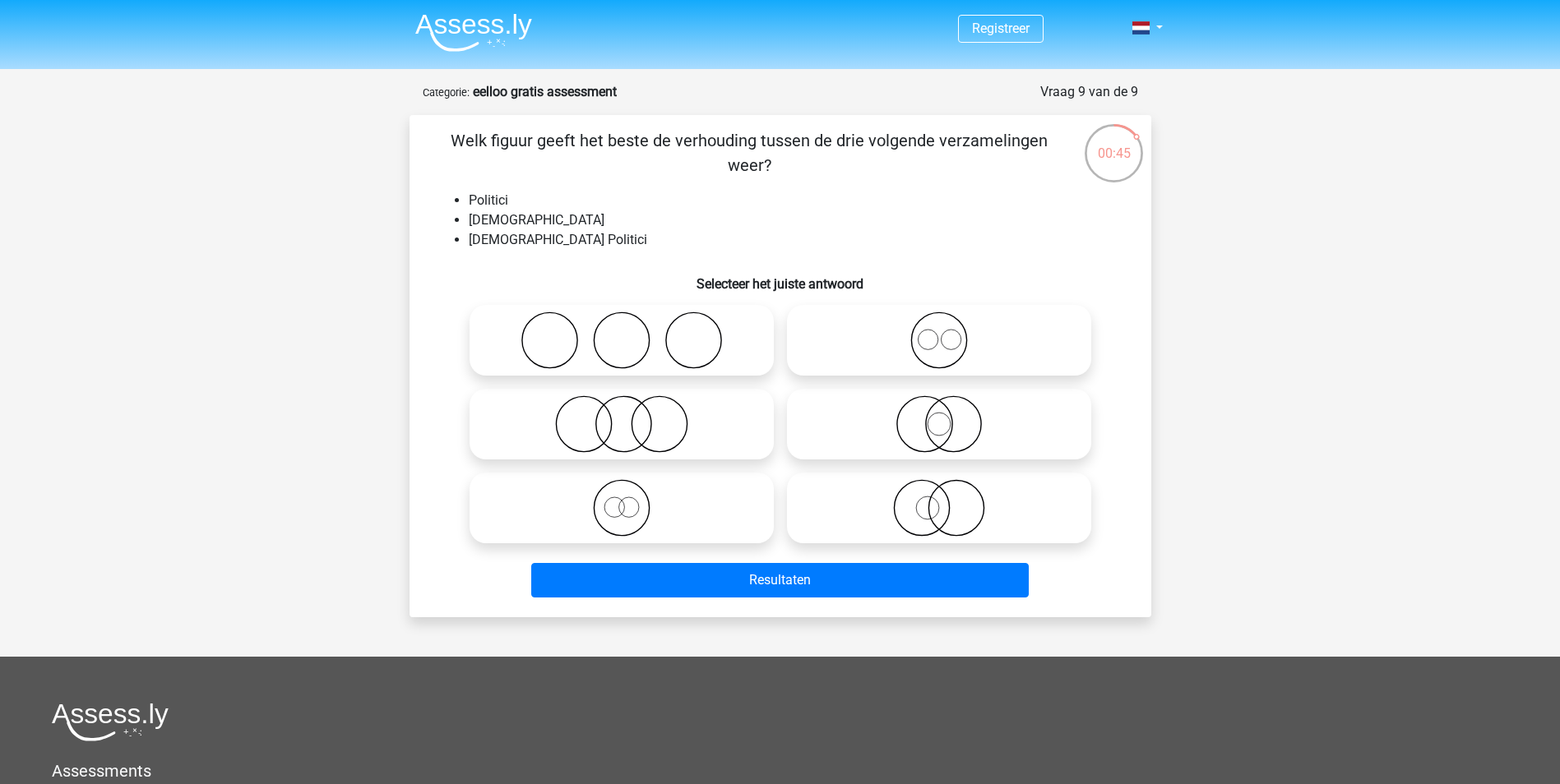
click at [493, 238] on li "Nederlandse Politici" at bounding box center [797, 240] width 656 height 19
drag, startPoint x: 464, startPoint y: 236, endPoint x: 603, endPoint y: 244, distance: 139.2
click at [603, 244] on ul "Politici Nederlanders Nederlandse Politici" at bounding box center [781, 220] width 689 height 59
drag, startPoint x: 603, startPoint y: 244, endPoint x: 582, endPoint y: 243, distance: 21.0
click at [603, 244] on li "Nederlandse Politici" at bounding box center [797, 240] width 656 height 19
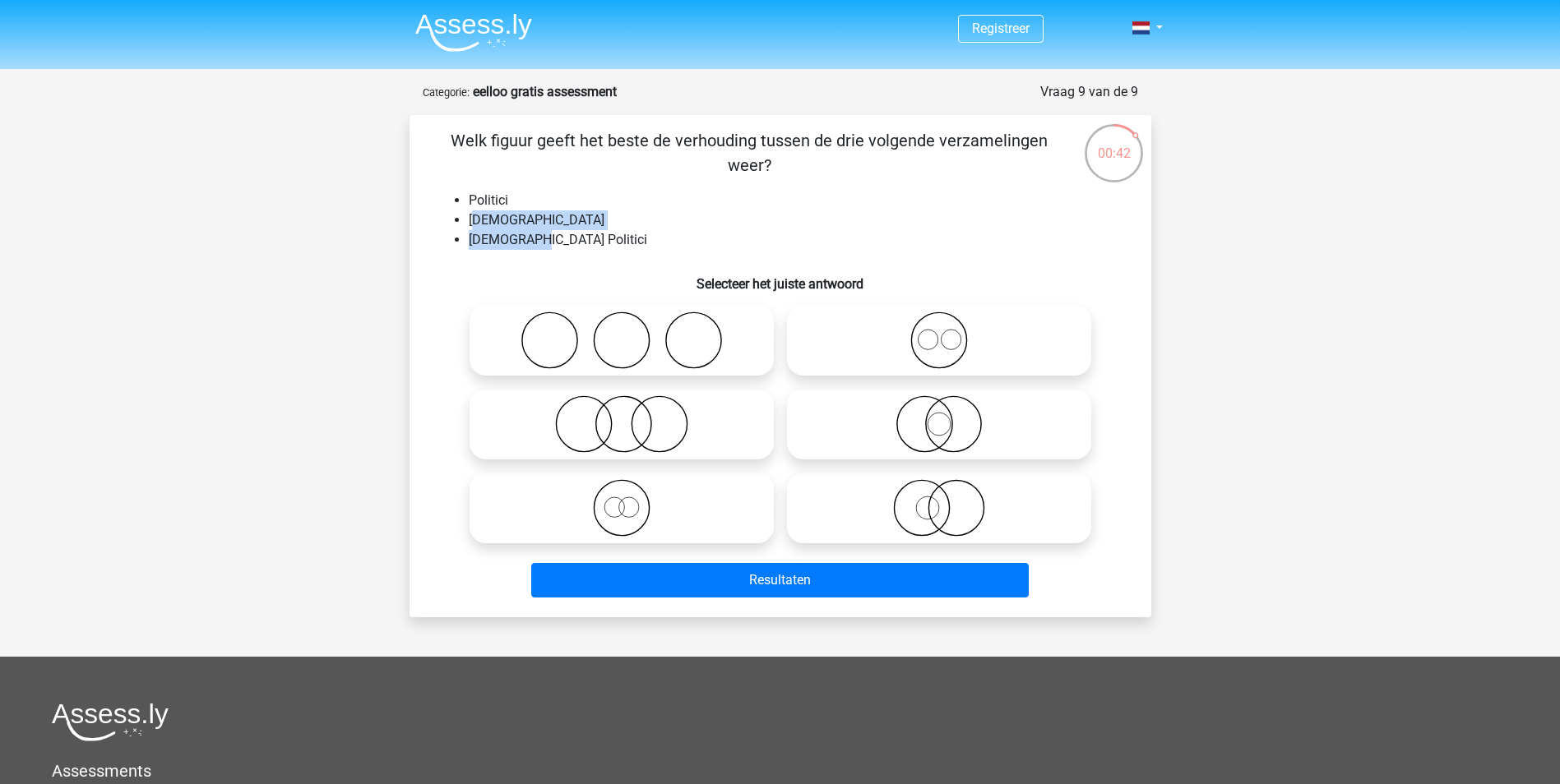
drag, startPoint x: 480, startPoint y: 229, endPoint x: 537, endPoint y: 230, distance: 57.0
click at [537, 230] on ul "Politici Nederlanders Nederlandse Politici" at bounding box center [781, 220] width 689 height 59
drag, startPoint x: 537, startPoint y: 230, endPoint x: 529, endPoint y: 243, distance: 15.3
click at [529, 243] on li "Nederlandse Politici" at bounding box center [797, 240] width 656 height 19
click at [529, 258] on div "Welk figuur geeft het beste de verhouding tussen de drie volgende verzamelingen…" at bounding box center [780, 366] width 729 height 475
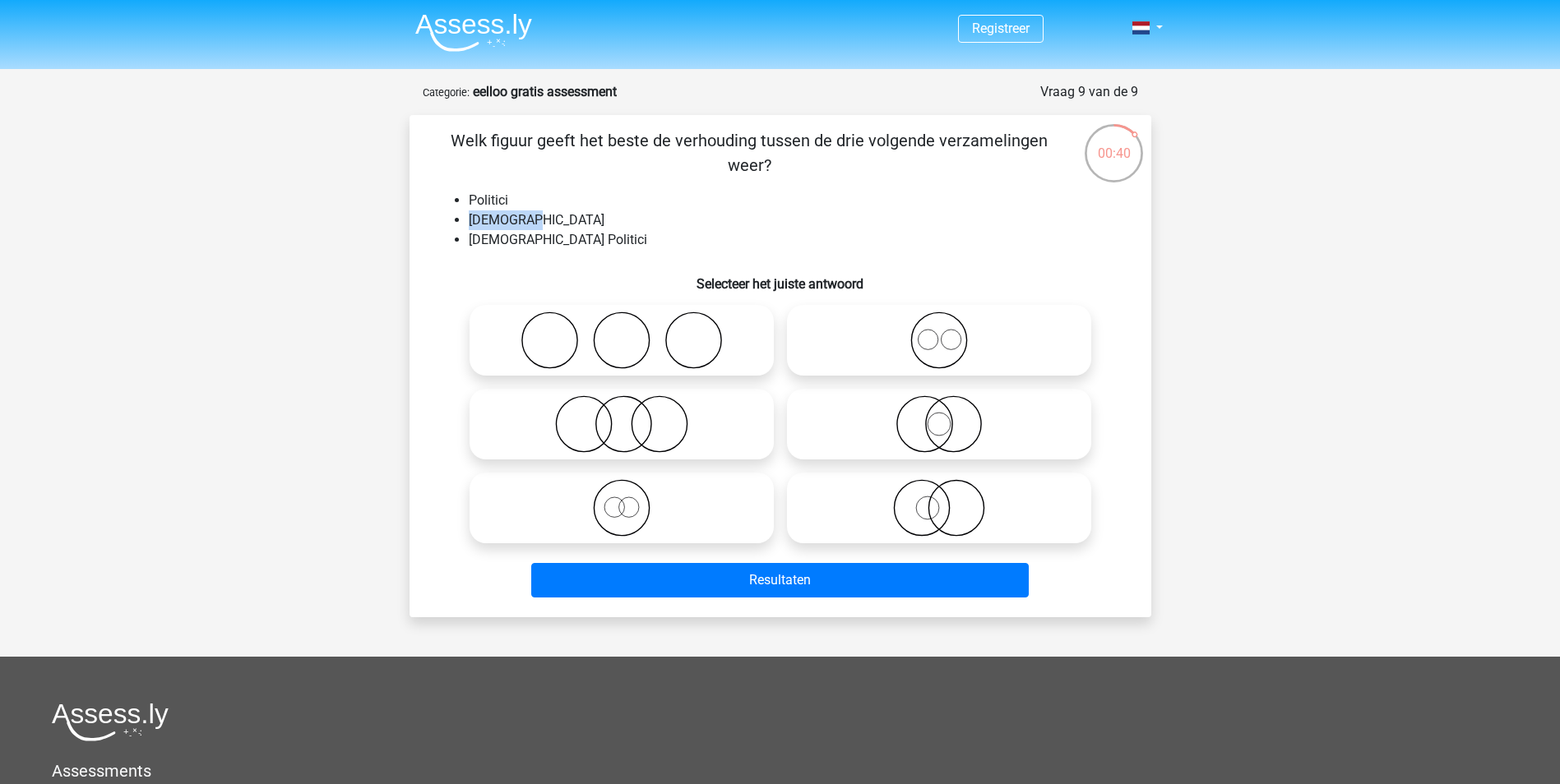
drag, startPoint x: 526, startPoint y: 214, endPoint x: 461, endPoint y: 212, distance: 65.0
click at [461, 212] on ul "Politici Nederlanders Nederlandse Politici" at bounding box center [781, 220] width 689 height 59
drag, startPoint x: 461, startPoint y: 212, endPoint x: 477, endPoint y: 235, distance: 28.0
click at [477, 235] on li "Nederlandse Politici" at bounding box center [797, 240] width 656 height 19
drag, startPoint x: 523, startPoint y: 207, endPoint x: 492, endPoint y: 209, distance: 31.1
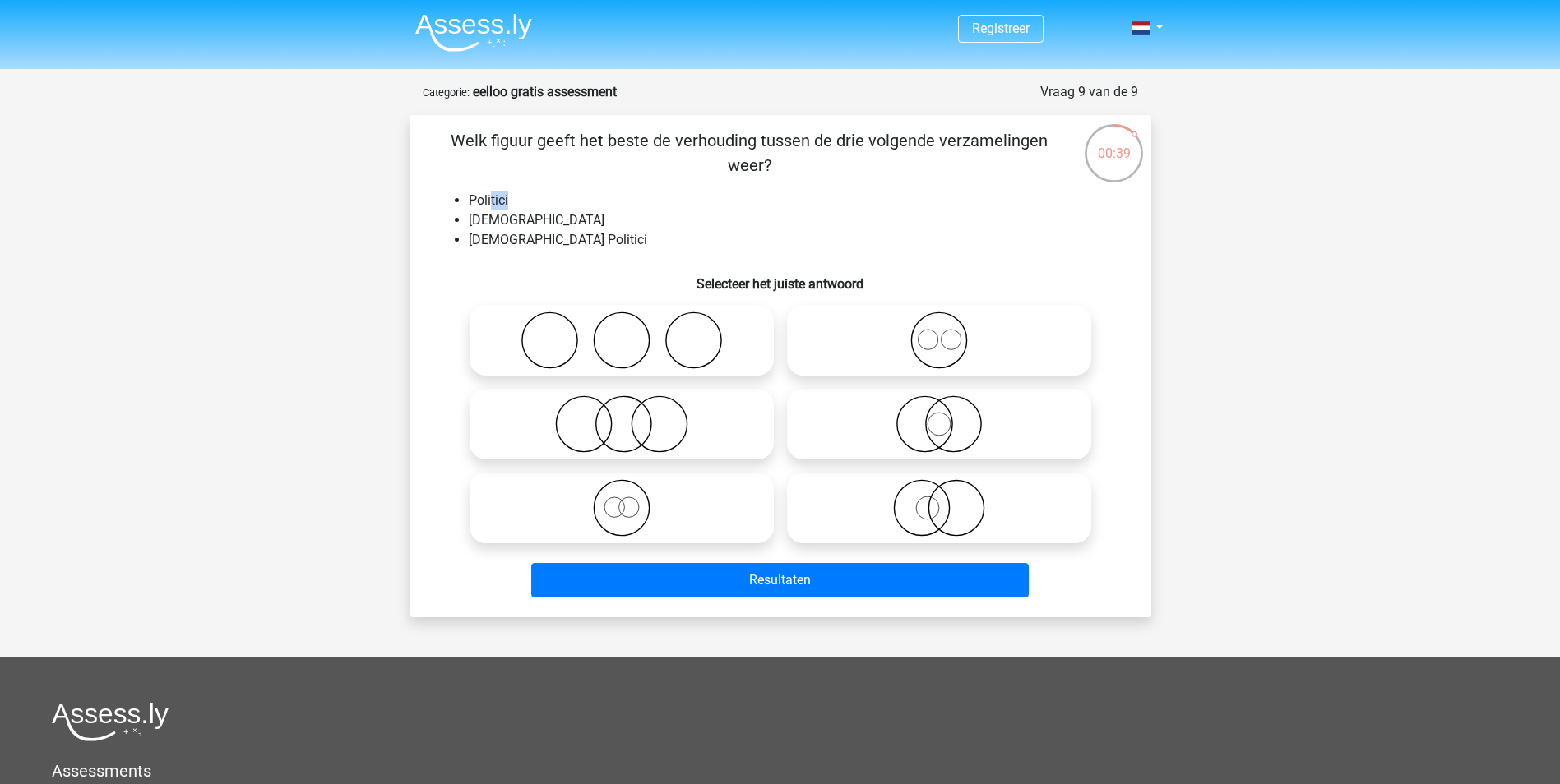
click at [492, 209] on li "Politici" at bounding box center [797, 200] width 656 height 19
drag, startPoint x: 492, startPoint y: 209, endPoint x: 466, endPoint y: 238, distance: 38.9
click at [466, 238] on ul "Politici Nederlanders Nederlandse Politici" at bounding box center [781, 220] width 689 height 59
click at [581, 408] on icon at bounding box center [621, 424] width 291 height 57
click at [622, 408] on input "radio" at bounding box center [627, 410] width 11 height 11
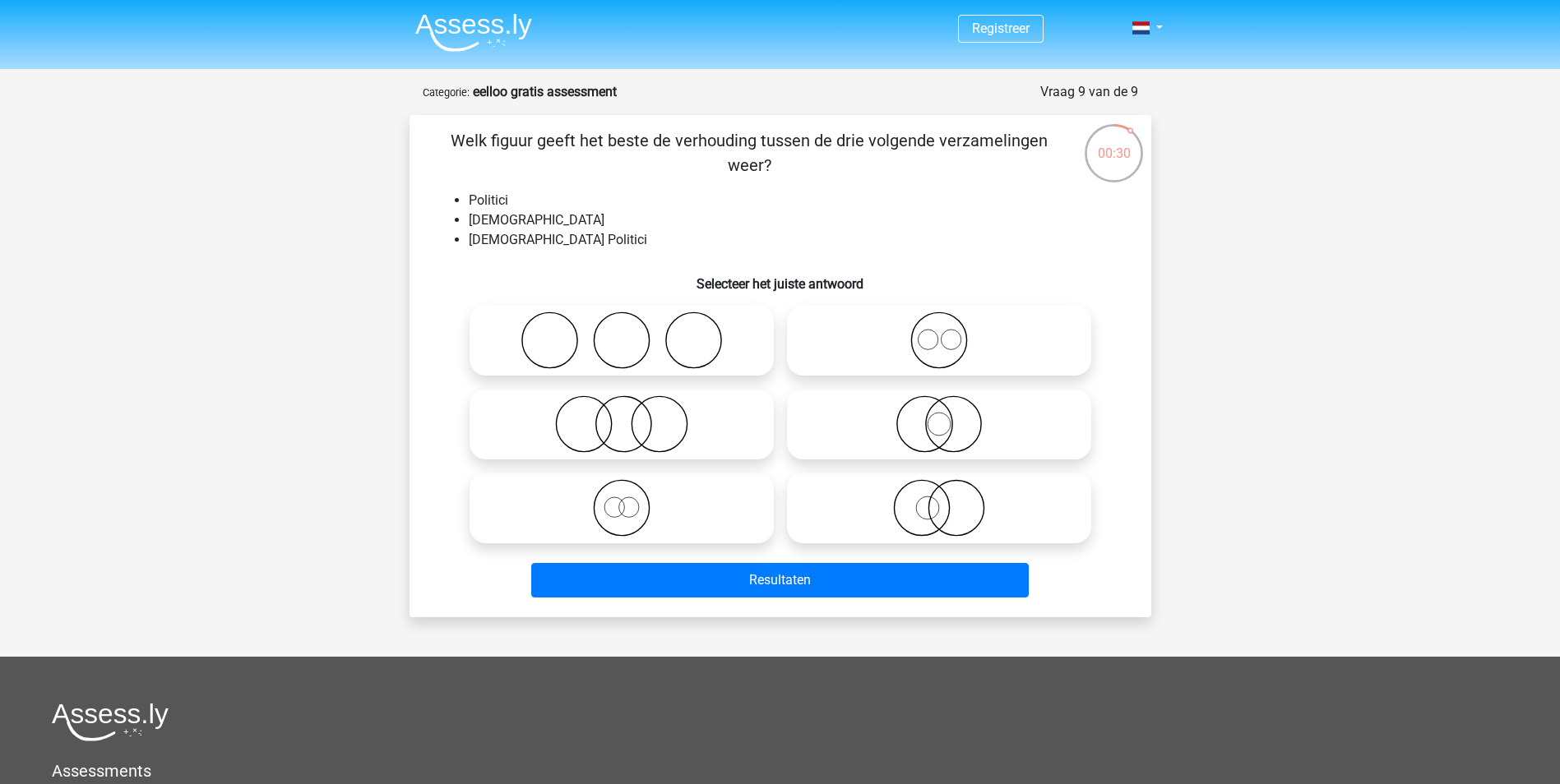
radio input "true"
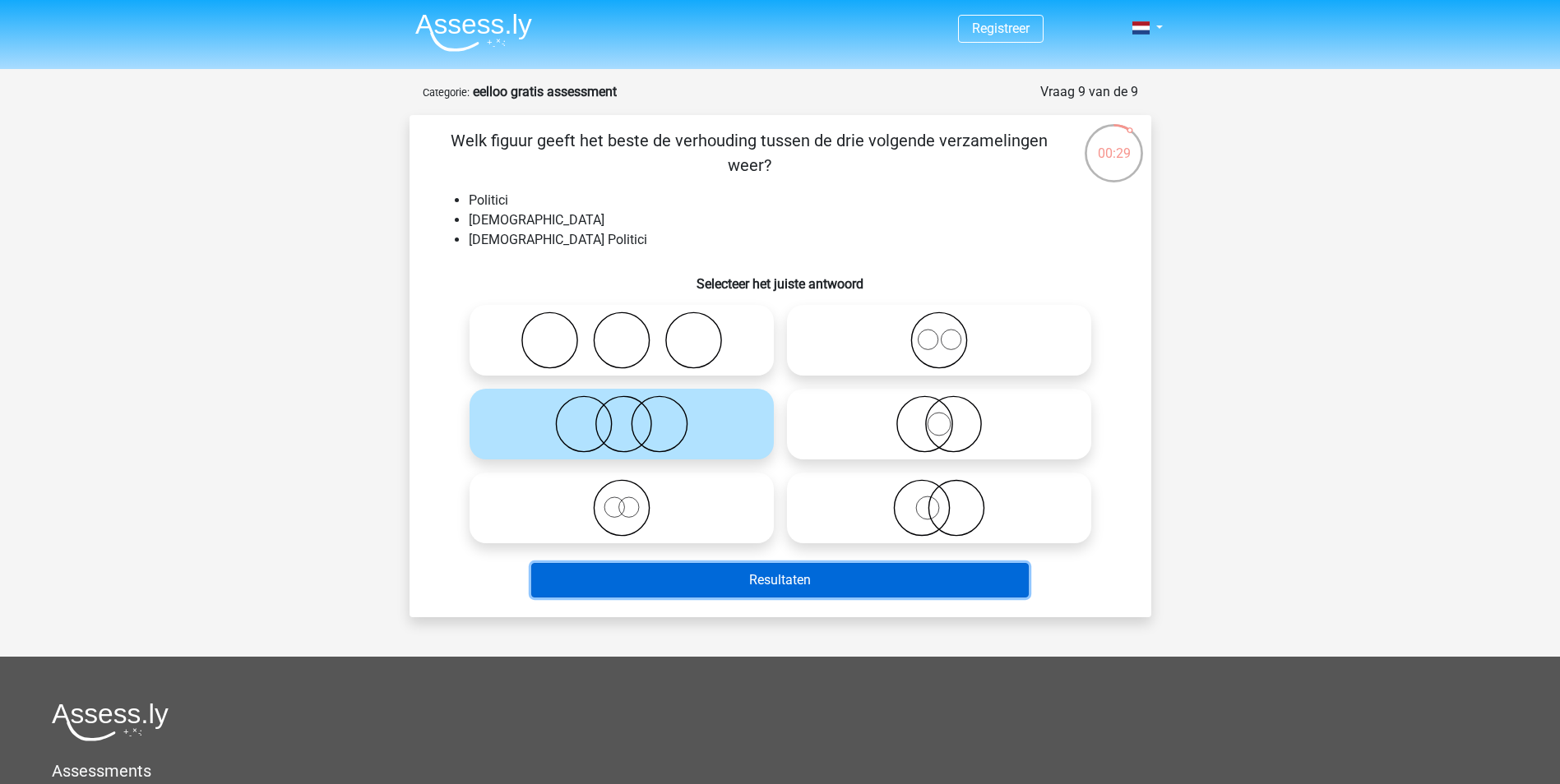
click at [844, 577] on button "Resultaten" at bounding box center [780, 580] width 498 height 34
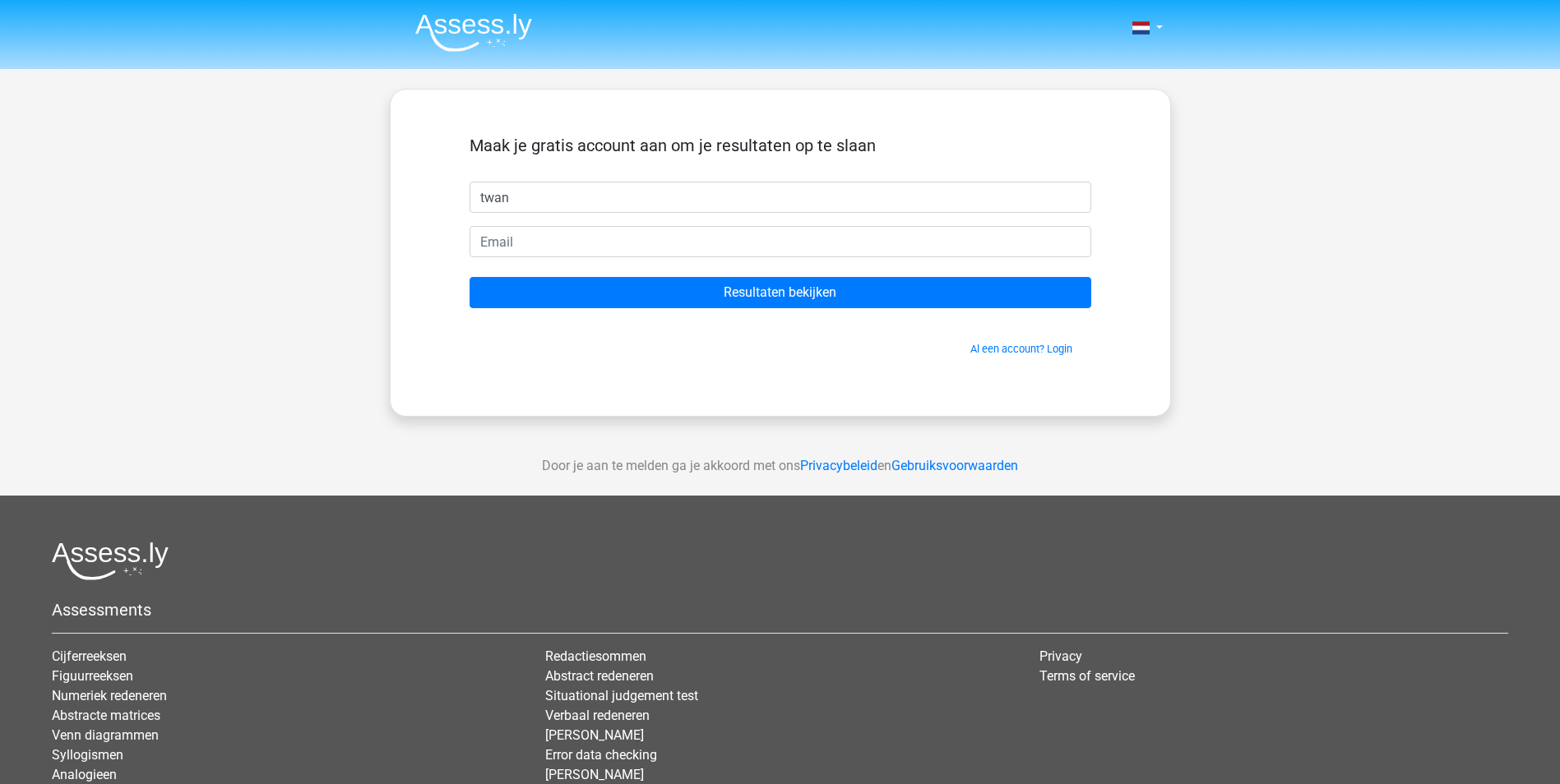
type input "twan"
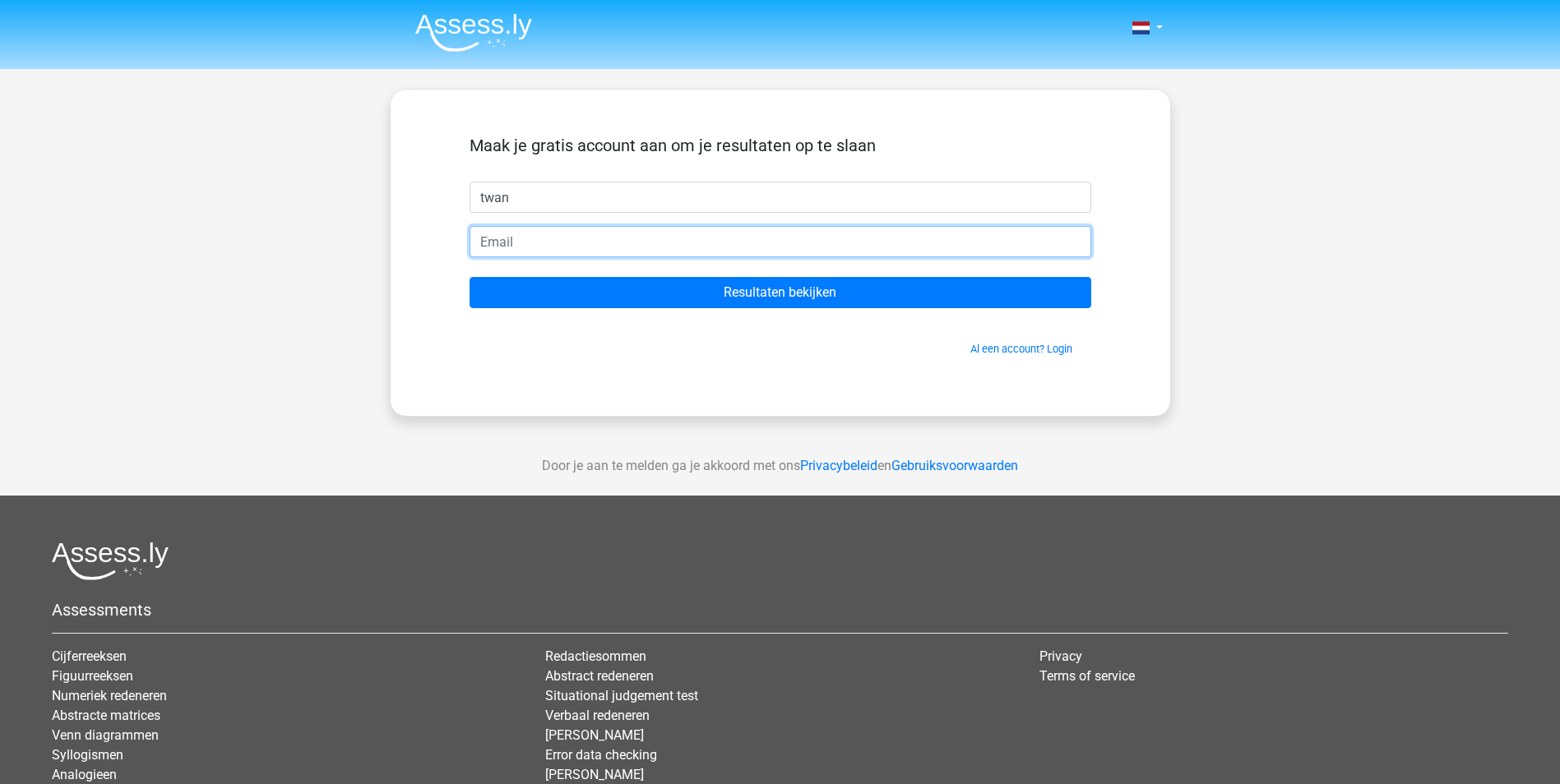
click at [862, 240] on input "email" at bounding box center [780, 242] width 622 height 32
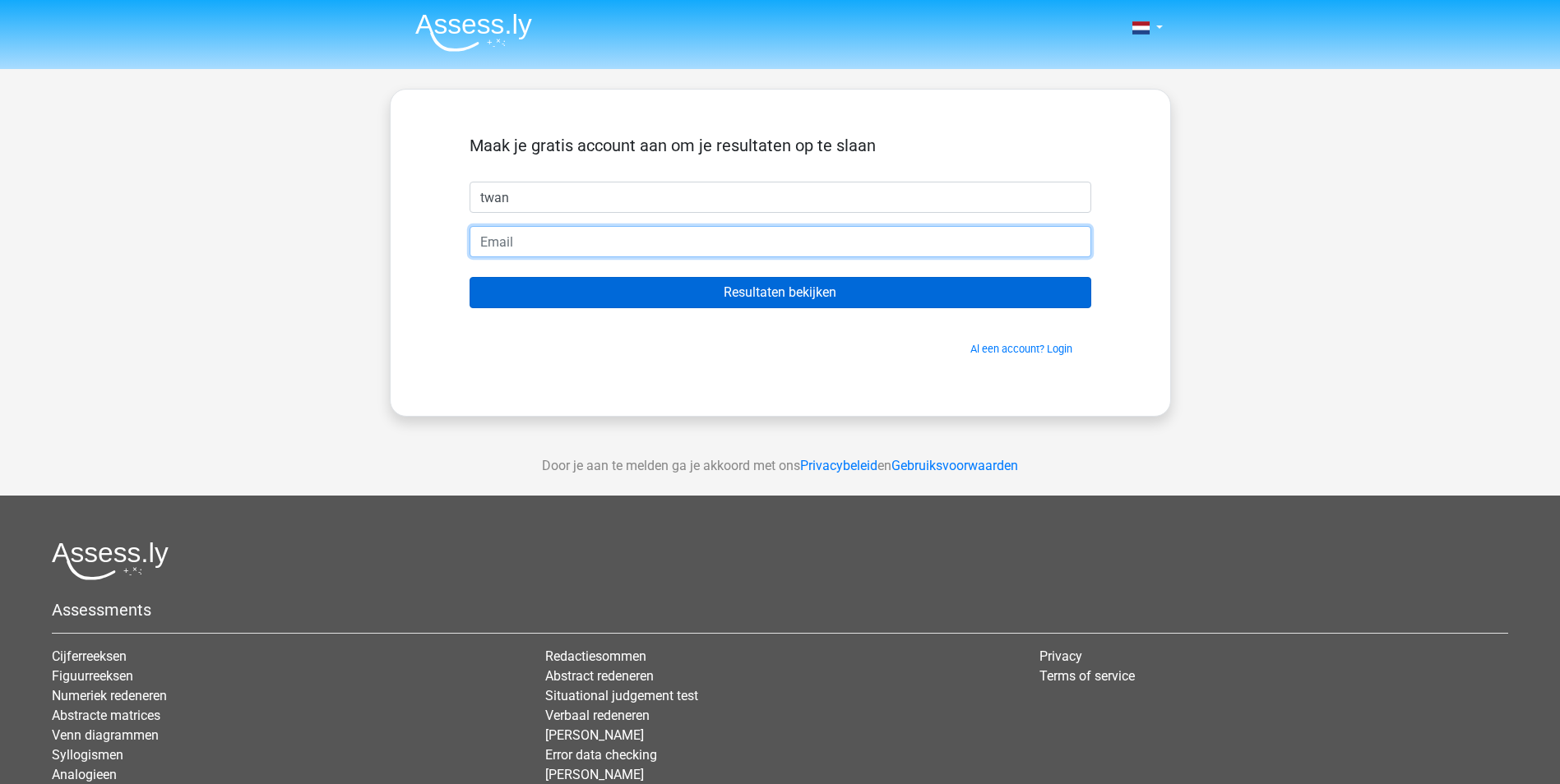
type input "[EMAIL_ADDRESS][DOMAIN_NAME]"
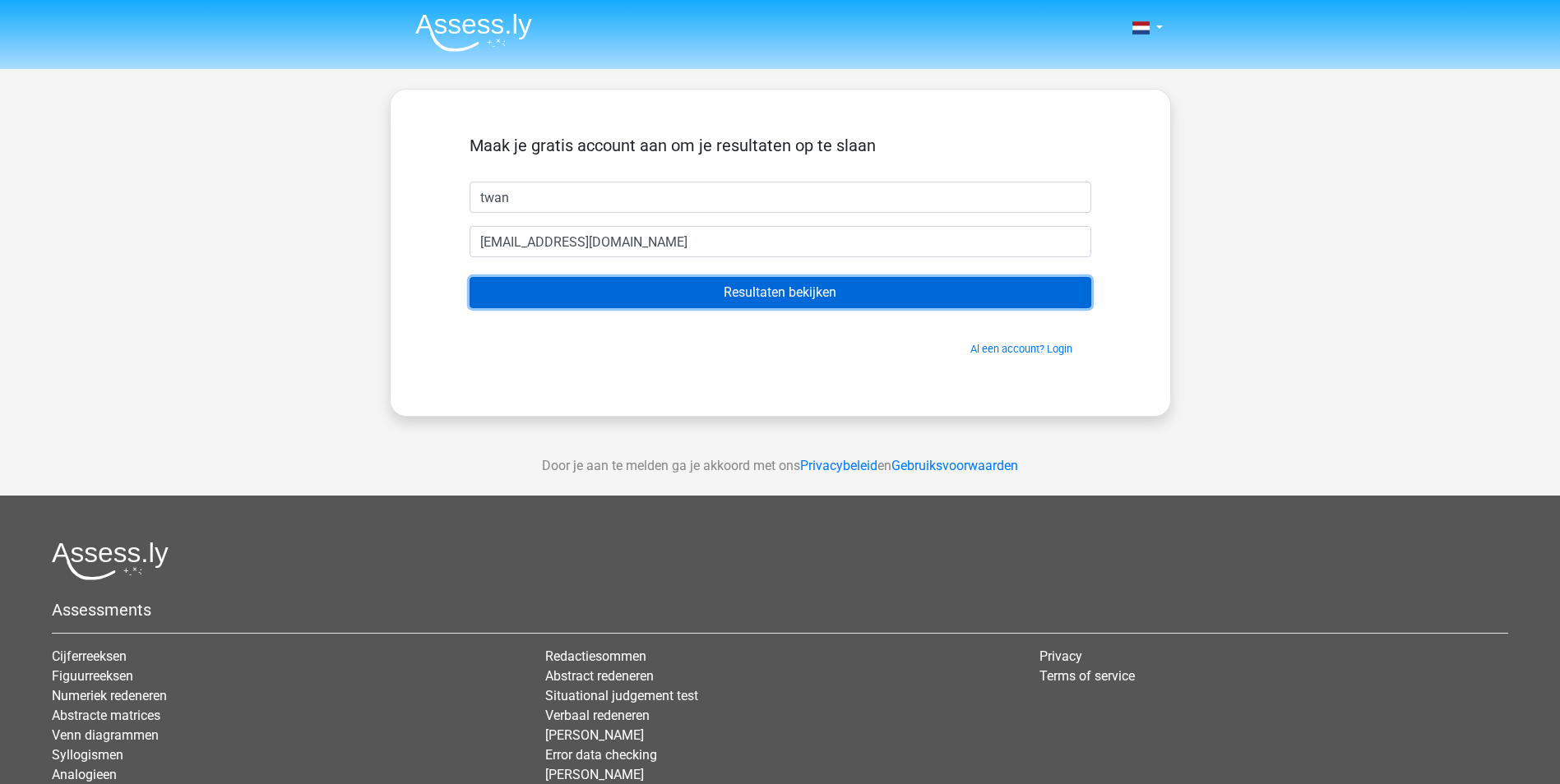
click at [706, 286] on input "Resultaten bekijken" at bounding box center [780, 293] width 622 height 32
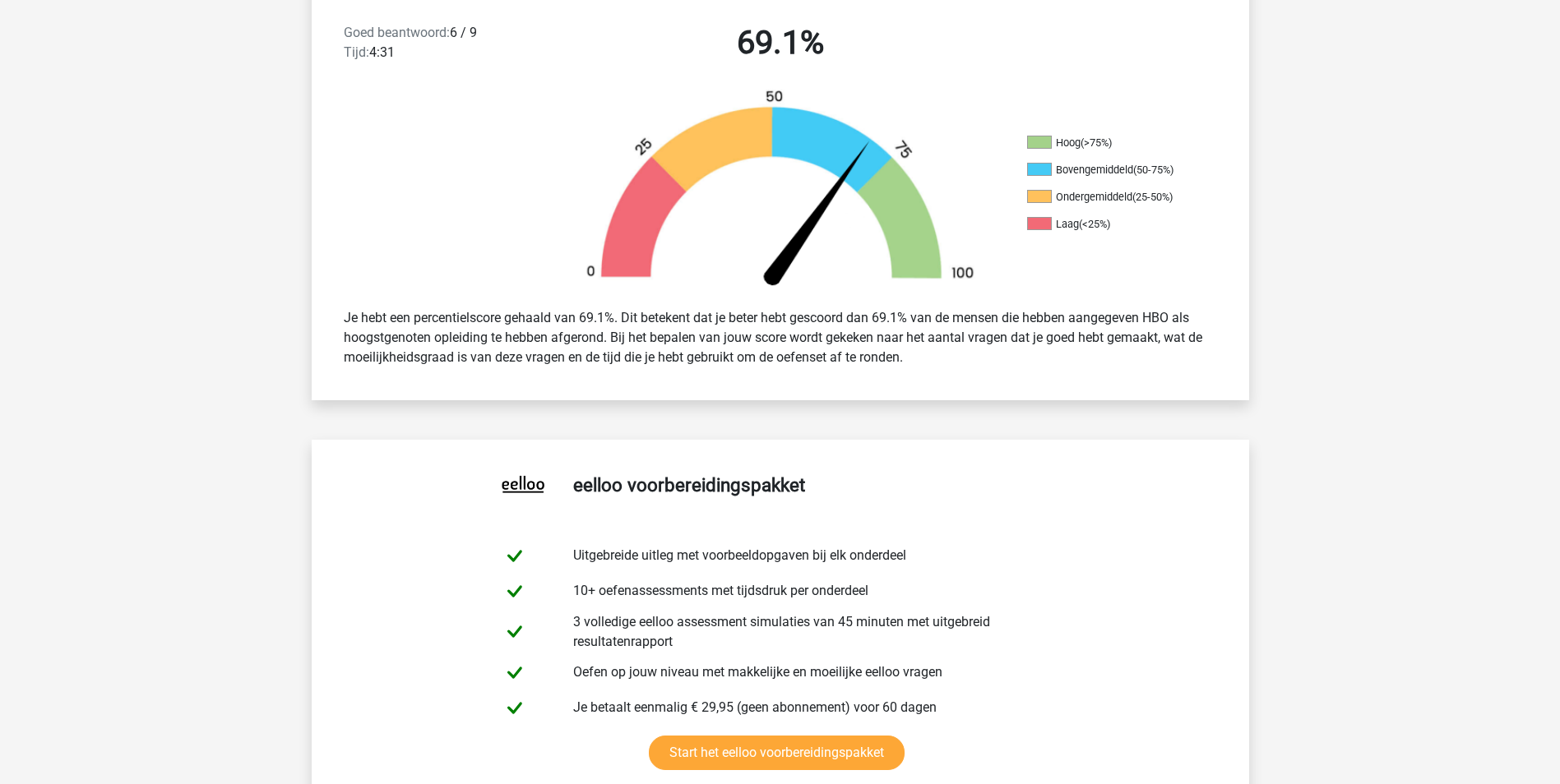
scroll to position [411, 0]
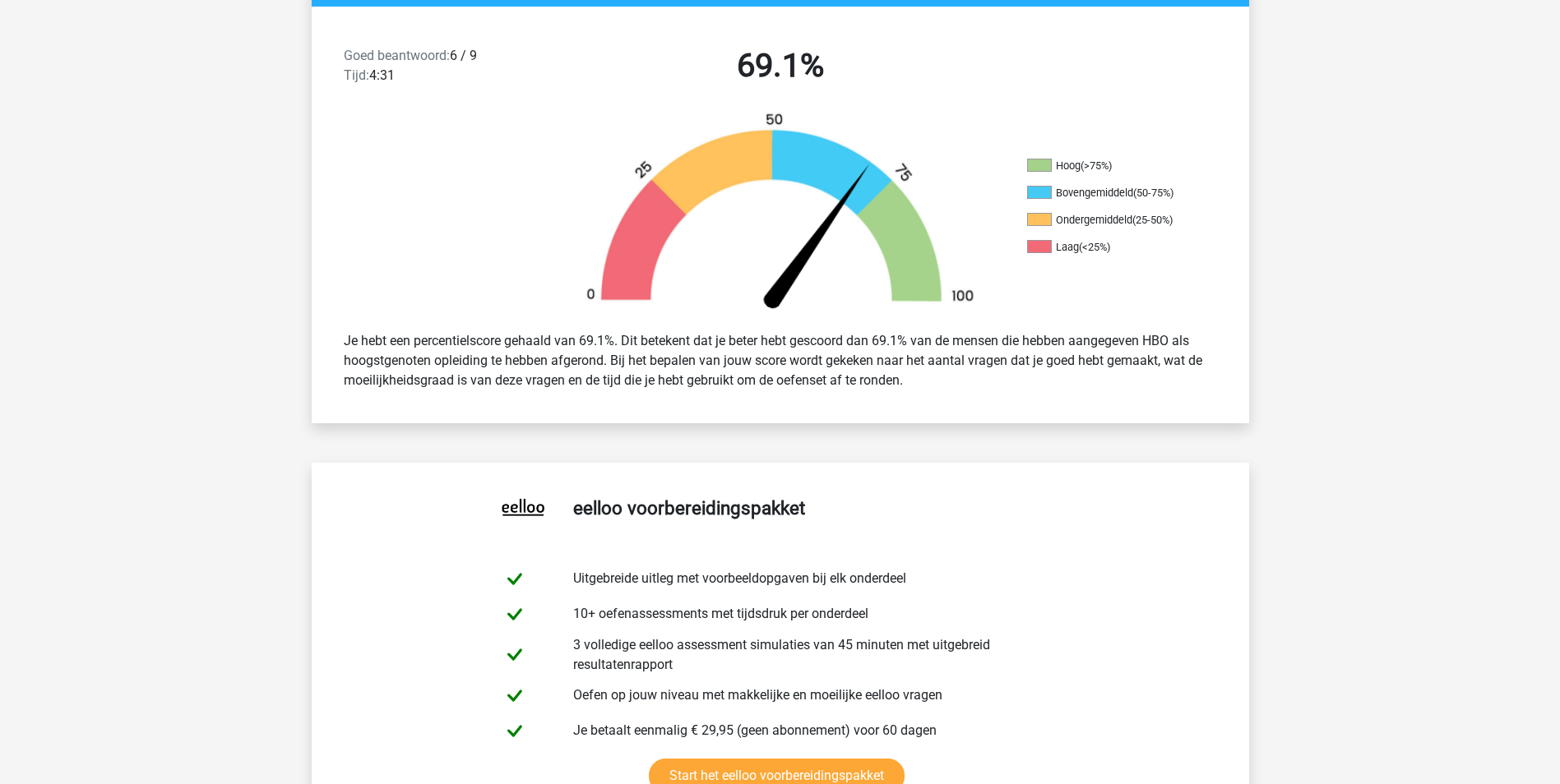
drag, startPoint x: 1126, startPoint y: 259, endPoint x: 1059, endPoint y: 259, distance: 67.0
click at [1059, 259] on ul "Hoog (>75%) Bovengemiddeld (50-75%) Ondergemiddeld (25-50%) Laag (<25%)" at bounding box center [1109, 212] width 164 height 108
drag, startPoint x: 1059, startPoint y: 259, endPoint x: 1044, endPoint y: 267, distance: 17.0
click at [1044, 267] on div "Hoog (>75%) Bovengemiddeld (50-75%) Ondergemiddeld (25-50%) Laag (<25%)" at bounding box center [1132, 214] width 235 height 113
drag, startPoint x: 1058, startPoint y: 203, endPoint x: 1167, endPoint y: 192, distance: 109.6
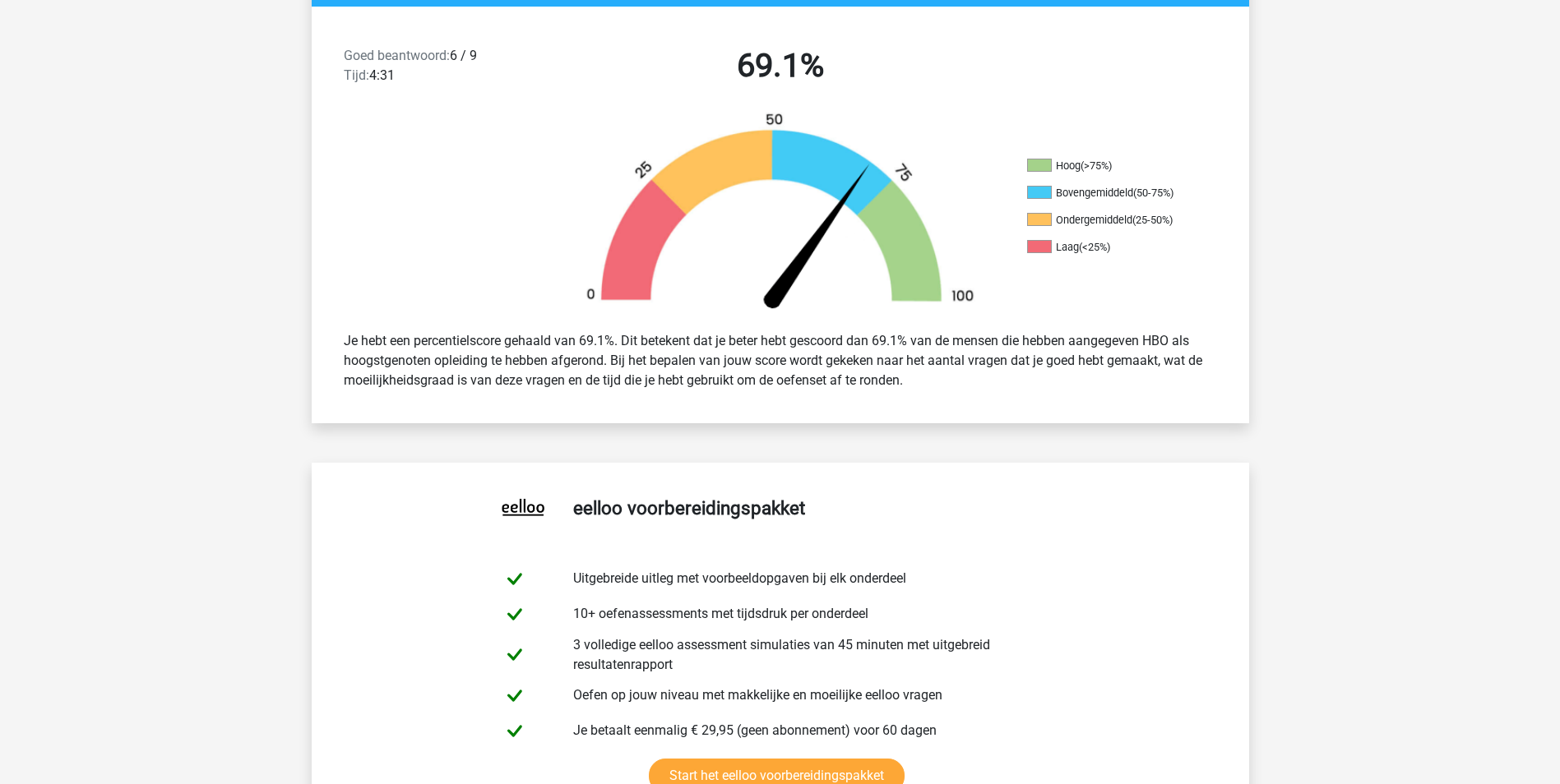
click at [1167, 192] on ul "Hoog (>75%) Bovengemiddeld (50-75%) Ondergemiddeld (25-50%) Laag (<25%)" at bounding box center [1109, 212] width 164 height 108
click at [1167, 192] on div "(50-75%)" at bounding box center [1154, 192] width 40 height 12
click at [1081, 203] on ul "Hoog (>75%) Bovengemiddeld (50-75%) Ondergemiddeld (25-50%) Laag (<25%)" at bounding box center [1109, 212] width 164 height 108
click at [905, 759] on link "Start het eelloo voorbereidingspakket" at bounding box center [776, 775] width 256 height 34
